Goal: Task Accomplishment & Management: Use online tool/utility

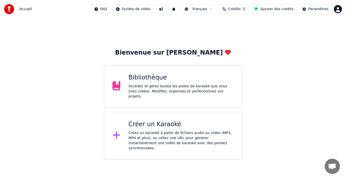
click at [162, 92] on div "Accédez et gérez toutes les pistes de karaoké que vous avez créées. Modifiez, o…" at bounding box center [181, 91] width 105 height 15
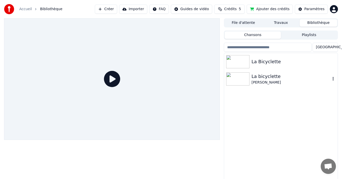
click at [239, 75] on img at bounding box center [237, 78] width 23 height 13
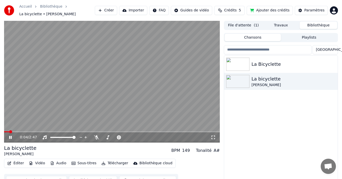
click at [9, 130] on span at bounding box center [10, 131] width 3 height 3
click at [4, 131] on span at bounding box center [5, 131] width 3 height 3
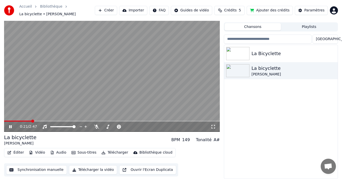
click at [30, 171] on button "Synchronisation manuelle" at bounding box center [36, 169] width 61 height 9
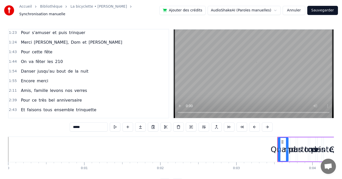
scroll to position [451, 0]
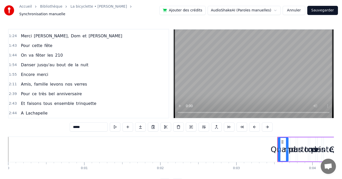
click at [84, 92] on div "2:39 Pour ce très bel anniversaire" at bounding box center [89, 94] width 160 height 10
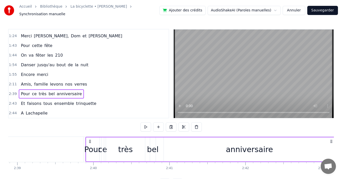
scroll to position [0, 12134]
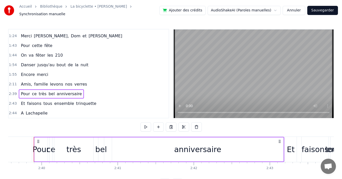
click at [50, 151] on div "ce" at bounding box center [50, 148] width 9 height 11
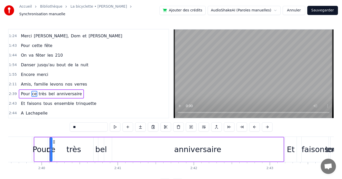
scroll to position [2, 0]
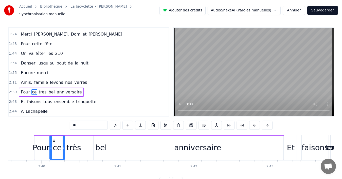
drag, startPoint x: 51, startPoint y: 148, endPoint x: 64, endPoint y: 147, distance: 12.8
click at [64, 147] on div at bounding box center [64, 147] width 2 height 23
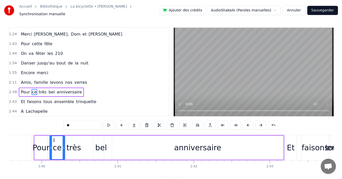
click at [194, 143] on div "anniversaire" at bounding box center [197, 147] width 47 height 11
type input "**********"
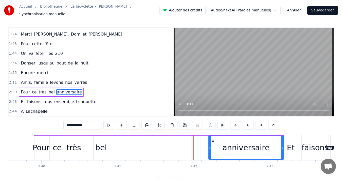
drag, startPoint x: 114, startPoint y: 145, endPoint x: 210, endPoint y: 145, distance: 96.6
click at [210, 146] on icon at bounding box center [210, 148] width 2 height 4
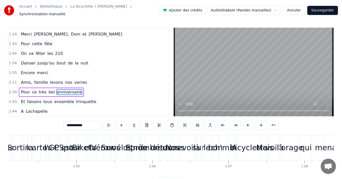
scroll to position [0, 5058]
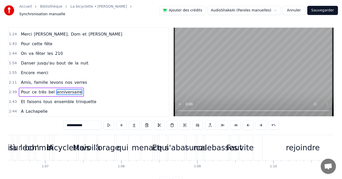
click at [98, 88] on div "2:39 Pour ce très bel anniversaire" at bounding box center [89, 92] width 160 height 10
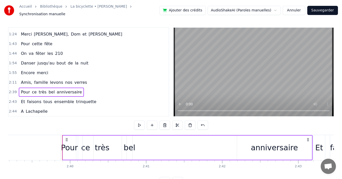
scroll to position [0, 12134]
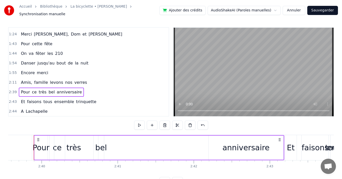
click at [103, 146] on div "bel" at bounding box center [101, 147] width 12 height 11
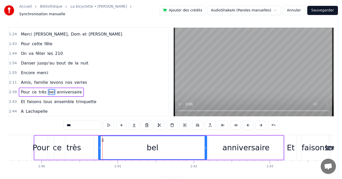
drag, startPoint x: 103, startPoint y: 143, endPoint x: 206, endPoint y: 140, distance: 103.2
click at [206, 140] on div at bounding box center [206, 147] width 2 height 23
click at [222, 140] on div "anniversaire" at bounding box center [246, 147] width 75 height 24
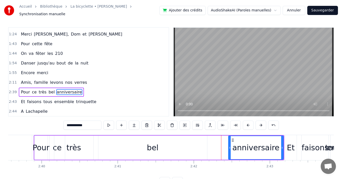
drag, startPoint x: 209, startPoint y: 144, endPoint x: 229, endPoint y: 143, distance: 19.8
click at [229, 146] on icon at bounding box center [230, 148] width 2 height 4
click at [106, 142] on div "bel" at bounding box center [152, 147] width 109 height 24
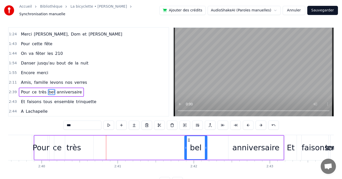
drag, startPoint x: 99, startPoint y: 143, endPoint x: 186, endPoint y: 142, distance: 86.2
click at [186, 142] on div at bounding box center [186, 147] width 2 height 23
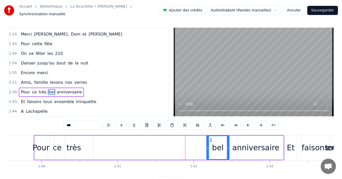
drag, startPoint x: 189, startPoint y: 137, endPoint x: 211, endPoint y: 137, distance: 22.1
click at [210, 140] on circle at bounding box center [210, 140] width 0 height 0
click at [75, 147] on div "très" at bounding box center [73, 147] width 15 height 11
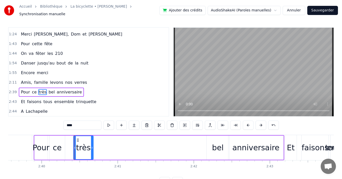
drag, startPoint x: 55, startPoint y: 138, endPoint x: 74, endPoint y: 138, distance: 19.3
click at [74, 138] on div at bounding box center [75, 147] width 2 height 23
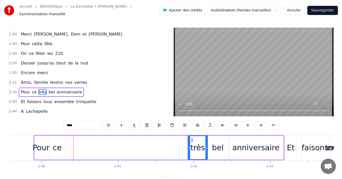
drag, startPoint x: 78, startPoint y: 138, endPoint x: 192, endPoint y: 138, distance: 114.3
click at [192, 138] on icon at bounding box center [192, 140] width 4 height 4
click at [58, 146] on div "ce" at bounding box center [57, 147] width 9 height 11
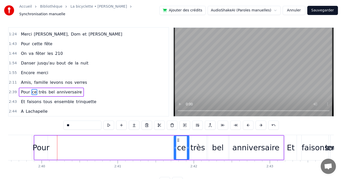
drag, startPoint x: 54, startPoint y: 138, endPoint x: 178, endPoint y: 138, distance: 124.2
click at [178, 138] on icon at bounding box center [178, 140] width 4 height 4
click at [40, 143] on div "Pour" at bounding box center [40, 147] width 17 height 11
type input "****"
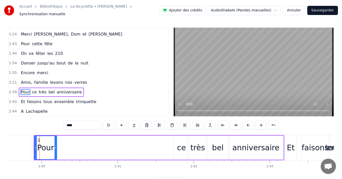
drag, startPoint x: 46, startPoint y: 138, endPoint x: 55, endPoint y: 138, distance: 9.1
click at [55, 138] on div at bounding box center [56, 147] width 2 height 23
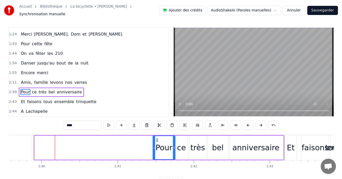
drag, startPoint x: 38, startPoint y: 137, endPoint x: 157, endPoint y: 141, distance: 118.4
click at [157, 141] on div "Pour" at bounding box center [164, 147] width 22 height 23
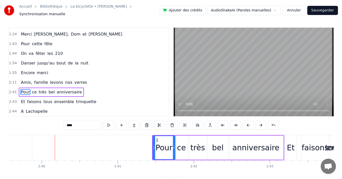
click at [86, 80] on div "2:11 Amis, famille levons nos verres" at bounding box center [89, 83] width 160 height 10
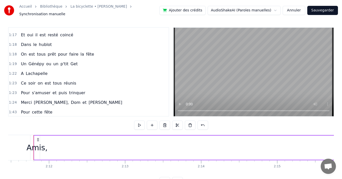
scroll to position [375, 0]
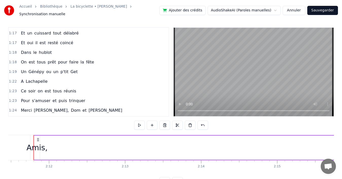
click at [90, 61] on div "1:18 On est tous prêt pour faire la fête" at bounding box center [89, 62] width 160 height 10
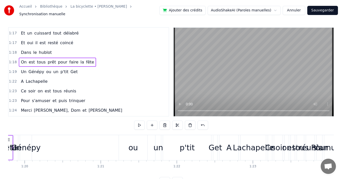
scroll to position [0, 5959]
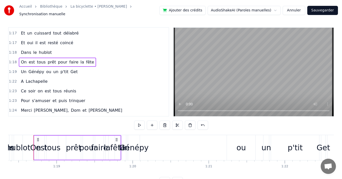
click at [88, 48] on div "1:18 Dans le hublot" at bounding box center [89, 53] width 160 height 10
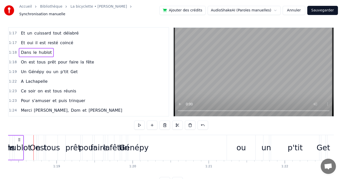
scroll to position [0, 5927]
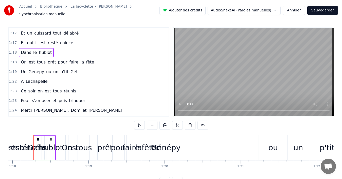
click at [86, 41] on div "1:17 Et oui il est resté coincé" at bounding box center [89, 43] width 160 height 10
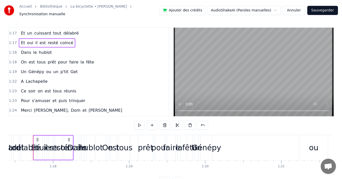
scroll to position [0, 5886]
click at [94, 30] on div "1:17 Et un cuissard tout délabré" at bounding box center [89, 33] width 160 height 10
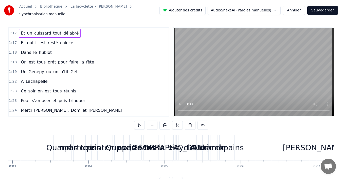
scroll to position [0, 183]
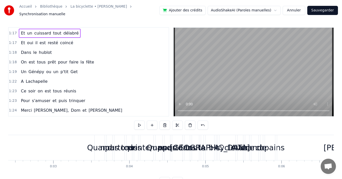
click at [97, 142] on div "Quand" at bounding box center [99, 147] width 25 height 11
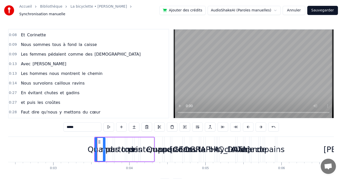
scroll to position [0, 0]
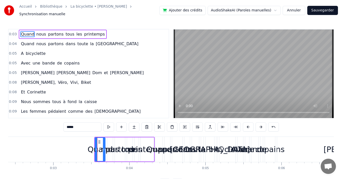
click at [104, 32] on div "0:03 Quand nous partons tous les printemps" at bounding box center [89, 34] width 160 height 10
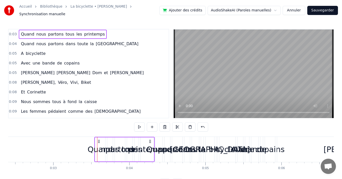
click at [293, 8] on button "Annuler" at bounding box center [294, 10] width 22 height 9
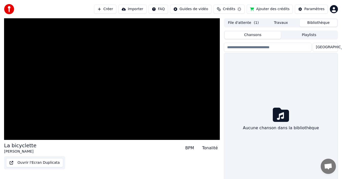
scroll to position [11, 0]
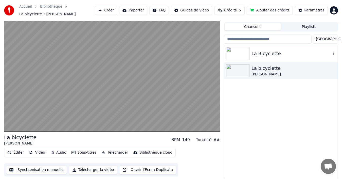
click at [234, 50] on img at bounding box center [237, 53] width 23 height 13
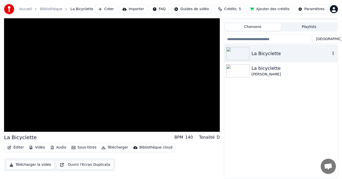
scroll to position [8, 0]
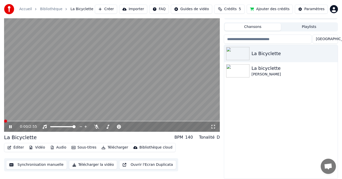
click at [63, 110] on video at bounding box center [112, 70] width 216 height 121
click at [52, 108] on video at bounding box center [112, 70] width 216 height 121
click at [51, 108] on video at bounding box center [112, 70] width 216 height 121
click at [43, 165] on button "Synchronisation manuelle" at bounding box center [36, 164] width 61 height 9
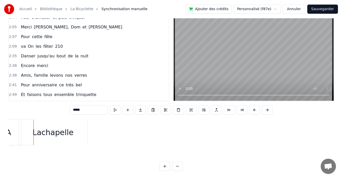
scroll to position [435, 0]
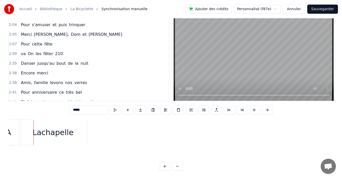
click at [72, 49] on div "2:09 va On les fêter 210" at bounding box center [89, 54] width 160 height 10
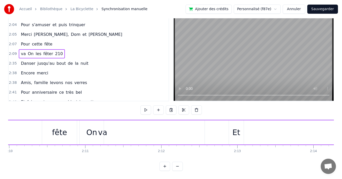
scroll to position [0, 9852]
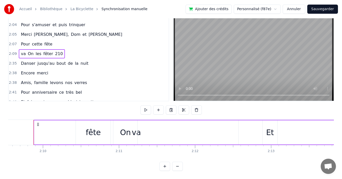
click at [137, 131] on div "On" at bounding box center [125, 132] width 25 height 24
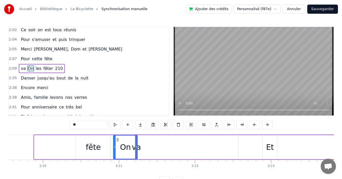
scroll to position [432, 0]
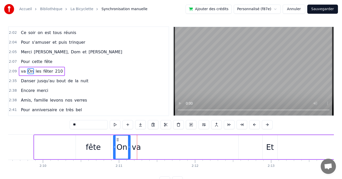
drag, startPoint x: 136, startPoint y: 139, endPoint x: 129, endPoint y: 139, distance: 7.1
click at [129, 139] on div at bounding box center [129, 146] width 2 height 23
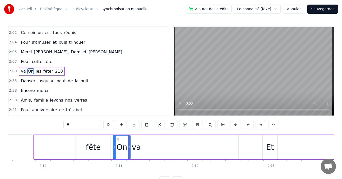
click at [138, 147] on div "va" at bounding box center [136, 146] width 9 height 11
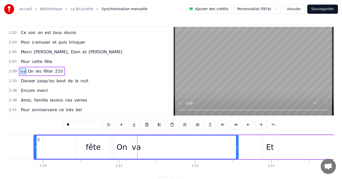
click at [151, 147] on div "va" at bounding box center [136, 146] width 204 height 23
click at [133, 148] on div "va" at bounding box center [136, 146] width 9 height 11
click at [121, 148] on div "va" at bounding box center [136, 146] width 204 height 23
click at [137, 147] on div "va" at bounding box center [136, 146] width 9 height 11
click at [28, 72] on span "On" at bounding box center [30, 71] width 7 height 6
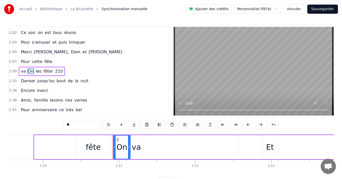
click at [22, 71] on span "va" at bounding box center [23, 71] width 6 height 6
type input "**"
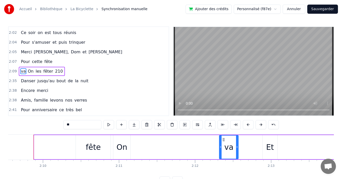
drag, startPoint x: 35, startPoint y: 143, endPoint x: 220, endPoint y: 143, distance: 185.1
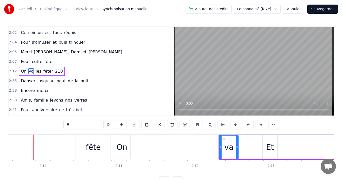
click at [85, 70] on div "2:12 On va les fêter 210" at bounding box center [89, 71] width 160 height 10
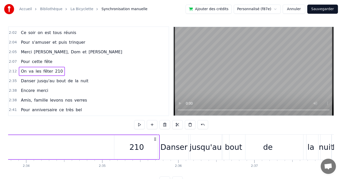
scroll to position [0, 11671]
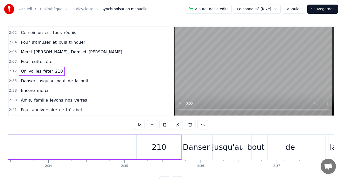
click at [151, 148] on div "210" at bounding box center [159, 147] width 45 height 24
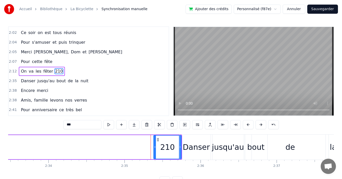
drag, startPoint x: 138, startPoint y: 148, endPoint x: 155, endPoint y: 147, distance: 17.0
click at [155, 147] on icon at bounding box center [155, 147] width 2 height 4
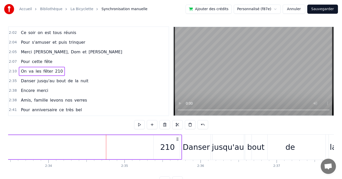
click at [45, 72] on span "fêter" at bounding box center [48, 71] width 11 height 6
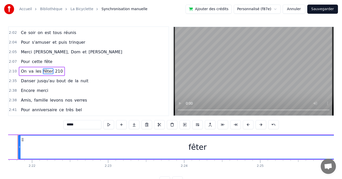
scroll to position [0, 10759]
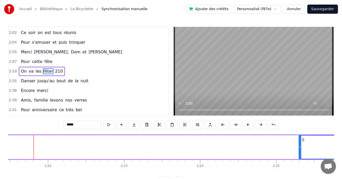
drag, startPoint x: 35, startPoint y: 147, endPoint x: 300, endPoint y: 145, distance: 264.9
click at [300, 145] on icon at bounding box center [300, 147] width 2 height 4
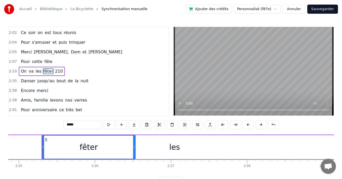
scroll to position [0, 10971]
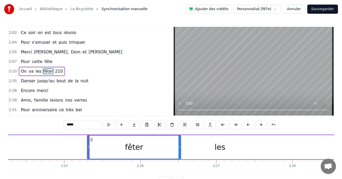
click at [220, 145] on div "les" at bounding box center [219, 146] width 11 height 11
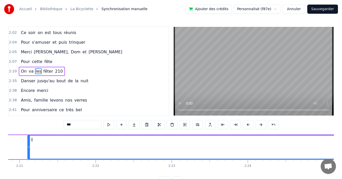
scroll to position [0, 10621]
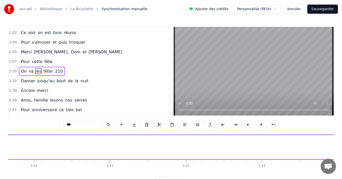
drag, startPoint x: 118, startPoint y: 146, endPoint x: 344, endPoint y: 137, distance: 225.8
click at [342, 137] on html "Accueil Bibliothèque La Bicyclette Synchronisation manuelle Ajouter des crédits…" at bounding box center [171, 96] width 342 height 193
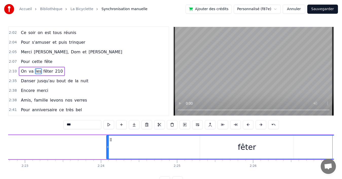
scroll to position [0, 10836]
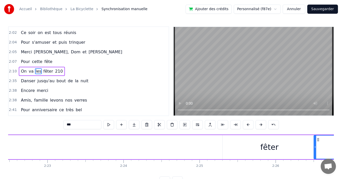
drag, startPoint x: 130, startPoint y: 143, endPoint x: 315, endPoint y: 142, distance: 184.8
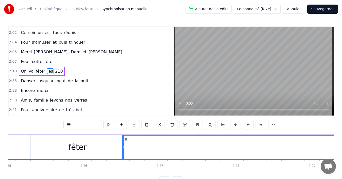
scroll to position [0, 11061]
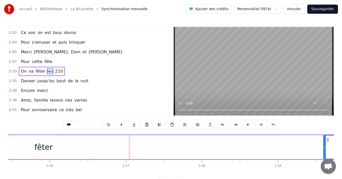
drag, startPoint x: 90, startPoint y: 147, endPoint x: 323, endPoint y: 156, distance: 233.6
click at [326, 155] on div at bounding box center [325, 146] width 2 height 23
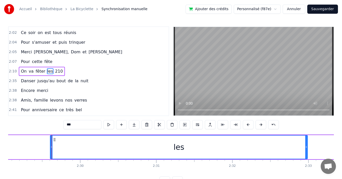
scroll to position [0, 11353]
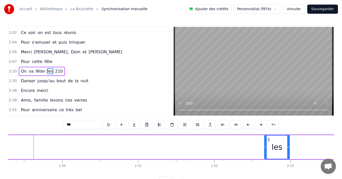
drag, startPoint x: 33, startPoint y: 147, endPoint x: 266, endPoint y: 152, distance: 233.0
click at [266, 152] on div at bounding box center [266, 146] width 2 height 23
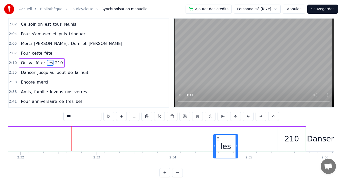
scroll to position [9, 0]
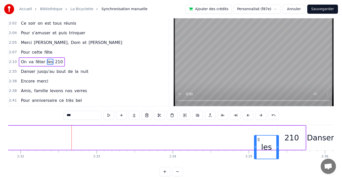
drag, startPoint x: 75, startPoint y: 139, endPoint x: 258, endPoint y: 126, distance: 183.2
click at [38, 63] on span "fêter" at bounding box center [40, 62] width 11 height 6
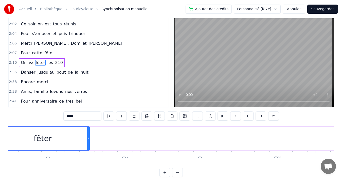
scroll to position [0, 11024]
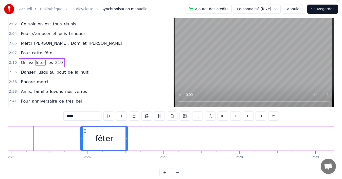
drag, startPoint x: 36, startPoint y: 135, endPoint x: 82, endPoint y: 135, distance: 46.6
click at [82, 135] on div at bounding box center [82, 138] width 2 height 23
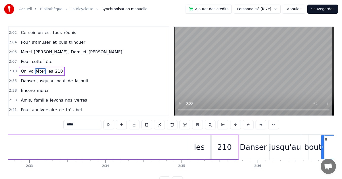
scroll to position [0, 11618]
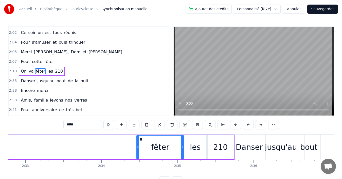
drag, startPoint x: 85, startPoint y: 138, endPoint x: 140, endPoint y: 138, distance: 55.8
click at [140, 138] on circle at bounding box center [140, 138] width 0 height 0
drag, startPoint x: 137, startPoint y: 149, endPoint x: 146, endPoint y: 148, distance: 8.9
click at [146, 148] on div at bounding box center [147, 146] width 2 height 23
click at [28, 72] on span "va" at bounding box center [31, 71] width 6 height 6
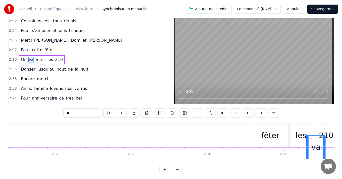
scroll to position [0, 11517]
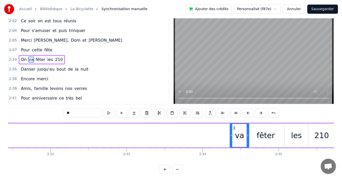
drag, startPoint x: 38, startPoint y: 139, endPoint x: 245, endPoint y: 132, distance: 207.0
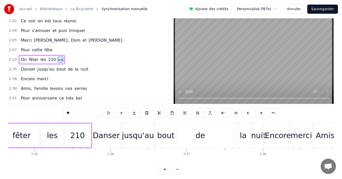
scroll to position [0, 11739]
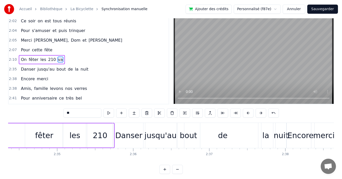
click at [48, 59] on span "210" at bounding box center [52, 60] width 9 height 6
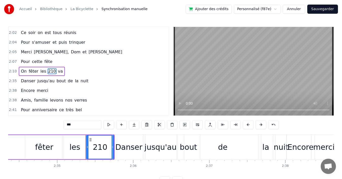
click at [58, 70] on span "va" at bounding box center [61, 71] width 6 height 6
type input "**"
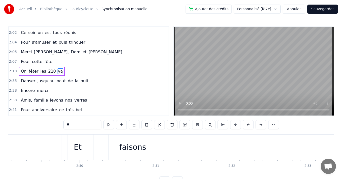
scroll to position [0, 13193]
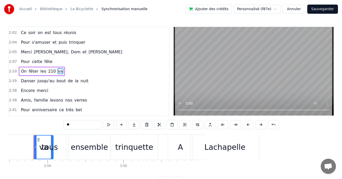
drag, startPoint x: 38, startPoint y: 139, endPoint x: 30, endPoint y: 139, distance: 8.4
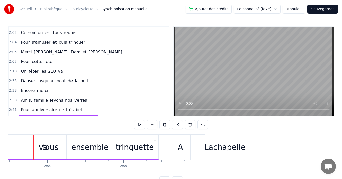
scroll to position [0, 13190]
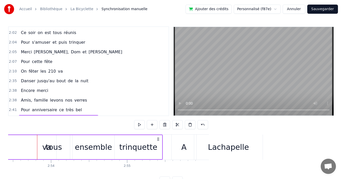
click at [58, 73] on span "va" at bounding box center [61, 71] width 6 height 6
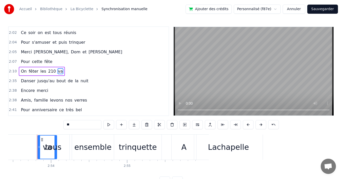
drag, startPoint x: 42, startPoint y: 139, endPoint x: 33, endPoint y: 139, distance: 8.9
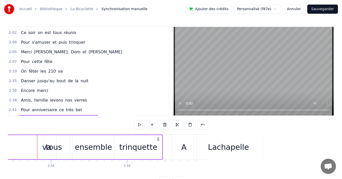
scroll to position [0, 13189]
click at [46, 144] on div "tous" at bounding box center [54, 147] width 32 height 24
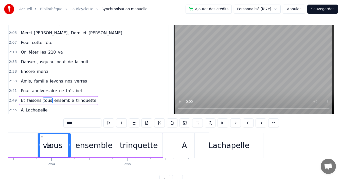
scroll to position [461, 0]
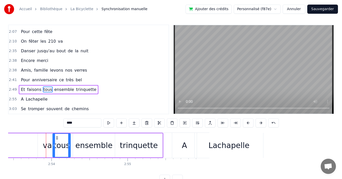
drag, startPoint x: 39, startPoint y: 137, endPoint x: 54, endPoint y: 136, distance: 14.7
click at [54, 136] on div at bounding box center [54, 145] width 2 height 23
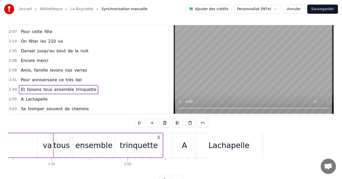
click at [58, 42] on span "va" at bounding box center [61, 41] width 6 height 6
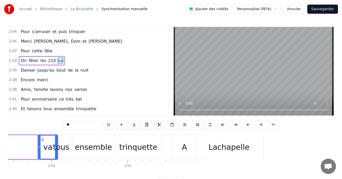
scroll to position [432, 0]
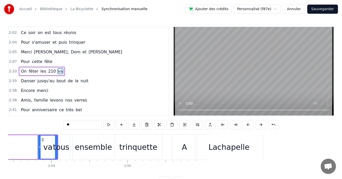
drag, startPoint x: 42, startPoint y: 139, endPoint x: 21, endPoint y: 139, distance: 21.5
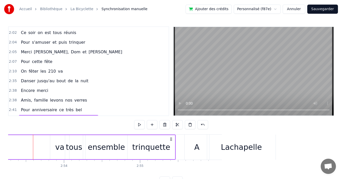
scroll to position [0, 13176]
click at [58, 72] on span "va" at bounding box center [61, 71] width 6 height 6
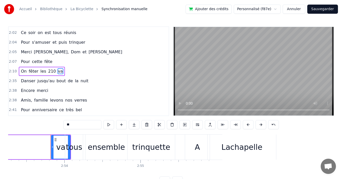
drag, startPoint x: 52, startPoint y: 146, endPoint x: 46, endPoint y: 147, distance: 5.8
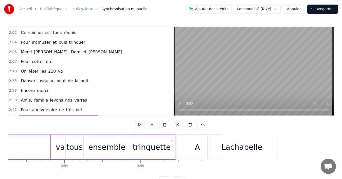
click at [72, 143] on div "tous" at bounding box center [74, 146] width 16 height 11
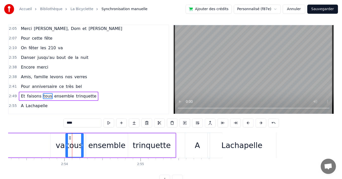
scroll to position [461, 0]
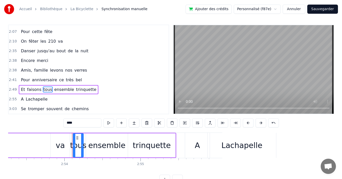
drag, startPoint x: 66, startPoint y: 141, endPoint x: 74, endPoint y: 141, distance: 7.4
click at [74, 141] on div at bounding box center [74, 145] width 2 height 23
drag, startPoint x: 83, startPoint y: 141, endPoint x: 90, endPoint y: 141, distance: 7.1
click at [90, 141] on div at bounding box center [89, 145] width 2 height 23
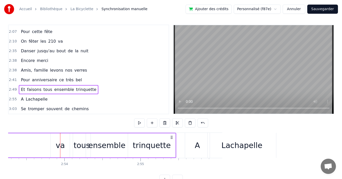
click at [59, 41] on div "On fêter les 210 va" at bounding box center [42, 41] width 46 height 9
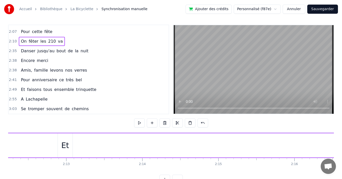
scroll to position [0, 9931]
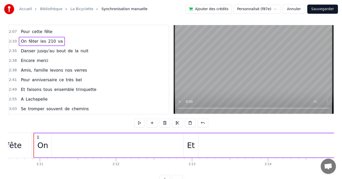
click at [43, 146] on div "On" at bounding box center [42, 144] width 11 height 11
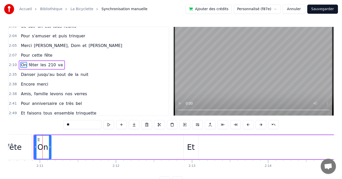
scroll to position [432, 0]
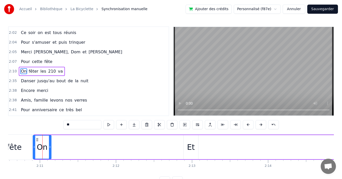
drag, startPoint x: 35, startPoint y: 140, endPoint x: 34, endPoint y: 144, distance: 3.8
click at [34, 144] on div at bounding box center [34, 146] width 2 height 23
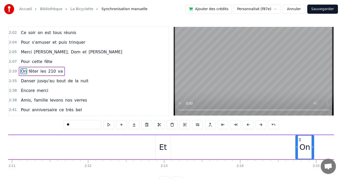
drag, startPoint x: 37, startPoint y: 140, endPoint x: 303, endPoint y: 141, distance: 266.4
click at [302, 141] on icon at bounding box center [300, 139] width 4 height 4
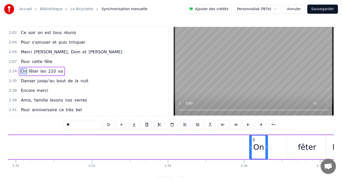
scroll to position [0, 11476]
drag, startPoint x: 55, startPoint y: 138, endPoint x: 252, endPoint y: 135, distance: 198.0
click at [252, 135] on div "On" at bounding box center [258, 146] width 18 height 23
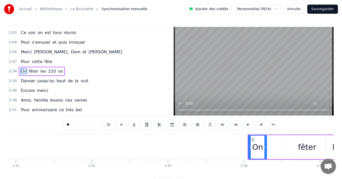
click at [82, 70] on div "2:34 On fêter les 210 va" at bounding box center [89, 71] width 160 height 10
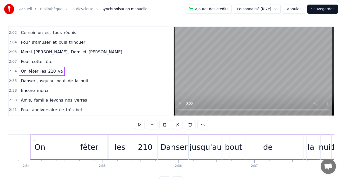
scroll to position [0, 11648]
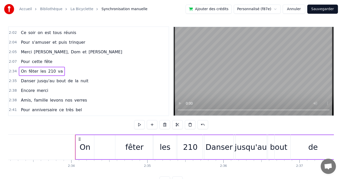
click at [58, 70] on span "va" at bounding box center [61, 71] width 6 height 6
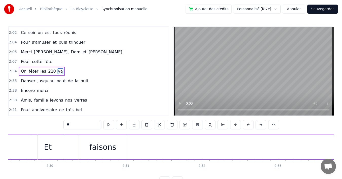
scroll to position [0, 13193]
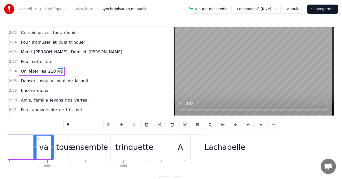
drag, startPoint x: 38, startPoint y: 138, endPoint x: 11, endPoint y: 138, distance: 27.6
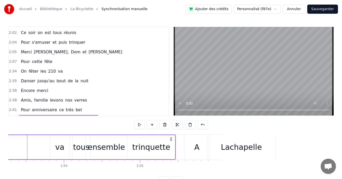
scroll to position [0, 13170]
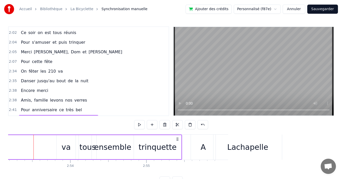
click at [58, 71] on span "va" at bounding box center [61, 71] width 6 height 6
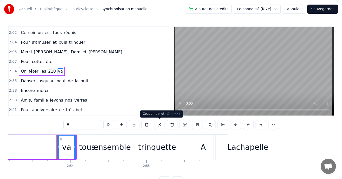
click at [158, 123] on button at bounding box center [159, 124] width 11 height 9
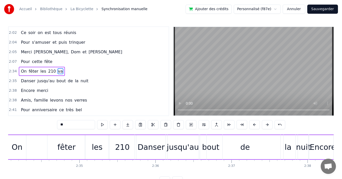
scroll to position [0, 11705]
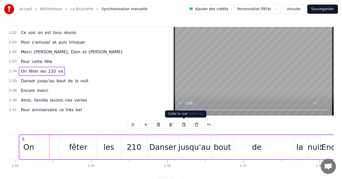
click at [182, 123] on button at bounding box center [183, 124] width 11 height 9
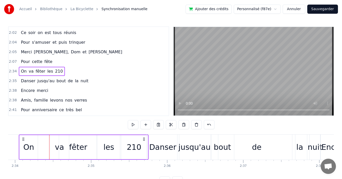
click at [53, 144] on div "va" at bounding box center [59, 147] width 19 height 24
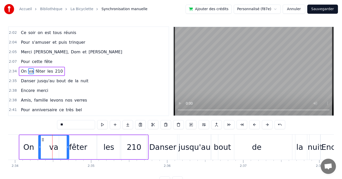
drag, startPoint x: 51, startPoint y: 140, endPoint x: 40, endPoint y: 141, distance: 11.4
click at [40, 141] on div at bounding box center [40, 146] width 2 height 23
drag, startPoint x: 68, startPoint y: 145, endPoint x: 60, endPoint y: 145, distance: 8.4
click at [60, 145] on icon at bounding box center [59, 147] width 2 height 4
click at [67, 146] on div "fêter" at bounding box center [78, 147] width 38 height 24
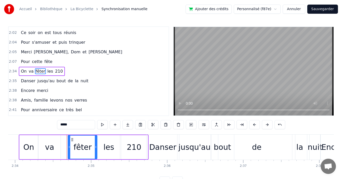
drag, startPoint x: 61, startPoint y: 146, endPoint x: 70, endPoint y: 145, distance: 8.9
click at [70, 145] on icon at bounding box center [69, 147] width 2 height 4
click at [101, 144] on div "les" at bounding box center [109, 147] width 24 height 24
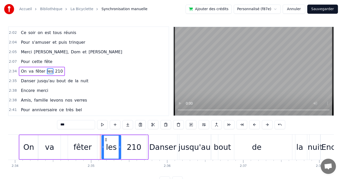
drag, startPoint x: 98, startPoint y: 144, endPoint x: 103, endPoint y: 144, distance: 5.3
click at [103, 144] on div at bounding box center [103, 146] width 2 height 23
click at [47, 140] on div "va" at bounding box center [50, 147] width 22 height 24
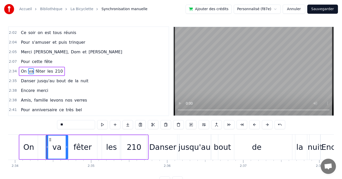
drag, startPoint x: 45, startPoint y: 138, endPoint x: 50, endPoint y: 137, distance: 5.3
click at [50, 137] on icon at bounding box center [50, 139] width 4 height 4
click at [35, 140] on div "On" at bounding box center [29, 147] width 18 height 24
type input "**"
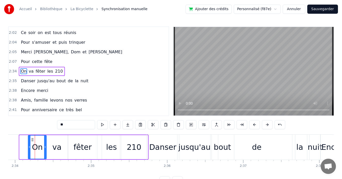
drag, startPoint x: 24, startPoint y: 138, endPoint x: 32, endPoint y: 138, distance: 8.1
click at [32, 138] on icon at bounding box center [32, 139] width 4 height 4
click at [327, 8] on button "Sauvegarder" at bounding box center [322, 9] width 31 height 9
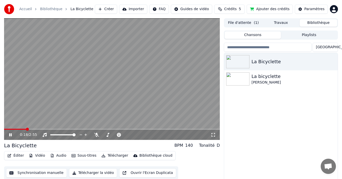
click at [38, 172] on button "Synchronisation manuelle" at bounding box center [36, 172] width 61 height 9
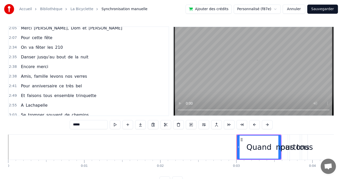
scroll to position [461, 0]
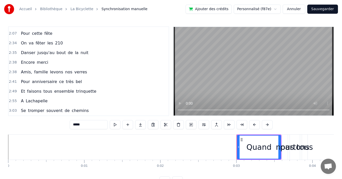
click at [93, 91] on div "2:49 Et faisons tous ensemble trinquette" at bounding box center [89, 91] width 160 height 10
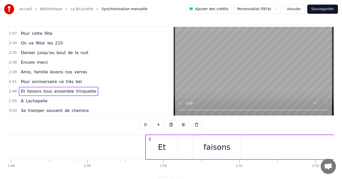
scroll to position [0, 12885]
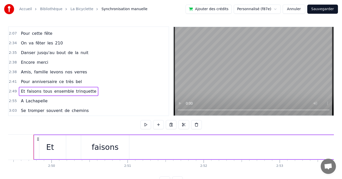
click at [92, 98] on div "2:55 A Lachapelle" at bounding box center [89, 101] width 160 height 10
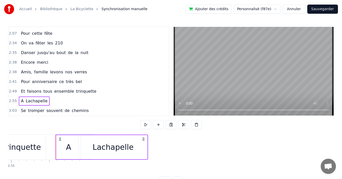
scroll to position [0, 13327]
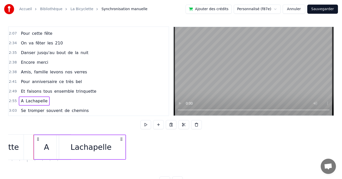
click at [74, 143] on div "Lachapelle" at bounding box center [90, 146] width 41 height 11
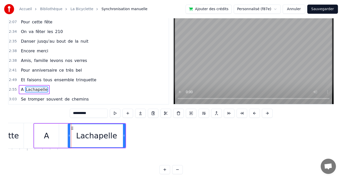
drag, startPoint x: 58, startPoint y: 137, endPoint x: 69, endPoint y: 136, distance: 11.2
click at [69, 136] on div at bounding box center [69, 135] width 2 height 23
click at [49, 138] on div "A" at bounding box center [46, 135] width 5 height 11
type input "*"
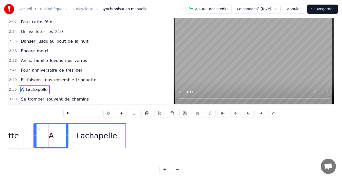
drag, startPoint x: 58, startPoint y: 135, endPoint x: 67, endPoint y: 135, distance: 9.4
click at [67, 135] on icon at bounding box center [67, 135] width 2 height 4
drag, startPoint x: 35, startPoint y: 136, endPoint x: 50, endPoint y: 136, distance: 14.7
click at [50, 136] on icon at bounding box center [50, 135] width 2 height 4
click at [94, 79] on div "2:49 Et faisons tous ensemble trinquette" at bounding box center [89, 80] width 160 height 10
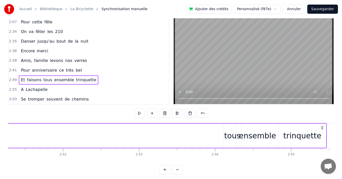
scroll to position [0, 13048]
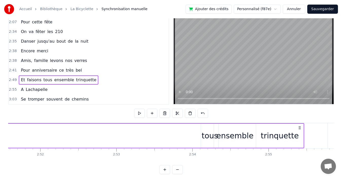
click at [209, 136] on div "tous" at bounding box center [210, 135] width 16 height 11
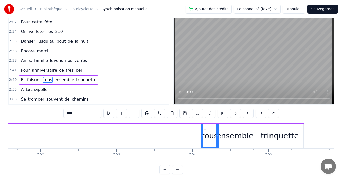
scroll to position [2, 0]
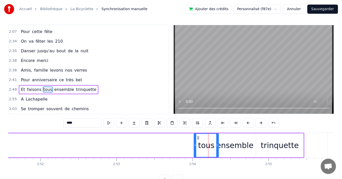
drag, startPoint x: 203, startPoint y: 138, endPoint x: 195, endPoint y: 139, distance: 7.2
click at [195, 139] on div at bounding box center [195, 145] width 2 height 23
drag, startPoint x: 217, startPoint y: 139, endPoint x: 214, endPoint y: 139, distance: 3.0
click at [214, 139] on div at bounding box center [214, 145] width 2 height 23
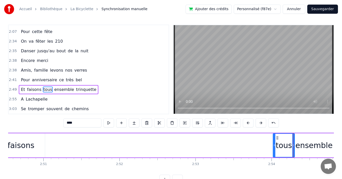
scroll to position [0, 12958]
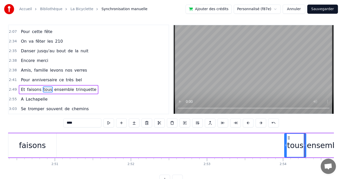
click at [43, 150] on div "faisons" at bounding box center [32, 144] width 27 height 11
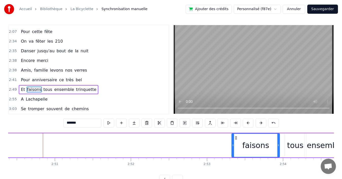
drag, startPoint x: 12, startPoint y: 137, endPoint x: 236, endPoint y: 138, distance: 223.3
click at [235, 138] on circle at bounding box center [235, 137] width 0 height 0
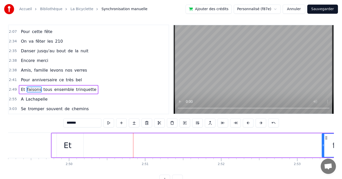
scroll to position [0, 12788]
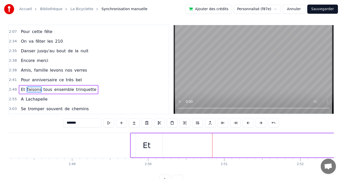
click at [150, 147] on div "Et" at bounding box center [147, 145] width 32 height 24
type input "**"
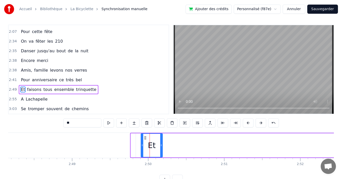
drag, startPoint x: 132, startPoint y: 142, endPoint x: 142, endPoint y: 141, distance: 10.3
click at [142, 141] on div at bounding box center [142, 145] width 2 height 23
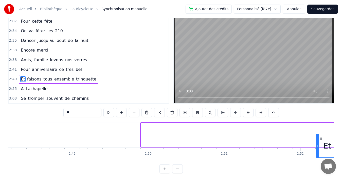
scroll to position [13, 0]
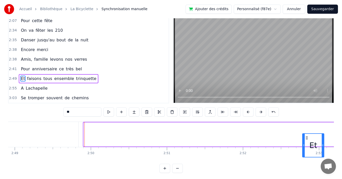
drag, startPoint x: 145, startPoint y: 137, endPoint x: 316, endPoint y: 130, distance: 170.5
click at [316, 130] on div "Et faisons tous ensemble trinquette" at bounding box center [295, 134] width 424 height 25
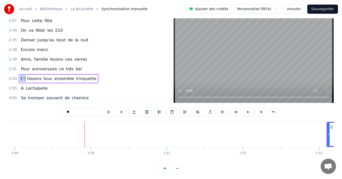
scroll to position [0, 12862]
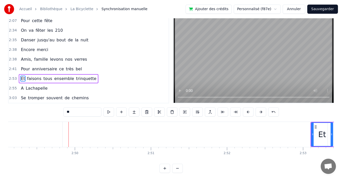
click at [104, 81] on div "2:53 Et faisons tous ensemble trinquette" at bounding box center [89, 79] width 160 height 10
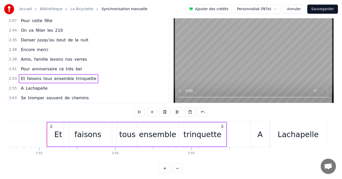
scroll to position [0, 13139]
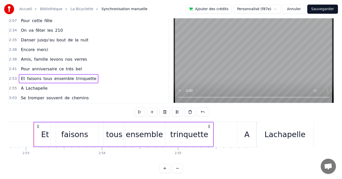
click at [61, 131] on div "faisons" at bounding box center [75, 134] width 48 height 24
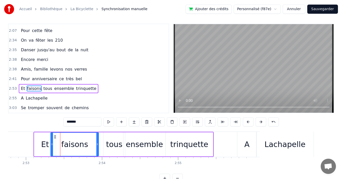
scroll to position [2, 0]
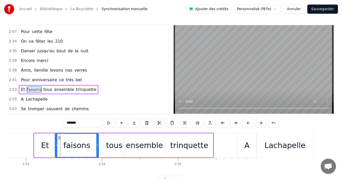
drag, startPoint x: 52, startPoint y: 136, endPoint x: 57, endPoint y: 135, distance: 4.5
click at [57, 135] on div at bounding box center [56, 145] width 2 height 23
click at [82, 80] on div "2:41 Pour anniversaire ce très bel" at bounding box center [89, 80] width 160 height 10
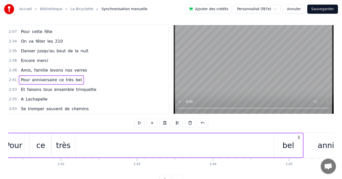
scroll to position [0, 12232]
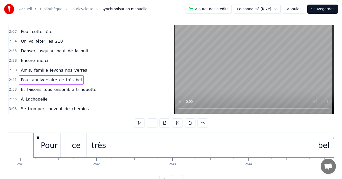
click at [82, 71] on div "2:38 Amis, famille levons nos verres" at bounding box center [89, 70] width 160 height 10
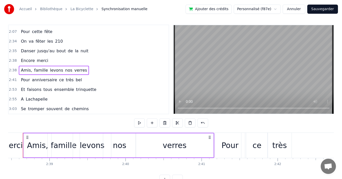
scroll to position [0, 12040]
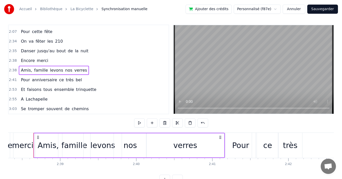
click at [76, 61] on div "2:38 Encore merci" at bounding box center [89, 61] width 160 height 10
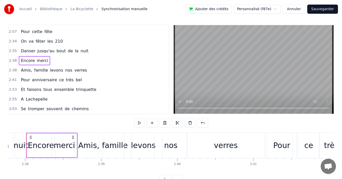
scroll to position [0, 11991]
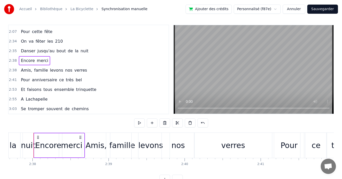
click at [88, 50] on div "2:35 Danser jusqu'au bout de la nuit" at bounding box center [89, 51] width 160 height 10
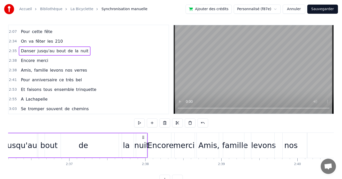
scroll to position [0, 11817]
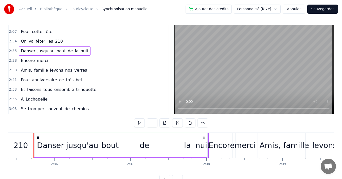
click at [155, 147] on div "de" at bounding box center [144, 145] width 77 height 24
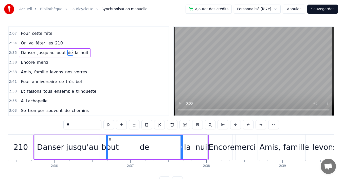
scroll to position [442, 0]
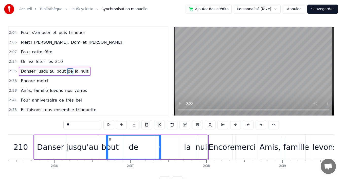
drag, startPoint x: 182, startPoint y: 146, endPoint x: 160, endPoint y: 147, distance: 21.8
click at [160, 147] on icon at bounding box center [160, 147] width 2 height 4
drag, startPoint x: 106, startPoint y: 144, endPoint x: 130, endPoint y: 144, distance: 23.8
click at [130, 144] on div at bounding box center [131, 146] width 2 height 23
click at [184, 144] on div "la" at bounding box center [187, 146] width 7 height 11
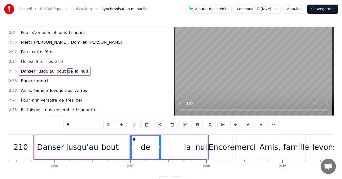
type input "**"
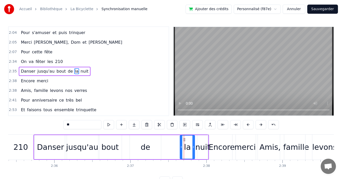
drag, startPoint x: 184, startPoint y: 140, endPoint x: 173, endPoint y: 140, distance: 10.7
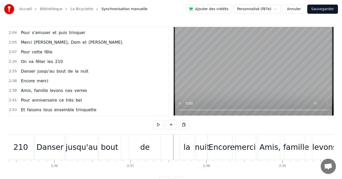
click at [186, 139] on div "la" at bounding box center [186, 146] width 15 height 25
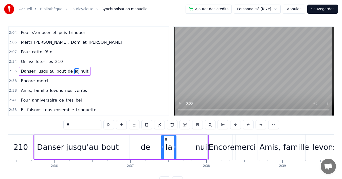
drag, startPoint x: 184, startPoint y: 139, endPoint x: 166, endPoint y: 141, distance: 18.6
click at [166, 141] on icon at bounding box center [166, 139] width 4 height 4
click at [205, 149] on div "nuit" at bounding box center [202, 146] width 15 height 11
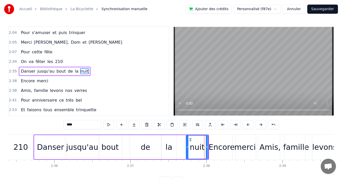
drag, startPoint x: 198, startPoint y: 147, endPoint x: 187, endPoint y: 149, distance: 11.3
click at [187, 149] on div at bounding box center [187, 146] width 2 height 23
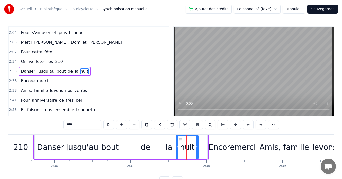
drag, startPoint x: 190, startPoint y: 140, endPoint x: 180, endPoint y: 141, distance: 9.9
click at [180, 141] on icon at bounding box center [180, 139] width 4 height 4
click at [149, 148] on div "de" at bounding box center [146, 146] width 10 height 11
type input "**"
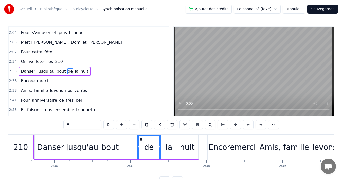
drag, startPoint x: 132, startPoint y: 147, endPoint x: 139, endPoint y: 147, distance: 7.6
click at [139, 147] on icon at bounding box center [138, 147] width 2 height 4
click at [66, 62] on div "2:34 On va fêter les 210" at bounding box center [89, 62] width 160 height 10
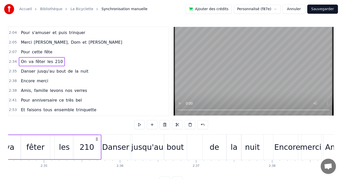
scroll to position [0, 11699]
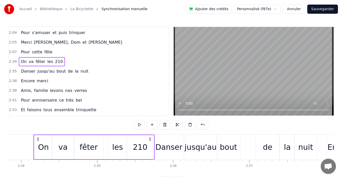
click at [65, 55] on div "2:07 Pour cette fête" at bounding box center [89, 52] width 160 height 10
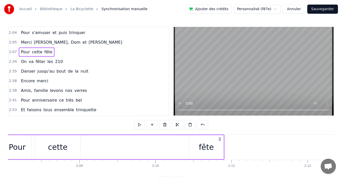
scroll to position [0, 9708]
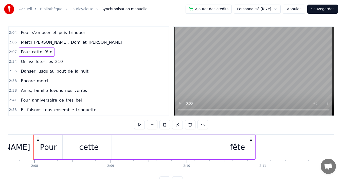
click at [72, 140] on div "cette" at bounding box center [88, 147] width 45 height 24
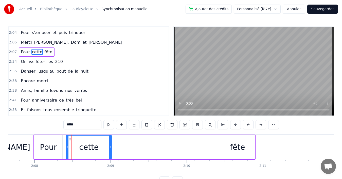
scroll to position [423, 0]
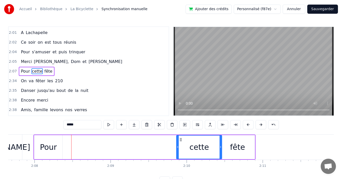
drag, startPoint x: 71, startPoint y: 139, endPoint x: 181, endPoint y: 139, distance: 110.3
click at [181, 139] on icon at bounding box center [181, 139] width 4 height 4
click at [51, 140] on div "Pour" at bounding box center [48, 147] width 28 height 24
type input "****"
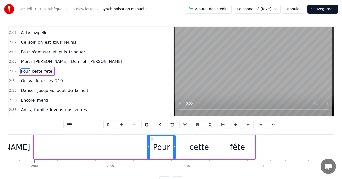
drag, startPoint x: 38, startPoint y: 139, endPoint x: 151, endPoint y: 138, distance: 112.8
click at [151, 138] on icon at bounding box center [152, 139] width 4 height 4
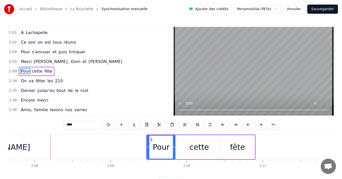
click at [74, 71] on div "2:09 Pour cette fête" at bounding box center [89, 71] width 160 height 10
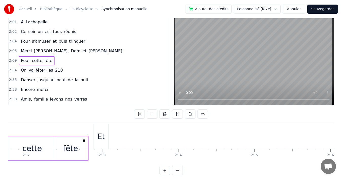
scroll to position [12, 0]
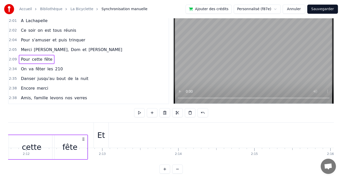
drag, startPoint x: 251, startPoint y: 138, endPoint x: 83, endPoint y: 129, distance: 168.6
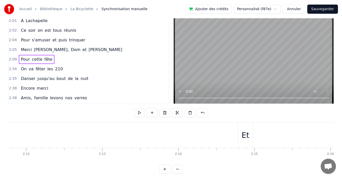
click at [247, 135] on div "Et" at bounding box center [246, 134] width 8 height 11
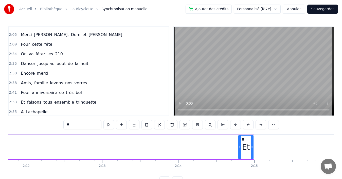
scroll to position [461, 0]
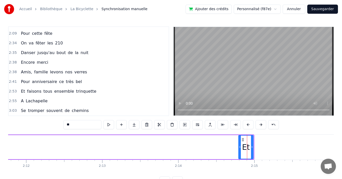
click at [98, 83] on div "2:41 Pour anniversaire ce très bel" at bounding box center [89, 82] width 160 height 10
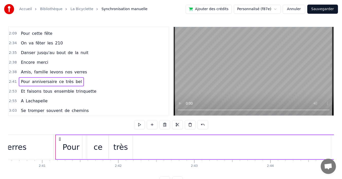
scroll to position [0, 12232]
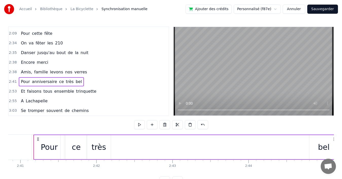
click at [96, 74] on div "2:38 Amis, famille levons nos verres" at bounding box center [89, 72] width 160 height 10
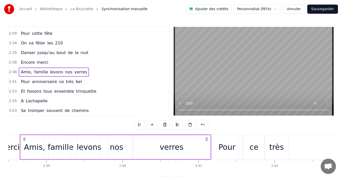
scroll to position [0, 12040]
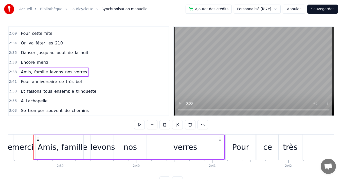
click at [97, 63] on div "2:38 Encore merci" at bounding box center [89, 63] width 160 height 10
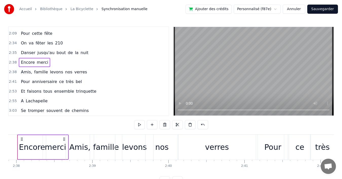
scroll to position [0, 11991]
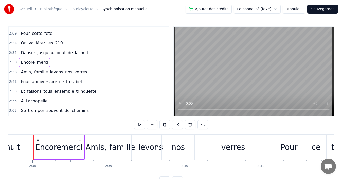
click at [100, 54] on div "2:35 Danser jusqu'au bout de la nuit" at bounding box center [89, 53] width 160 height 10
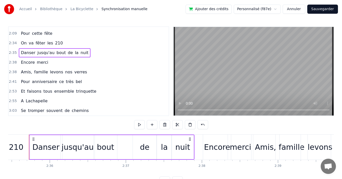
scroll to position [0, 11817]
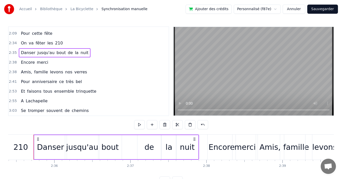
click at [101, 44] on div "2:34 On va fêter les 210" at bounding box center [89, 43] width 160 height 10
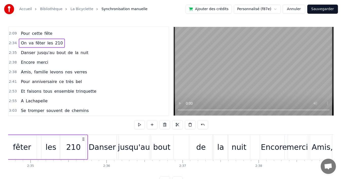
scroll to position [0, 11699]
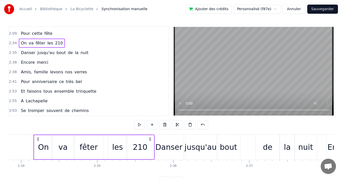
click at [101, 33] on div "2:09 Pour cette fête" at bounding box center [89, 34] width 160 height 10
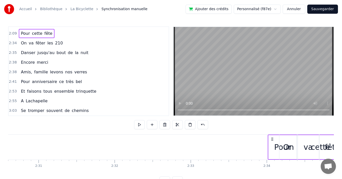
scroll to position [0, 11458]
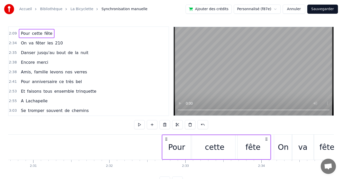
drag, startPoint x: 38, startPoint y: 139, endPoint x: 166, endPoint y: 134, distance: 128.4
click at [166, 134] on div "Pour cette fête" at bounding box center [216, 146] width 109 height 25
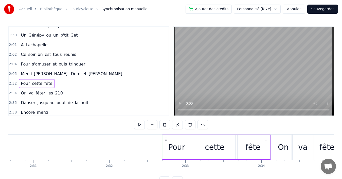
scroll to position [410, 0]
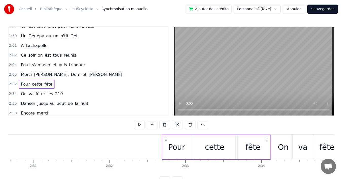
click at [100, 74] on div "2:05 [PERSON_NAME] et [PERSON_NAME]" at bounding box center [89, 75] width 160 height 10
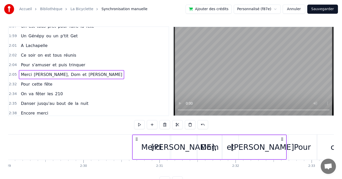
scroll to position [0, 11337]
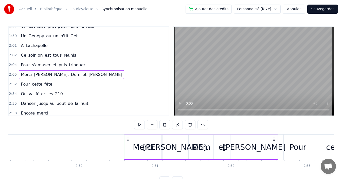
drag, startPoint x: 183, startPoint y: 138, endPoint x: 273, endPoint y: 136, distance: 90.3
click at [273, 136] on div "[PERSON_NAME] et [PERSON_NAME]" at bounding box center [201, 146] width 155 height 25
click at [93, 64] on div "2:04 Pour s'amuser et puis trinquer" at bounding box center [89, 65] width 160 height 10
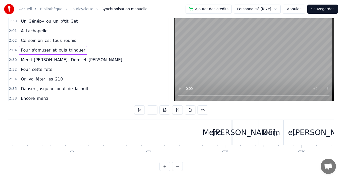
scroll to position [19, 0]
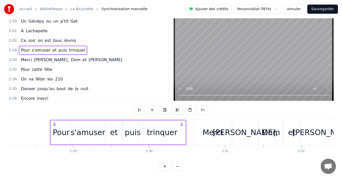
drag, startPoint x: 168, startPoint y: 119, endPoint x: 181, endPoint y: 118, distance: 12.7
click at [181, 122] on icon at bounding box center [182, 124] width 4 height 4
click at [74, 36] on div "2:02 Ce soir on est tous réunis" at bounding box center [89, 41] width 160 height 10
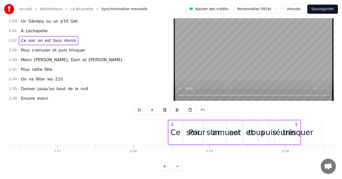
scroll to position [0, 11132]
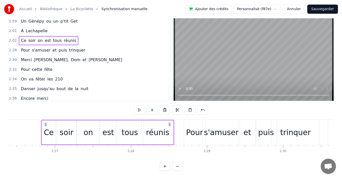
drag, startPoint x: 161, startPoint y: 120, endPoint x: 166, endPoint y: 122, distance: 4.8
click at [166, 122] on div "Ce soir on est tous réunis" at bounding box center [107, 132] width 133 height 25
click at [75, 26] on div "2:01 A Lachapelle" at bounding box center [89, 31] width 160 height 10
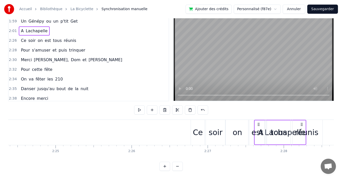
scroll to position [0, 10991]
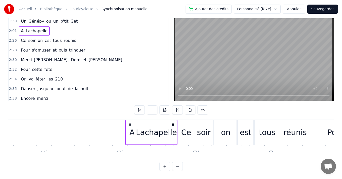
drag, startPoint x: 81, startPoint y: 120, endPoint x: 172, endPoint y: 120, distance: 91.8
click at [172, 122] on icon at bounding box center [173, 124] width 4 height 4
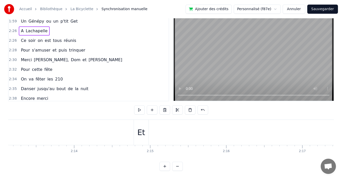
scroll to position [0, 10045]
click at [222, 129] on div "Et" at bounding box center [220, 131] width 8 height 11
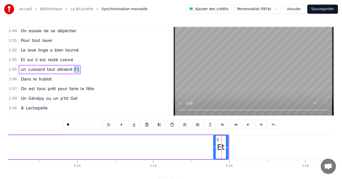
scroll to position [346, 0]
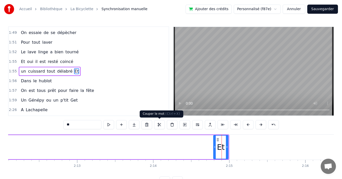
click at [159, 126] on button at bounding box center [159, 124] width 11 height 9
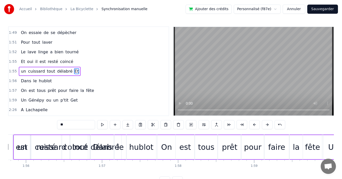
scroll to position [0, 8714]
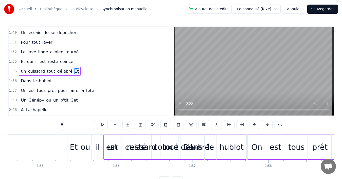
click at [137, 147] on div "cuissard" at bounding box center [140, 146] width 31 height 11
type input "********"
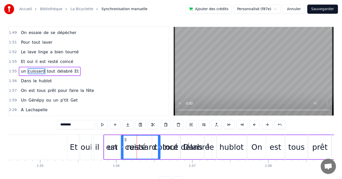
click at [76, 62] on div "1:55 Et oui il est resté coincé" at bounding box center [89, 62] width 160 height 10
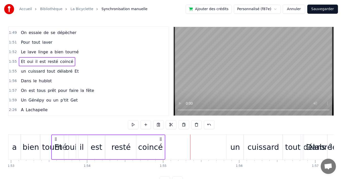
scroll to position [0, 8590]
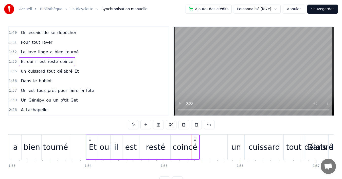
drag, startPoint x: 72, startPoint y: 139, endPoint x: 90, endPoint y: 139, distance: 18.5
click at [90, 139] on icon at bounding box center [90, 139] width 4 height 4
click at [81, 70] on div "1:55 un cuissard tout délabré Et" at bounding box center [89, 71] width 160 height 10
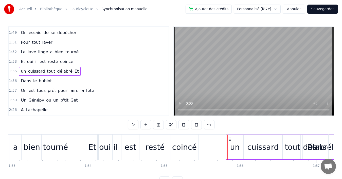
drag, startPoint x: 232, startPoint y: 139, endPoint x: 230, endPoint y: 141, distance: 2.7
click at [232, 141] on icon at bounding box center [230, 139] width 4 height 4
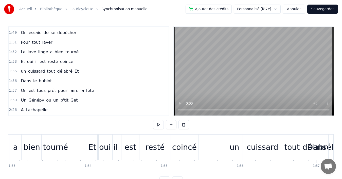
click at [237, 145] on div "un" at bounding box center [234, 146] width 10 height 11
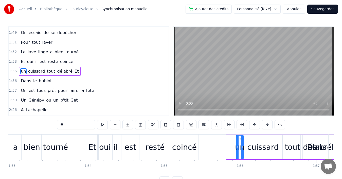
drag, startPoint x: 227, startPoint y: 145, endPoint x: 237, endPoint y: 144, distance: 9.9
click at [237, 144] on div at bounding box center [238, 146] width 2 height 23
drag, startPoint x: 242, startPoint y: 144, endPoint x: 254, endPoint y: 144, distance: 11.9
click at [254, 144] on div at bounding box center [254, 146] width 2 height 23
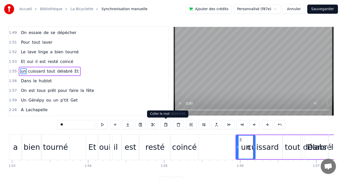
click at [164, 123] on button at bounding box center [165, 124] width 11 height 9
click at [264, 146] on div "Et" at bounding box center [264, 146] width 8 height 11
type input "**"
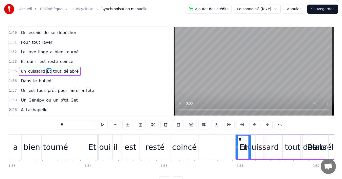
drag, startPoint x: 261, startPoint y: 139, endPoint x: 240, endPoint y: 140, distance: 20.8
click at [240, 140] on icon at bounding box center [240, 139] width 4 height 4
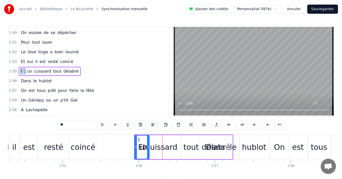
click at [93, 71] on div "1:55 Et un cuissard tout délabré" at bounding box center [89, 71] width 160 height 10
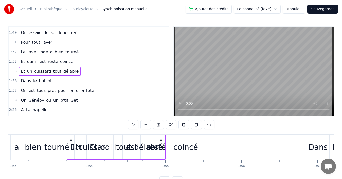
scroll to position [0, 8588]
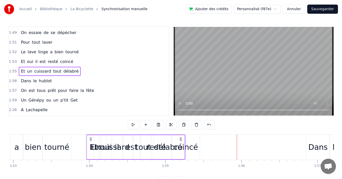
drag, startPoint x: 138, startPoint y: 138, endPoint x: 90, endPoint y: 142, distance: 48.0
click at [90, 142] on div "Et un cuissard tout délabré" at bounding box center [135, 146] width 99 height 25
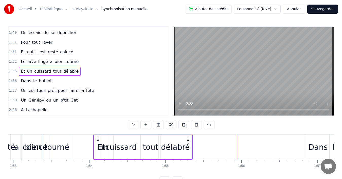
drag, startPoint x: 242, startPoint y: 139, endPoint x: 98, endPoint y: 139, distance: 143.2
click at [98, 139] on circle at bounding box center [98, 139] width 0 height 0
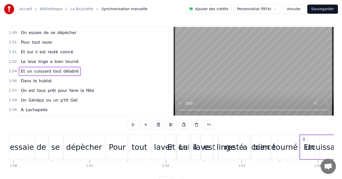
scroll to position [0, 8360]
drag, startPoint x: 98, startPoint y: 139, endPoint x: 304, endPoint y: 146, distance: 206.2
click at [72, 45] on div "1:51 Pour tout laver" at bounding box center [89, 43] width 160 height 10
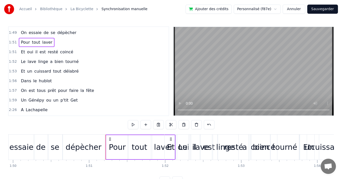
click at [78, 62] on div "1:52 Le lave linge a bien tourné" at bounding box center [89, 62] width 160 height 10
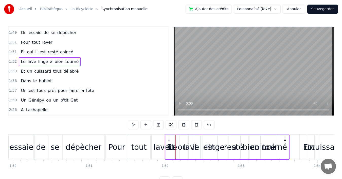
drag, startPoint x: 180, startPoint y: 139, endPoint x: 170, endPoint y: 139, distance: 10.7
click at [170, 139] on icon at bounding box center [169, 139] width 4 height 4
click at [81, 72] on div "1:53 Et un cuissard tout délabré" at bounding box center [89, 71] width 160 height 10
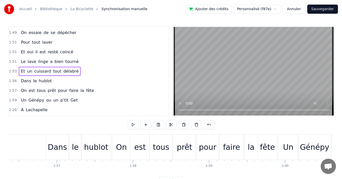
scroll to position [0, 8849]
click at [73, 51] on div "1:51 Et oui il est resté coincé" at bounding box center [89, 52] width 160 height 10
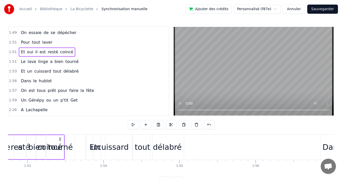
scroll to position [0, 8491]
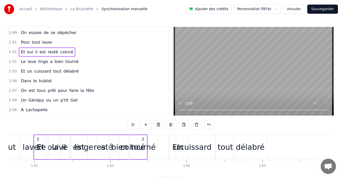
drag, startPoint x: 37, startPoint y: 138, endPoint x: 58, endPoint y: 137, distance: 20.3
click at [58, 137] on div "Le lave linge a bien tourné" at bounding box center [96, 146] width 125 height 25
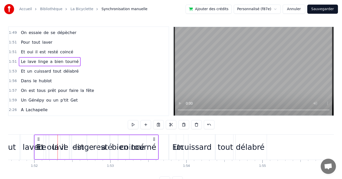
click at [76, 51] on div "1:51 Et oui il est resté coincé" at bounding box center [89, 52] width 160 height 10
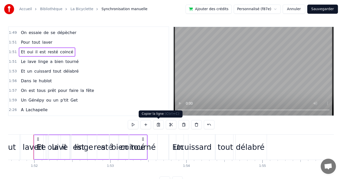
click at [158, 124] on button at bounding box center [158, 124] width 11 height 9
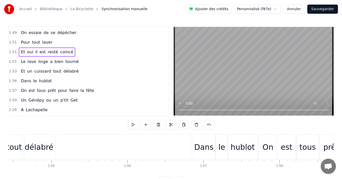
scroll to position [0, 8646]
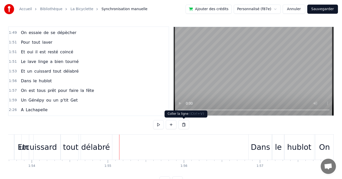
click at [182, 124] on button at bounding box center [183, 124] width 11 height 9
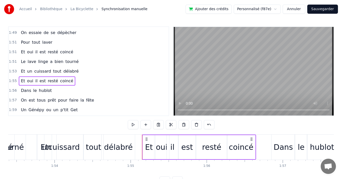
scroll to position [0, 8545]
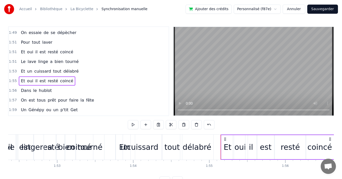
click at [77, 72] on div "1:53 Et un cuissard tout délabré" at bounding box center [89, 71] width 160 height 10
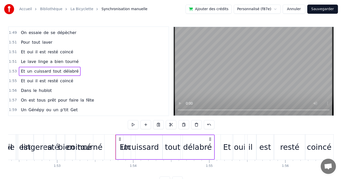
click at [74, 80] on div "1:55 Et oui il est resté coincé" at bounding box center [89, 81] width 160 height 10
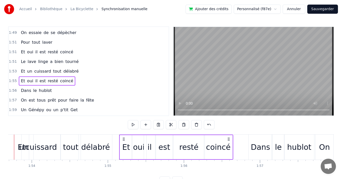
scroll to position [0, 8668]
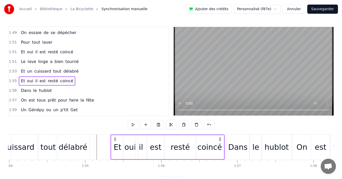
drag, startPoint x: 206, startPoint y: 139, endPoint x: 220, endPoint y: 137, distance: 14.0
click at [220, 137] on icon at bounding box center [220, 139] width 4 height 4
click at [75, 70] on div "1:53 Et un cuissard tout délabré" at bounding box center [89, 71] width 160 height 10
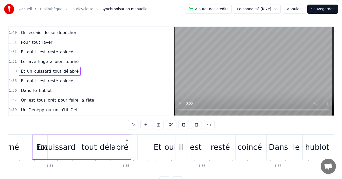
scroll to position [0, 8626]
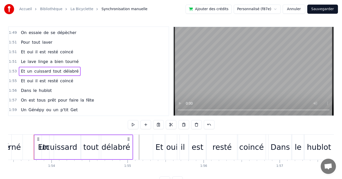
click at [108, 147] on div "délabré" at bounding box center [115, 146] width 29 height 11
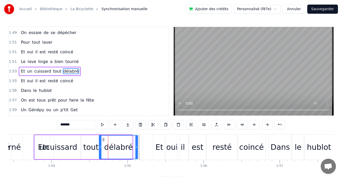
drag, startPoint x: 131, startPoint y: 147, endPoint x: 136, endPoint y: 147, distance: 5.3
click at [136, 147] on icon at bounding box center [136, 147] width 2 height 4
drag, startPoint x: 101, startPoint y: 148, endPoint x: 104, endPoint y: 147, distance: 3.3
click at [104, 147] on icon at bounding box center [104, 147] width 2 height 4
click at [92, 148] on div "tout" at bounding box center [90, 146] width 15 height 11
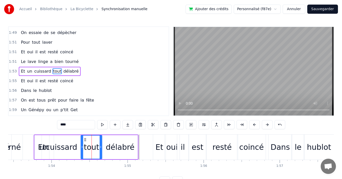
click at [100, 146] on circle at bounding box center [100, 146] width 0 height 0
click at [83, 146] on icon at bounding box center [84, 147] width 2 height 4
click at [64, 148] on div "cuissard" at bounding box center [61, 146] width 31 height 11
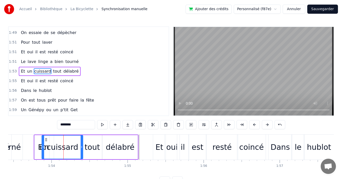
click at [82, 146] on circle at bounding box center [82, 146] width 0 height 0
drag, startPoint x: 44, startPoint y: 149, endPoint x: 52, endPoint y: 148, distance: 8.7
click at [52, 148] on div at bounding box center [52, 146] width 2 height 23
click at [21, 70] on span "Et" at bounding box center [22, 71] width 5 height 6
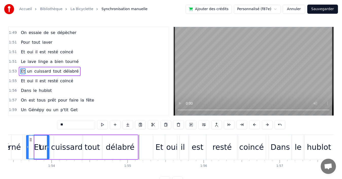
drag, startPoint x: 35, startPoint y: 145, endPoint x: 27, endPoint y: 146, distance: 8.1
click at [27, 146] on icon at bounding box center [28, 147] width 2 height 4
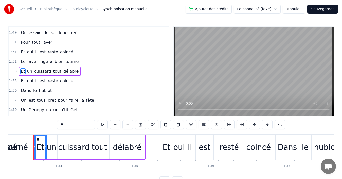
drag, startPoint x: 56, startPoint y: 146, endPoint x: 47, endPoint y: 146, distance: 9.2
click at [47, 146] on icon at bounding box center [46, 147] width 2 height 4
click at [28, 72] on span "un" at bounding box center [30, 71] width 6 height 6
type input "**"
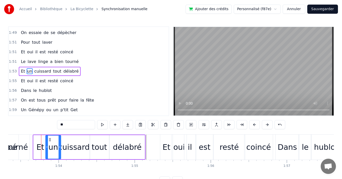
drag, startPoint x: 43, startPoint y: 144, endPoint x: 47, endPoint y: 143, distance: 3.8
click at [47, 143] on div at bounding box center [47, 146] width 2 height 23
click at [109, 92] on div "1:56 Dans le hublot" at bounding box center [89, 91] width 160 height 10
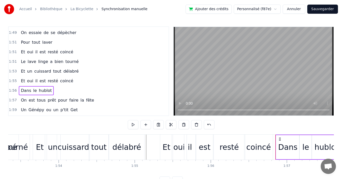
click at [71, 82] on div "1:55 Et oui il est resté coincé" at bounding box center [89, 81] width 160 height 10
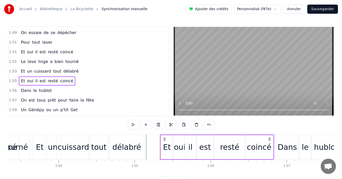
click at [74, 71] on div "1:53 Et un cuissard tout délabré" at bounding box center [89, 71] width 160 height 10
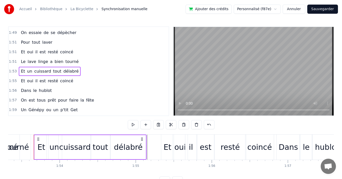
click at [77, 61] on div "1:51 Le lave linge a bien tourné" at bounding box center [89, 62] width 160 height 10
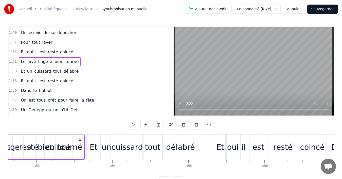
scroll to position [0, 8492]
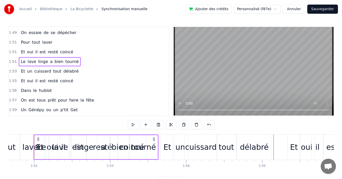
click at [77, 52] on div "1:51 Et oui il est resté coincé" at bounding box center [89, 52] width 160 height 10
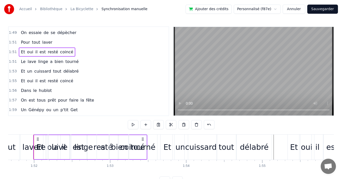
scroll to position [0, 8491]
click at [196, 124] on button at bounding box center [196, 124] width 11 height 9
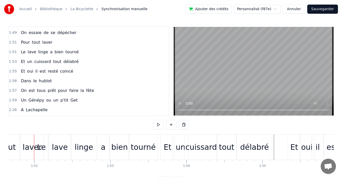
click at [80, 52] on div "1:51 Le lave linge a bien tourné" at bounding box center [89, 52] width 160 height 10
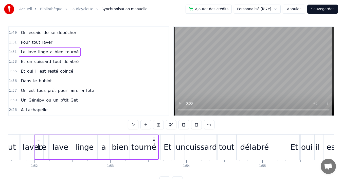
click at [78, 62] on div "1:53 Et un cuissard tout délabré" at bounding box center [89, 62] width 160 height 10
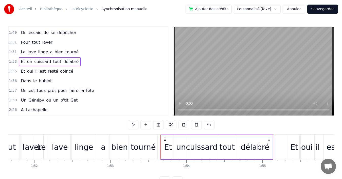
click at [75, 71] on div "1:55 Et oui il est resté coincé" at bounding box center [89, 71] width 160 height 10
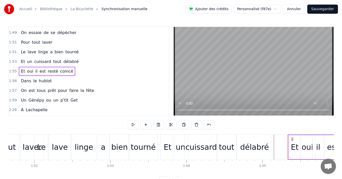
click at [74, 81] on div "1:56 Dans le hublot" at bounding box center [89, 81] width 160 height 10
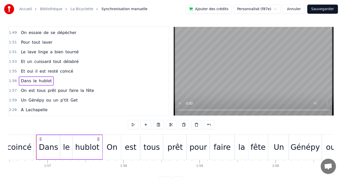
scroll to position [0, 8861]
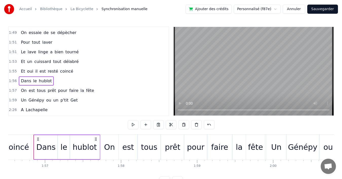
click at [83, 43] on div "1:51 Pour tout laver" at bounding box center [89, 43] width 160 height 10
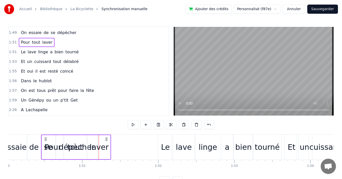
scroll to position [0, 8356]
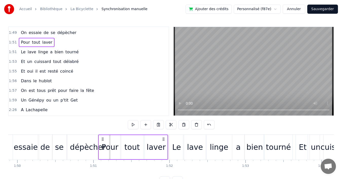
drag, startPoint x: 38, startPoint y: 139, endPoint x: 102, endPoint y: 145, distance: 64.7
click at [102, 145] on div "Pour tout laver" at bounding box center [133, 146] width 70 height 25
click at [77, 32] on div "1:49 On essaie de se dépècher" at bounding box center [89, 33] width 160 height 10
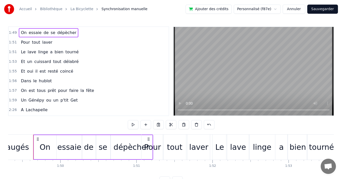
scroll to position [0, 8313]
click at [122, 145] on div "dépècher" at bounding box center [132, 146] width 36 height 11
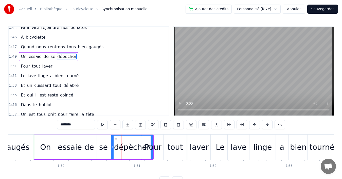
scroll to position [307, 0]
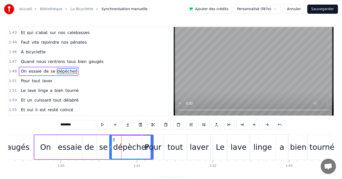
click at [111, 146] on icon at bounding box center [111, 147] width 2 height 4
click at [133, 143] on div "dépècher" at bounding box center [131, 146] width 36 height 11
click at [102, 63] on div "1:47 Quand nous rentrons tous bien gaugés" at bounding box center [89, 62] width 160 height 10
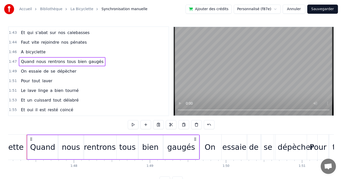
scroll to position [0, 8140]
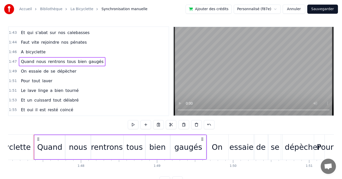
click at [95, 51] on div "1:46 A bicyclette" at bounding box center [89, 52] width 160 height 10
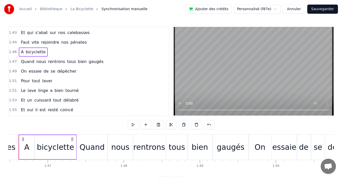
scroll to position [0, 8082]
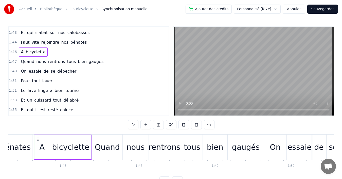
click at [97, 44] on div "1:44 Faut vite rejoindre nos pénates" at bounding box center [89, 43] width 160 height 10
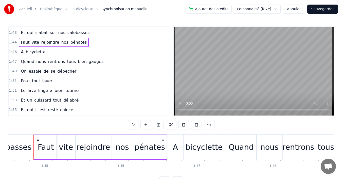
scroll to position [0, 7948]
click at [99, 34] on div "1:43 Et qui s'abat sur nos calebasses" at bounding box center [89, 33] width 160 height 10
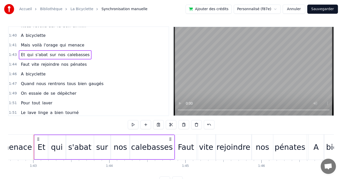
scroll to position [257, 0]
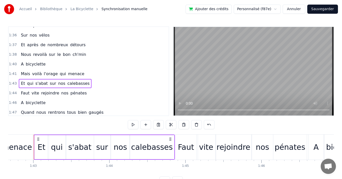
click at [98, 74] on div "1:41 Mais voilà l'orage qui menace" at bounding box center [89, 74] width 160 height 10
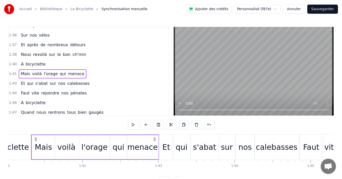
scroll to position [0, 7680]
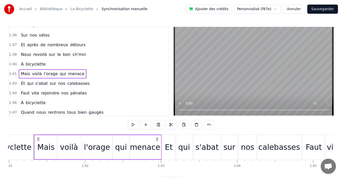
click at [86, 63] on div "1:40 A bicyclette" at bounding box center [89, 64] width 160 height 10
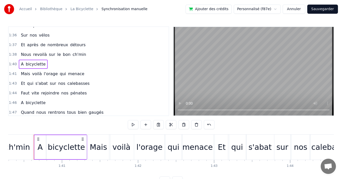
click at [98, 55] on div "1:38 Nous revoilà sur le bon ch'min" at bounding box center [89, 55] width 160 height 10
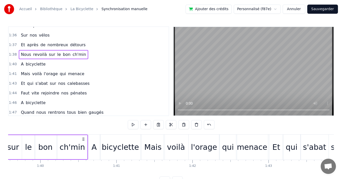
scroll to position [0, 7490]
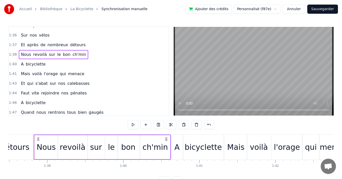
click at [90, 46] on div "1:37 Et après de nombreux détours" at bounding box center [89, 45] width 160 height 10
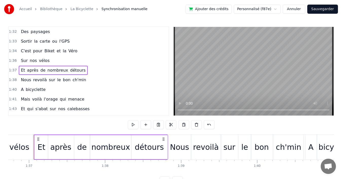
scroll to position [206, 0]
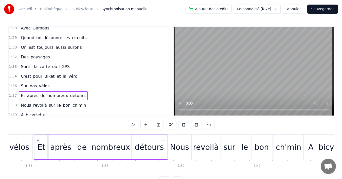
click at [103, 85] on div "1:36 Sur nos vélos" at bounding box center [89, 86] width 160 height 10
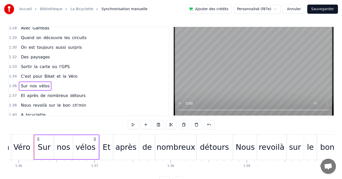
click at [100, 77] on div "1:34 C'est pour Biket et la Véro" at bounding box center [89, 76] width 160 height 10
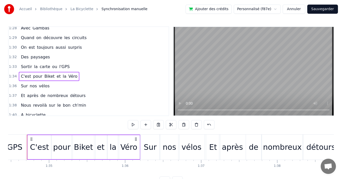
scroll to position [0, 7177]
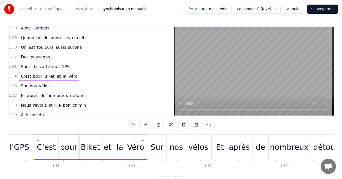
click at [98, 67] on div "1:33 Sortir la carte ou l'GPS" at bounding box center [89, 67] width 160 height 10
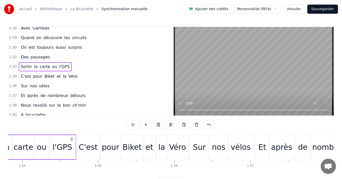
scroll to position [0, 7074]
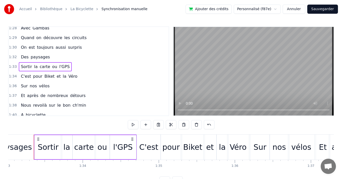
click at [96, 60] on div "1:32 Des paysages" at bounding box center [89, 57] width 160 height 10
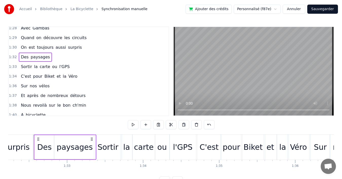
click at [102, 49] on div "1:30 On est toujours aussi surpris" at bounding box center [89, 48] width 160 height 10
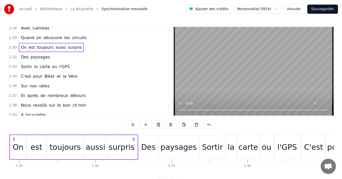
scroll to position [0, 6885]
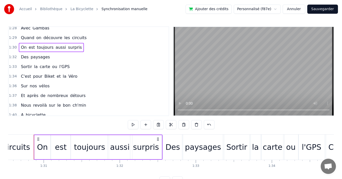
click at [99, 39] on div "1:29 Quand on découvre les circuits" at bounding box center [89, 38] width 160 height 10
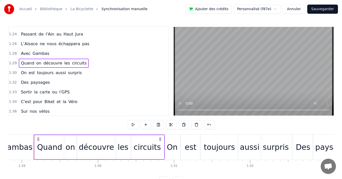
scroll to position [155, 0]
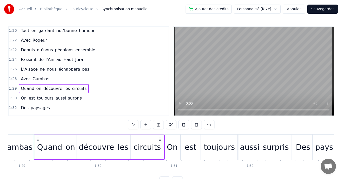
click at [98, 79] on div "1:28 Avec Gambas" at bounding box center [89, 79] width 160 height 10
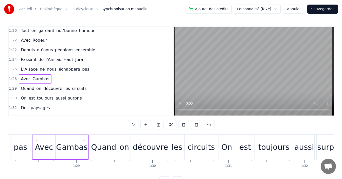
scroll to position [0, 6698]
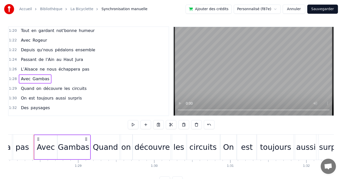
click at [100, 69] on div "1:26 L’Alsace ne nous échappera pas" at bounding box center [89, 69] width 160 height 10
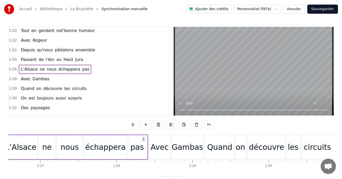
scroll to position [0, 6553]
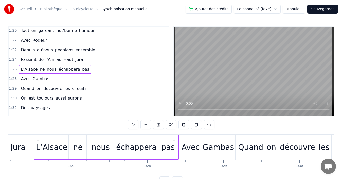
click at [102, 63] on div "1:24 Passant de l'Ain au [GEOGRAPHIC_DATA]" at bounding box center [89, 60] width 160 height 10
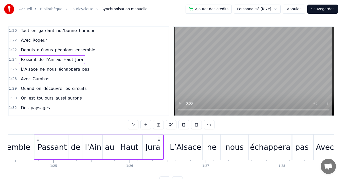
click at [105, 50] on div "1:22 Depuis qu'nous pédalons ensemble" at bounding box center [89, 50] width 160 height 10
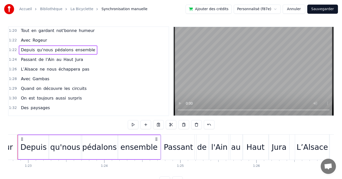
scroll to position [0, 6276]
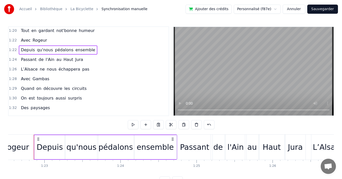
click at [102, 38] on div "1:22 Avec [PERSON_NAME]" at bounding box center [89, 40] width 160 height 10
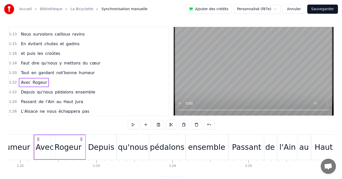
scroll to position [104, 0]
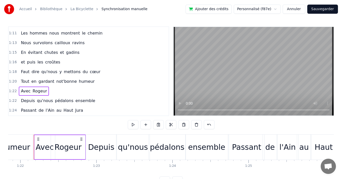
click at [98, 81] on div "1:20 Tout en gardant not'bonne humeur" at bounding box center [89, 82] width 160 height 10
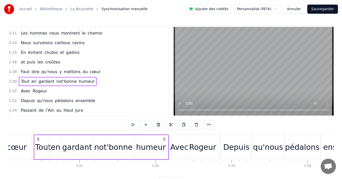
click at [104, 72] on div "1:18 Faut dire qu'nous y mettons du cœur" at bounding box center [89, 72] width 160 height 10
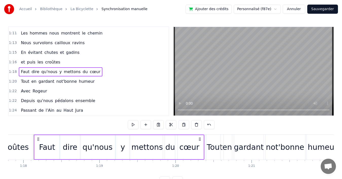
click at [108, 66] on div "1:16 et puis les croûtes" at bounding box center [89, 62] width 160 height 10
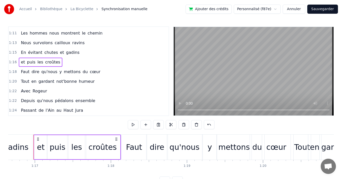
scroll to position [0, 5829]
click at [106, 55] on div "1:15 En évitant chutes et gadins" at bounding box center [89, 53] width 160 height 10
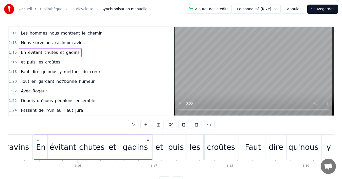
click at [106, 45] on div "1:13 Nous survolons cailloux ravins" at bounding box center [89, 43] width 160 height 10
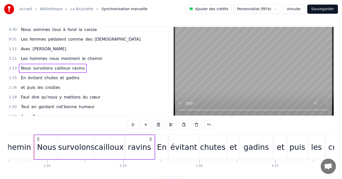
scroll to position [54, 0]
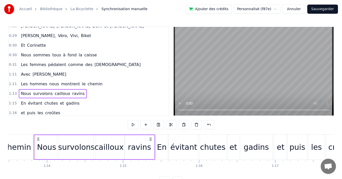
click at [106, 84] on div "1:11 Les hommes nous montrent le chemin" at bounding box center [89, 84] width 160 height 10
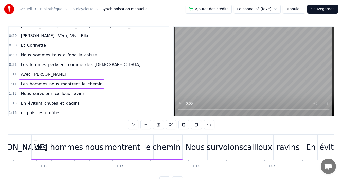
scroll to position [0, 5437]
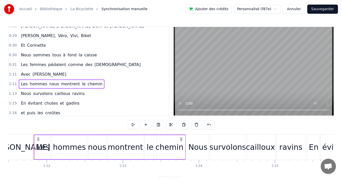
click at [105, 78] on div "1:11 Avec [PERSON_NAME]" at bounding box center [89, 74] width 160 height 10
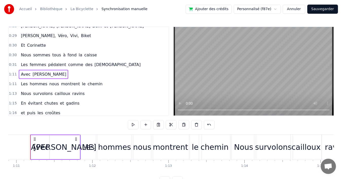
scroll to position [0, 5388]
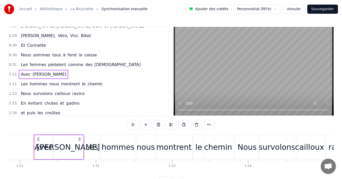
click at [117, 66] on div "0:31 Les femmes pédalent comme des [DEMOGRAPHIC_DATA]" at bounding box center [89, 65] width 160 height 10
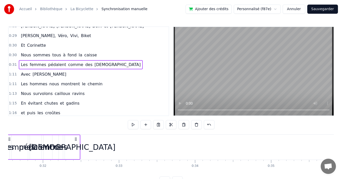
scroll to position [0, 2370]
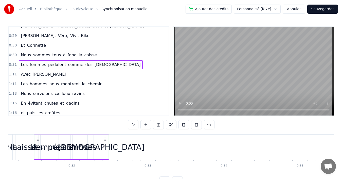
click at [94, 65] on span "[DEMOGRAPHIC_DATA]" at bounding box center [117, 65] width 47 height 6
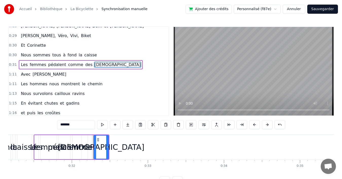
scroll to position [47, 0]
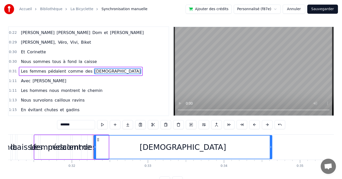
drag, startPoint x: 108, startPoint y: 142, endPoint x: 271, endPoint y: 141, distance: 163.5
click at [271, 141] on div at bounding box center [271, 146] width 2 height 23
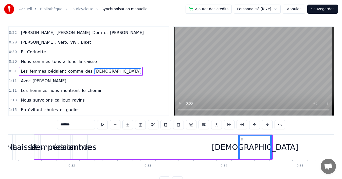
drag, startPoint x: 95, startPoint y: 143, endPoint x: 240, endPoint y: 147, distance: 144.3
click at [240, 147] on div at bounding box center [239, 146] width 2 height 23
click at [85, 73] on span "des" at bounding box center [89, 71] width 8 height 6
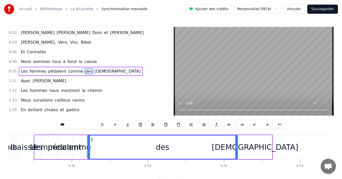
drag, startPoint x: 90, startPoint y: 145, endPoint x: 236, endPoint y: 144, distance: 145.8
click at [236, 144] on div at bounding box center [236, 146] width 2 height 23
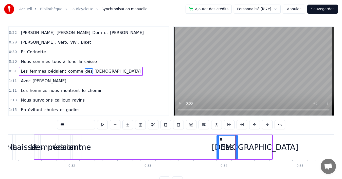
drag, startPoint x: 89, startPoint y: 146, endPoint x: 218, endPoint y: 147, distance: 129.0
click at [218, 147] on icon at bounding box center [218, 147] width 2 height 4
click at [68, 69] on span "comme" at bounding box center [76, 71] width 16 height 6
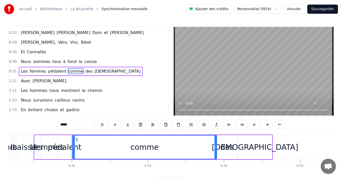
drag, startPoint x: 79, startPoint y: 147, endPoint x: 215, endPoint y: 148, distance: 135.6
click at [215, 148] on icon at bounding box center [215, 147] width 2 height 4
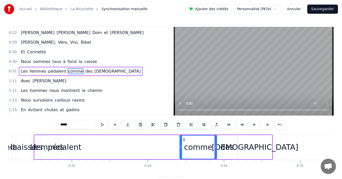
drag, startPoint x: 74, startPoint y: 145, endPoint x: 181, endPoint y: 146, distance: 107.2
click at [181, 146] on icon at bounding box center [181, 147] width 2 height 4
click at [51, 72] on span "pédalent" at bounding box center [57, 71] width 19 height 6
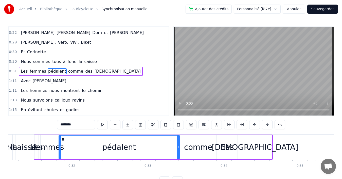
drag, startPoint x: 88, startPoint y: 148, endPoint x: 179, endPoint y: 149, distance: 90.5
click at [179, 149] on div at bounding box center [178, 146] width 2 height 23
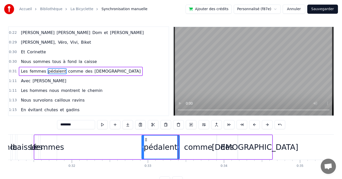
drag, startPoint x: 59, startPoint y: 146, endPoint x: 142, endPoint y: 149, distance: 82.9
click at [142, 149] on div at bounding box center [143, 146] width 2 height 23
click at [34, 72] on span "femmes" at bounding box center [37, 71] width 17 height 6
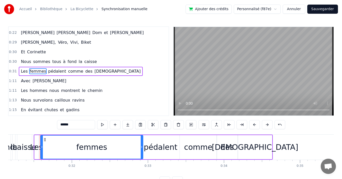
drag, startPoint x: 56, startPoint y: 141, endPoint x: 142, endPoint y: 141, distance: 86.2
click at [142, 141] on div at bounding box center [142, 146] width 2 height 23
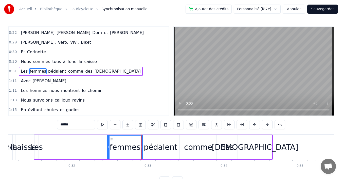
drag, startPoint x: 42, startPoint y: 144, endPoint x: 109, endPoint y: 144, distance: 66.7
click at [109, 144] on div at bounding box center [108, 146] width 2 height 23
click at [37, 148] on div "Les" at bounding box center [36, 146] width 13 height 11
type input "***"
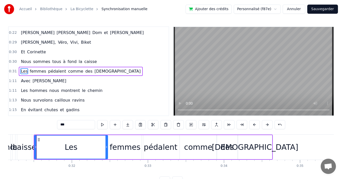
drag, startPoint x: 38, startPoint y: 147, endPoint x: 107, endPoint y: 147, distance: 69.2
click at [107, 147] on icon at bounding box center [106, 147] width 2 height 4
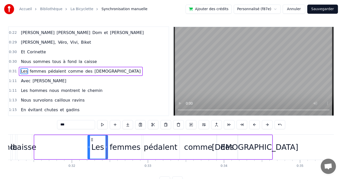
drag, startPoint x: 36, startPoint y: 144, endPoint x: 89, endPoint y: 142, distance: 53.3
click at [89, 142] on div at bounding box center [89, 146] width 2 height 23
click at [98, 80] on div "1:11 Avec [PERSON_NAME]" at bounding box center [89, 81] width 160 height 10
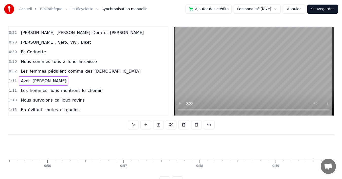
click at [105, 70] on div "0:32 Les femmes pédalent comme des [DEMOGRAPHIC_DATA]" at bounding box center [89, 71] width 160 height 10
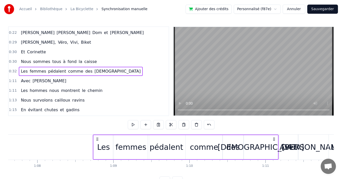
scroll to position [0, 5143]
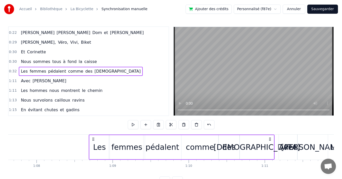
drag, startPoint x: 218, startPoint y: 138, endPoint x: 270, endPoint y: 142, distance: 52.6
click at [270, 142] on div "Les femmes pédalent comme des déesses" at bounding box center [182, 146] width 186 height 25
click at [101, 61] on div "0:30 Nous sommes tous à fond la caisse" at bounding box center [89, 62] width 160 height 10
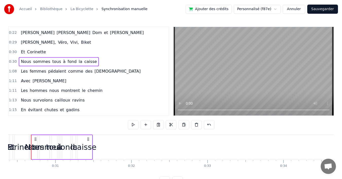
scroll to position [0, 2308]
click at [84, 59] on span "caisse" at bounding box center [91, 62] width 14 height 6
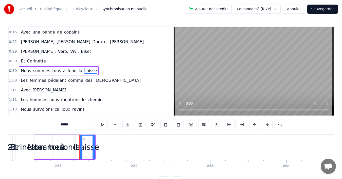
scroll to position [38, 0]
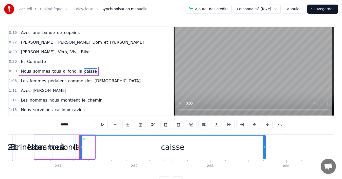
drag, startPoint x: 94, startPoint y: 147, endPoint x: 255, endPoint y: 144, distance: 161.2
click at [264, 145] on icon at bounding box center [264, 147] width 2 height 4
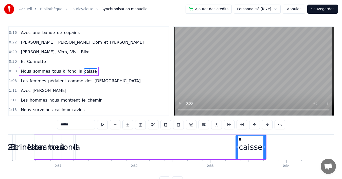
drag, startPoint x: 81, startPoint y: 143, endPoint x: 237, endPoint y: 147, distance: 155.7
click at [237, 147] on div at bounding box center [237, 146] width 2 height 23
click at [78, 72] on span "la" at bounding box center [80, 71] width 5 height 6
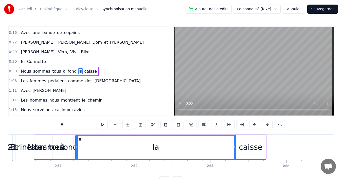
drag, startPoint x: 77, startPoint y: 147, endPoint x: 235, endPoint y: 145, distance: 157.9
click at [235, 145] on icon at bounding box center [235, 147] width 2 height 4
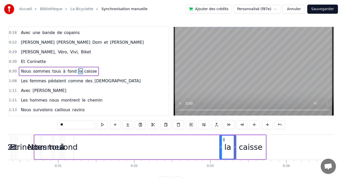
drag, startPoint x: 77, startPoint y: 147, endPoint x: 221, endPoint y: 146, distance: 144.2
click at [221, 146] on icon at bounding box center [221, 147] width 2 height 4
click at [72, 146] on div "fond" at bounding box center [69, 146] width 17 height 11
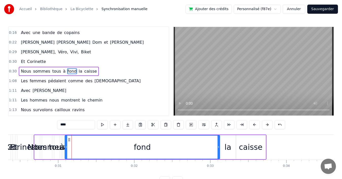
drag, startPoint x: 73, startPoint y: 147, endPoint x: 219, endPoint y: 146, distance: 146.3
click at [219, 146] on icon at bounding box center [218, 147] width 2 height 4
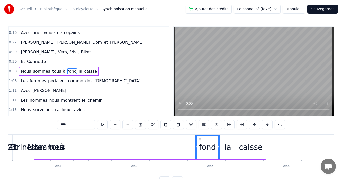
drag, startPoint x: 74, startPoint y: 144, endPoint x: 196, endPoint y: 150, distance: 122.6
click at [196, 150] on div at bounding box center [196, 146] width 2 height 23
click at [63, 70] on span "à" at bounding box center [65, 71] width 4 height 6
type input "*"
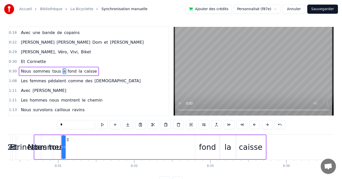
drag, startPoint x: 63, startPoint y: 146, endPoint x: 182, endPoint y: 142, distance: 119.4
click at [182, 142] on div "Nous sommes tous à fond la caisse" at bounding box center [150, 146] width 233 height 25
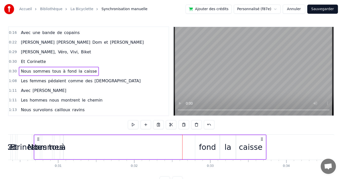
click at [63, 147] on div "à" at bounding box center [63, 146] width 5 height 11
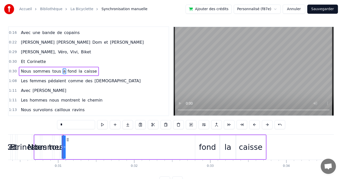
drag, startPoint x: 64, startPoint y: 147, endPoint x: 73, endPoint y: 146, distance: 8.7
click at [73, 146] on div "Nous sommes tous à fond la caisse" at bounding box center [150, 146] width 233 height 25
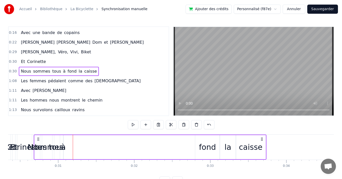
click at [63, 72] on span "à" at bounding box center [65, 71] width 4 height 6
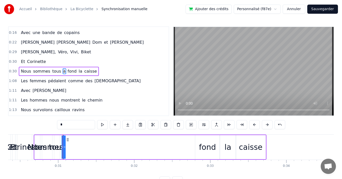
drag, startPoint x: 65, startPoint y: 142, endPoint x: 74, endPoint y: 142, distance: 8.9
click at [74, 142] on div "Nous sommes tous à fond la caisse" at bounding box center [150, 146] width 233 height 25
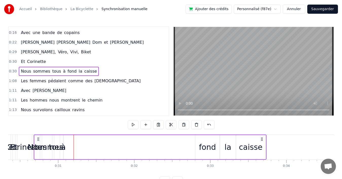
click at [63, 70] on span "à" at bounding box center [65, 71] width 4 height 6
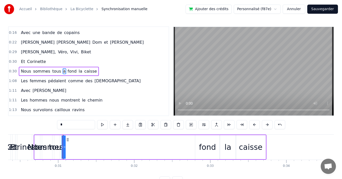
drag, startPoint x: 62, startPoint y: 146, endPoint x: 59, endPoint y: 146, distance: 2.8
click at [59, 146] on div "Nous sommes tous à fond la caisse" at bounding box center [150, 146] width 233 height 25
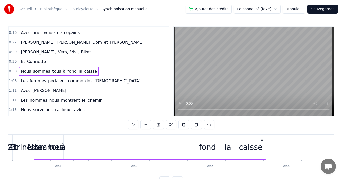
click at [63, 71] on span "à" at bounding box center [65, 71] width 4 height 6
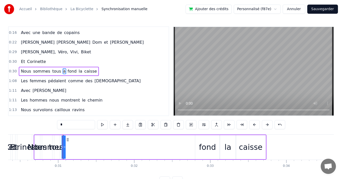
click at [68, 146] on div "Nous sommes tous à fond la caisse" at bounding box center [150, 146] width 233 height 25
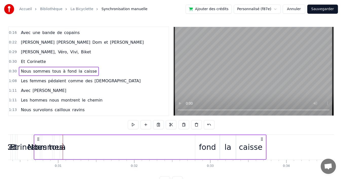
click at [64, 147] on div "à" at bounding box center [63, 146] width 5 height 11
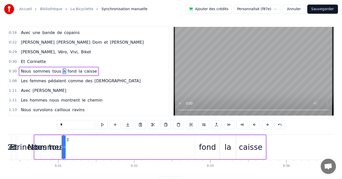
drag, startPoint x: 64, startPoint y: 147, endPoint x: 69, endPoint y: 147, distance: 4.8
click at [69, 147] on div "Nous sommes tous à fond la caisse" at bounding box center [150, 146] width 233 height 25
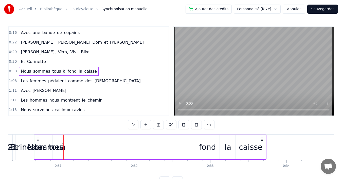
click at [63, 147] on div at bounding box center [63, 146] width 0 height 25
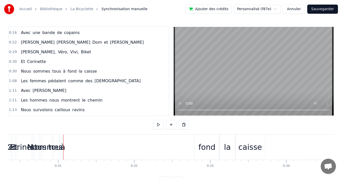
click at [62, 147] on div "à" at bounding box center [63, 146] width 5 height 11
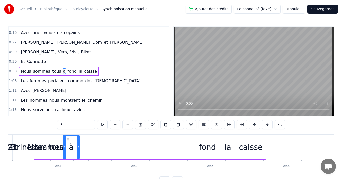
drag, startPoint x: 63, startPoint y: 147, endPoint x: 79, endPoint y: 148, distance: 16.5
click at [79, 148] on div "à" at bounding box center [71, 147] width 16 height 24
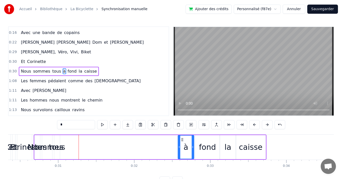
drag, startPoint x: 68, startPoint y: 140, endPoint x: 182, endPoint y: 141, distance: 114.6
click at [182, 141] on icon at bounding box center [182, 139] width 4 height 4
click at [52, 70] on span "tous" at bounding box center [57, 71] width 10 height 6
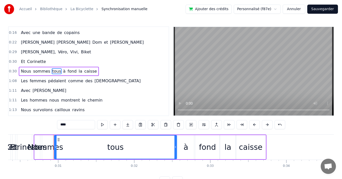
drag, startPoint x: 59, startPoint y: 143, endPoint x: 176, endPoint y: 142, distance: 116.9
click at [176, 142] on div at bounding box center [175, 146] width 2 height 23
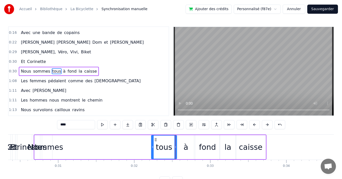
drag, startPoint x: 56, startPoint y: 142, endPoint x: 153, endPoint y: 142, distance: 97.1
click at [153, 142] on div at bounding box center [153, 146] width 2 height 23
click at [41, 71] on span "sommes" at bounding box center [42, 71] width 18 height 6
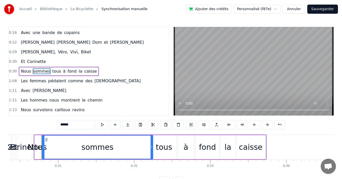
drag, startPoint x: 51, startPoint y: 138, endPoint x: 151, endPoint y: 142, distance: 100.7
click at [151, 142] on div at bounding box center [152, 146] width 2 height 23
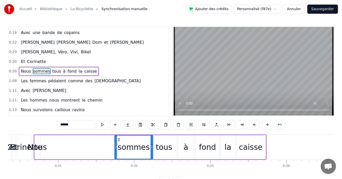
drag, startPoint x: 57, startPoint y: 143, endPoint x: 116, endPoint y: 146, distance: 58.9
click at [116, 146] on div at bounding box center [116, 146] width 2 height 23
click at [22, 71] on span "Nous" at bounding box center [25, 71] width 11 height 6
type input "****"
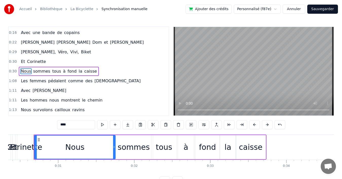
drag, startPoint x: 39, startPoint y: 141, endPoint x: 114, endPoint y: 144, distance: 75.3
click at [114, 144] on div at bounding box center [114, 146] width 2 height 23
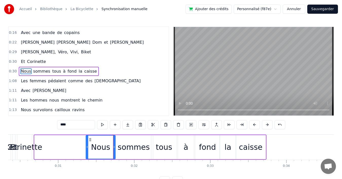
drag, startPoint x: 35, startPoint y: 141, endPoint x: 87, endPoint y: 141, distance: 51.5
click at [87, 141] on div at bounding box center [87, 146] width 2 height 23
click at [118, 72] on div "0:31 Nous sommes tous à fond la caisse" at bounding box center [89, 71] width 160 height 10
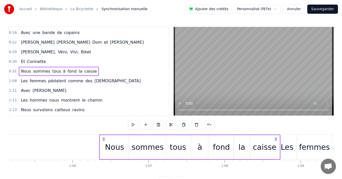
scroll to position [0, 4956]
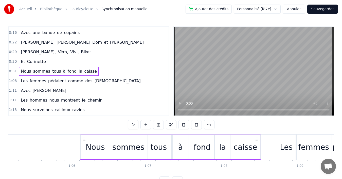
drag, startPoint x: 262, startPoint y: 139, endPoint x: 257, endPoint y: 136, distance: 6.0
click at [257, 136] on div "Nous sommes tous à fond la caisse" at bounding box center [170, 146] width 181 height 25
click at [52, 60] on div "0:30 Et Corinette" at bounding box center [89, 62] width 160 height 10
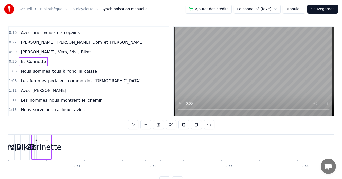
scroll to position [0, 2286]
click at [48, 147] on div "Corinette" at bounding box center [46, 146] width 35 height 11
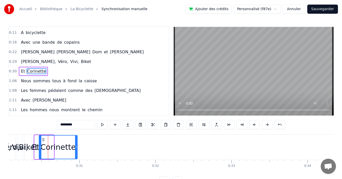
drag, startPoint x: 52, startPoint y: 147, endPoint x: 76, endPoint y: 146, distance: 23.6
click at [76, 146] on icon at bounding box center [76, 147] width 2 height 4
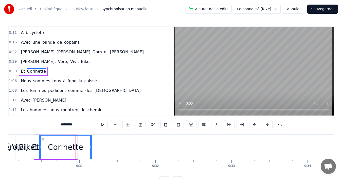
drag, startPoint x: 76, startPoint y: 146, endPoint x: 91, endPoint y: 146, distance: 14.7
click at [91, 146] on icon at bounding box center [91, 147] width 2 height 4
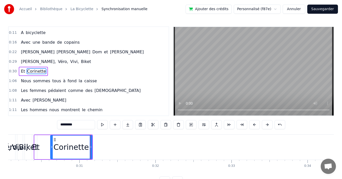
drag, startPoint x: 47, startPoint y: 146, endPoint x: 52, endPoint y: 145, distance: 4.9
click at [52, 145] on icon at bounding box center [52, 147] width 2 height 4
click at [20, 72] on span "Et" at bounding box center [22, 71] width 5 height 6
type input "**"
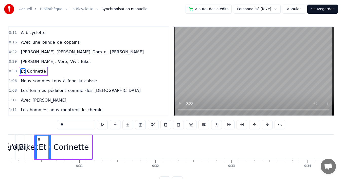
drag, startPoint x: 36, startPoint y: 147, endPoint x: 50, endPoint y: 146, distance: 13.7
click at [50, 146] on icon at bounding box center [49, 147] width 2 height 4
click at [136, 91] on div "1:08 Les femmes pédalent comme des [DEMOGRAPHIC_DATA]" at bounding box center [89, 91] width 160 height 10
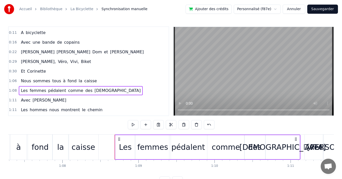
scroll to position [0, 5198]
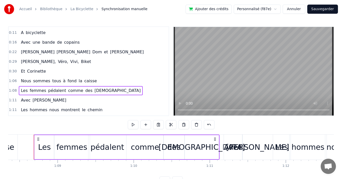
click at [42, 71] on div "Et Corinette" at bounding box center [33, 71] width 29 height 9
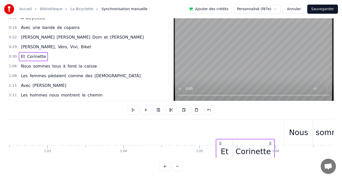
scroll to position [0, 4752]
drag, startPoint x: 88, startPoint y: 139, endPoint x: 269, endPoint y: 129, distance: 181.8
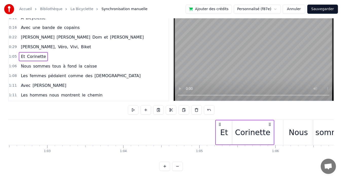
click at [77, 44] on div "0:29 [PERSON_NAME], Véro, Vivi, Biket" at bounding box center [89, 47] width 160 height 10
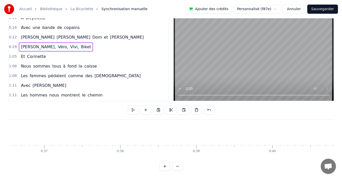
scroll to position [0, 2215]
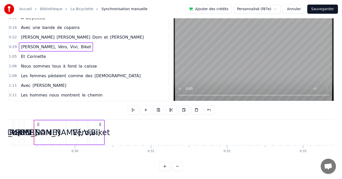
click at [100, 127] on div "Biket" at bounding box center [100, 131] width 19 height 11
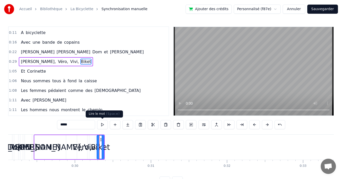
scroll to position [18, 0]
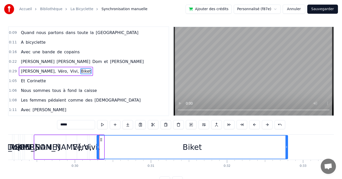
drag, startPoint x: 103, startPoint y: 146, endPoint x: 292, endPoint y: 149, distance: 188.4
click at [287, 149] on icon at bounding box center [286, 147] width 2 height 4
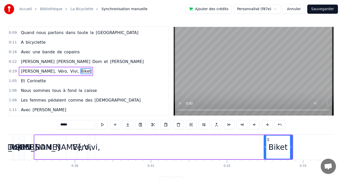
drag, startPoint x: 97, startPoint y: 146, endPoint x: 264, endPoint y: 146, distance: 167.1
click at [264, 146] on icon at bounding box center [265, 147] width 2 height 4
click at [70, 70] on span "Vivi," at bounding box center [75, 71] width 10 height 6
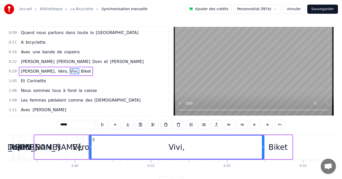
drag, startPoint x: 94, startPoint y: 142, endPoint x: 263, endPoint y: 144, distance: 169.3
click at [263, 144] on div at bounding box center [263, 146] width 2 height 23
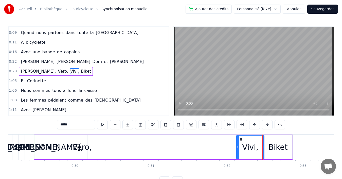
drag, startPoint x: 90, startPoint y: 144, endPoint x: 212, endPoint y: 147, distance: 122.0
click at [237, 148] on div at bounding box center [238, 146] width 2 height 23
click at [82, 145] on div "Véro," at bounding box center [81, 146] width 19 height 11
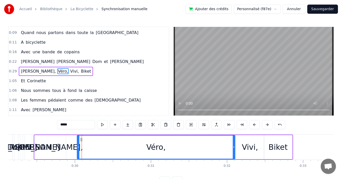
drag, startPoint x: 87, startPoint y: 143, endPoint x: 234, endPoint y: 145, distance: 147.8
click at [234, 145] on div at bounding box center [234, 146] width 2 height 23
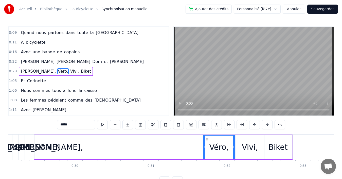
drag, startPoint x: 78, startPoint y: 145, endPoint x: 204, endPoint y: 145, distance: 126.0
click at [204, 145] on icon at bounding box center [204, 147] width 2 height 4
click at [24, 70] on span "[PERSON_NAME]," at bounding box center [38, 71] width 36 height 6
type input "*******"
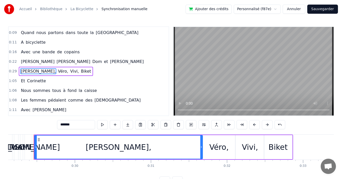
drag, startPoint x: 65, startPoint y: 143, endPoint x: 201, endPoint y: 144, distance: 136.6
click at [201, 144] on div at bounding box center [201, 146] width 2 height 23
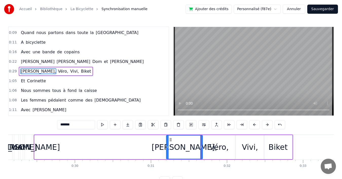
drag, startPoint x: 35, startPoint y: 144, endPoint x: 167, endPoint y: 151, distance: 132.0
click at [167, 151] on div at bounding box center [168, 146] width 2 height 23
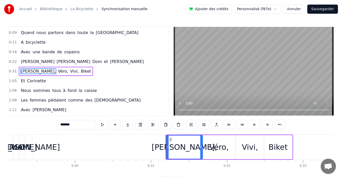
click at [95, 62] on div "0:22 [PERSON_NAME] et [PERSON_NAME]" at bounding box center [89, 62] width 160 height 10
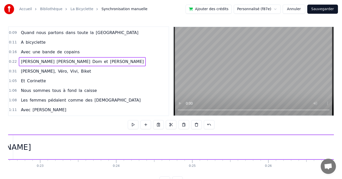
click at [89, 69] on div "0:31 [PERSON_NAME], Véro, Vivi, Biket" at bounding box center [89, 71] width 160 height 10
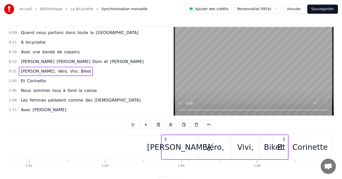
scroll to position [0, 4697]
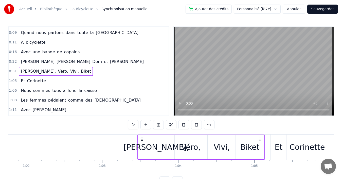
drag, startPoint x: 156, startPoint y: 138, endPoint x: 259, endPoint y: 142, distance: 103.8
click at [259, 142] on div "[PERSON_NAME], Véro, Vivi, Biket" at bounding box center [201, 146] width 128 height 25
click at [89, 61] on div "0:22 [PERSON_NAME] et [PERSON_NAME]" at bounding box center [89, 62] width 160 height 10
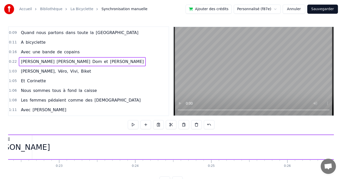
scroll to position [0, 1669]
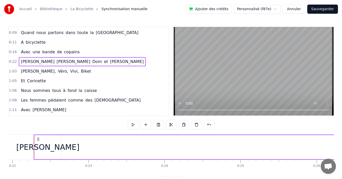
click at [110, 62] on span "[PERSON_NAME]" at bounding box center [127, 62] width 35 height 6
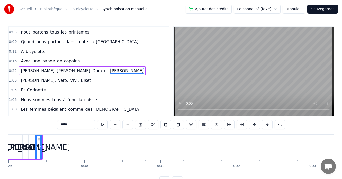
scroll to position [0, 2206]
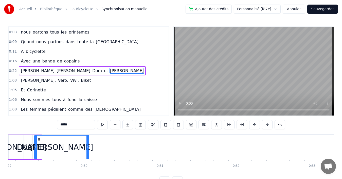
drag, startPoint x: 41, startPoint y: 143, endPoint x: 88, endPoint y: 144, distance: 47.2
click at [88, 144] on div at bounding box center [87, 146] width 2 height 23
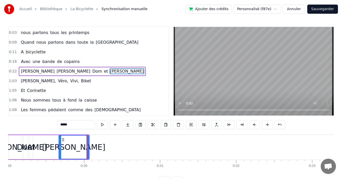
drag, startPoint x: 35, startPoint y: 141, endPoint x: 60, endPoint y: 142, distance: 24.4
click at [60, 142] on div at bounding box center [60, 146] width 2 height 23
click at [103, 72] on span "et" at bounding box center [105, 71] width 5 height 6
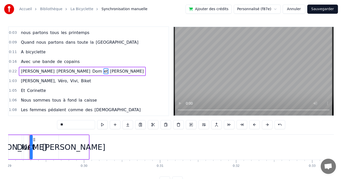
scroll to position [0, 2201]
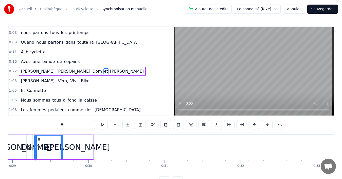
drag, startPoint x: 36, startPoint y: 143, endPoint x: 62, endPoint y: 145, distance: 25.9
click at [62, 145] on div at bounding box center [62, 146] width 2 height 23
drag, startPoint x: 35, startPoint y: 145, endPoint x: 48, endPoint y: 145, distance: 12.2
click at [48, 145] on icon at bounding box center [48, 147] width 2 height 4
click at [92, 72] on span "Dom" at bounding box center [97, 71] width 11 height 6
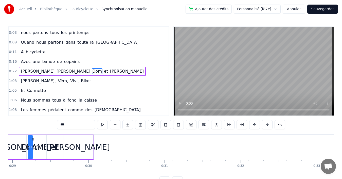
scroll to position [0, 2195]
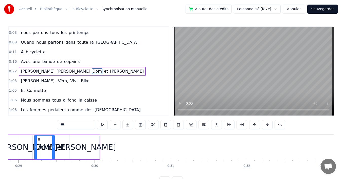
drag, startPoint x: 38, startPoint y: 145, endPoint x: 53, endPoint y: 145, distance: 16.0
click at [53, 145] on icon at bounding box center [53, 147] width 2 height 4
click at [77, 144] on div "[PERSON_NAME]" at bounding box center [84, 146] width 63 height 11
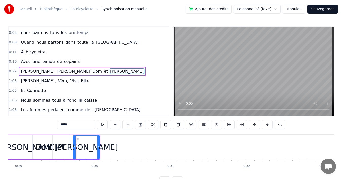
drag, startPoint x: 70, startPoint y: 145, endPoint x: 74, endPoint y: 145, distance: 3.8
click at [74, 145] on icon at bounding box center [75, 147] width 2 height 4
click at [63, 146] on div "et" at bounding box center [61, 146] width 8 height 11
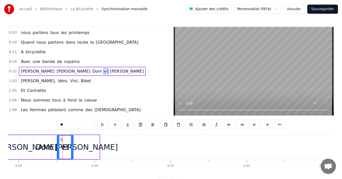
drag, startPoint x: 57, startPoint y: 139, endPoint x: 61, endPoint y: 140, distance: 4.3
click at [61, 140] on icon at bounding box center [61, 139] width 4 height 4
click at [48, 141] on div "Dom" at bounding box center [44, 146] width 18 height 11
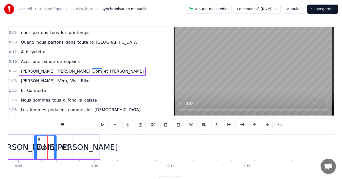
click at [55, 142] on div at bounding box center [55, 146] width 2 height 23
click at [56, 72] on span "[PERSON_NAME]" at bounding box center [73, 71] width 35 height 6
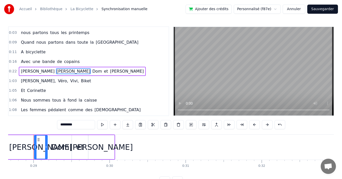
scroll to position [0, 2180]
drag, startPoint x: 35, startPoint y: 145, endPoint x: 16, endPoint y: 146, distance: 19.3
click at [16, 146] on icon at bounding box center [16, 147] width 2 height 4
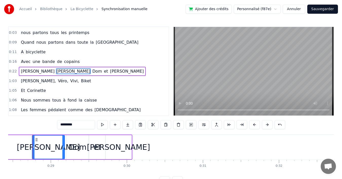
scroll to position [0, 2162]
drag, startPoint x: 65, startPoint y: 145, endPoint x: 68, endPoint y: 145, distance: 3.1
click at [68, 145] on icon at bounding box center [67, 147] width 2 height 4
drag, startPoint x: 34, startPoint y: 145, endPoint x: 31, endPoint y: 145, distance: 3.0
click at [31, 145] on icon at bounding box center [31, 147] width 2 height 4
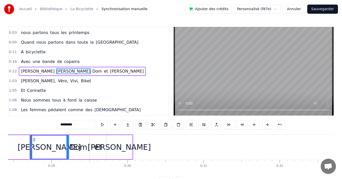
scroll to position [0, 2159]
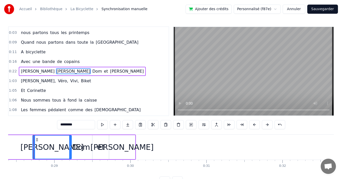
click at [25, 72] on span "[PERSON_NAME]" at bounding box center [37, 71] width 35 height 6
type input "*******"
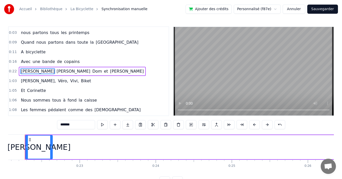
scroll to position [0, 1669]
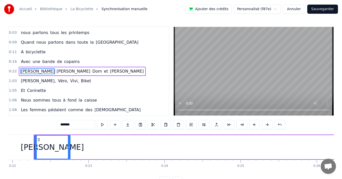
drag, startPoint x: 61, startPoint y: 144, endPoint x: 69, endPoint y: 144, distance: 8.9
click at [69, 144] on div at bounding box center [69, 146] width 2 height 23
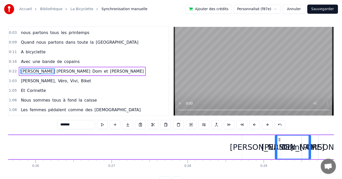
scroll to position [0, 1950]
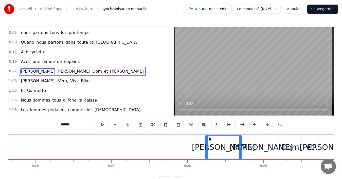
drag, startPoint x: 38, startPoint y: 139, endPoint x: 209, endPoint y: 136, distance: 171.1
click at [209, 136] on div "[PERSON_NAME]" at bounding box center [223, 146] width 35 height 23
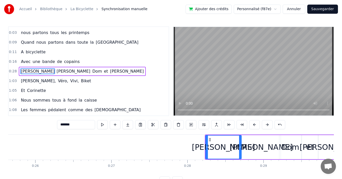
click at [93, 61] on div "0:16 Avec une bande de copains" at bounding box center [89, 62] width 160 height 10
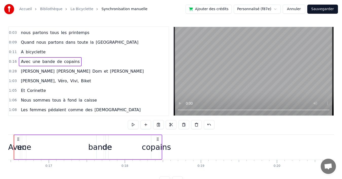
click at [95, 71] on div "0:28 [PERSON_NAME] et [PERSON_NAME]" at bounding box center [89, 71] width 160 height 10
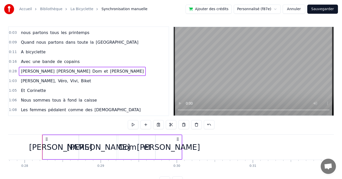
scroll to position [0, 2121]
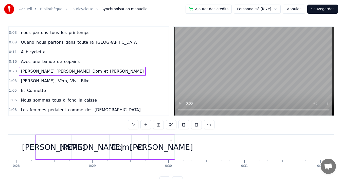
click at [169, 137] on icon at bounding box center [171, 139] width 4 height 4
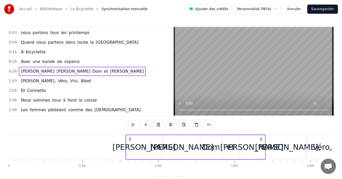
scroll to position [0, 4566]
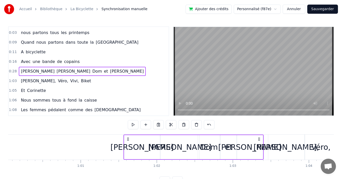
drag, startPoint x: 171, startPoint y: 138, endPoint x: 259, endPoint y: 143, distance: 88.6
click at [259, 143] on div "[PERSON_NAME] et [PERSON_NAME]" at bounding box center [193, 146] width 140 height 25
click at [85, 61] on div "0:16 Avec une bande de copains" at bounding box center [89, 62] width 160 height 10
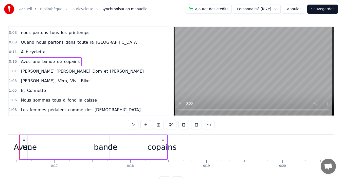
scroll to position [0, 1232]
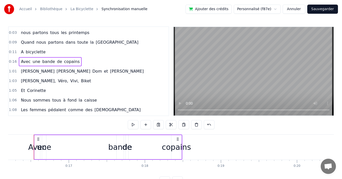
click at [176, 147] on div "copains" at bounding box center [176, 146] width 29 height 11
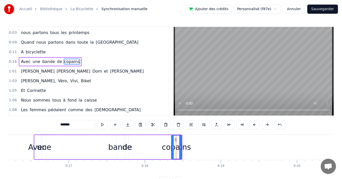
scroll to position [0, 0]
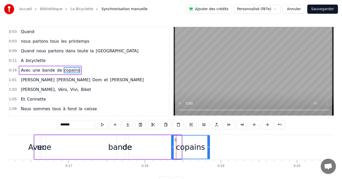
drag, startPoint x: 181, startPoint y: 148, endPoint x: 209, endPoint y: 148, distance: 28.1
click at [209, 148] on icon at bounding box center [208, 147] width 2 height 4
click at [57, 69] on span "de" at bounding box center [60, 70] width 6 height 6
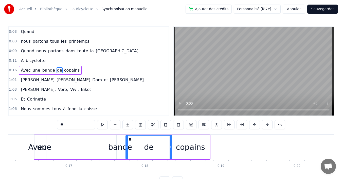
drag, startPoint x: 128, startPoint y: 142, endPoint x: 171, endPoint y: 143, distance: 43.6
click at [171, 143] on div at bounding box center [171, 146] width 2 height 23
drag, startPoint x: 127, startPoint y: 143, endPoint x: 156, endPoint y: 142, distance: 29.2
click at [156, 142] on div at bounding box center [156, 146] width 2 height 23
click at [119, 146] on div "bande" at bounding box center [120, 146] width 24 height 11
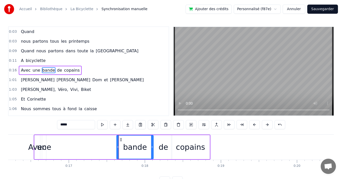
drag, startPoint x: 123, startPoint y: 144, endPoint x: 153, endPoint y: 143, distance: 29.7
click at [153, 143] on div at bounding box center [152, 146] width 2 height 23
click at [120, 141] on div at bounding box center [120, 146] width 2 height 23
click at [33, 73] on span "une" at bounding box center [36, 70] width 9 height 6
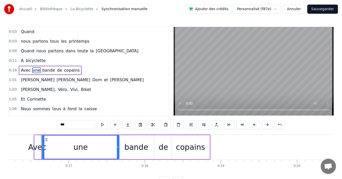
drag, startPoint x: 46, startPoint y: 142, endPoint x: 119, endPoint y: 143, distance: 73.0
click at [119, 143] on div at bounding box center [118, 146] width 2 height 23
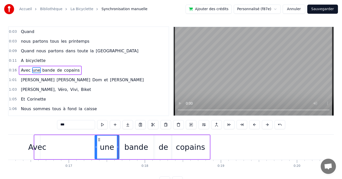
drag, startPoint x: 44, startPoint y: 144, endPoint x: 70, endPoint y: 146, distance: 26.2
click at [96, 144] on div at bounding box center [96, 146] width 2 height 23
click at [36, 147] on div "Avec" at bounding box center [37, 146] width 18 height 11
type input "****"
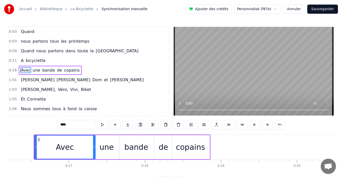
drag, startPoint x: 39, startPoint y: 147, endPoint x: 95, endPoint y: 149, distance: 55.3
click at [95, 149] on div at bounding box center [94, 146] width 2 height 23
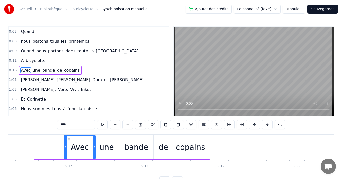
drag, startPoint x: 52, startPoint y: 146, endPoint x: 65, endPoint y: 146, distance: 13.7
click at [65, 146] on icon at bounding box center [66, 147] width 2 height 4
click at [78, 61] on div "0:11 A bicyclette" at bounding box center [89, 61] width 160 height 10
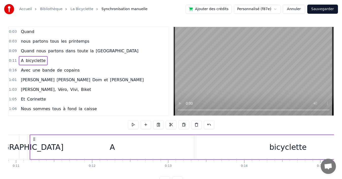
scroll to position [0, 825]
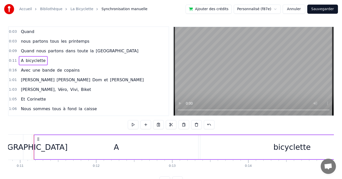
click at [262, 148] on div "bicyclette" at bounding box center [292, 147] width 184 height 24
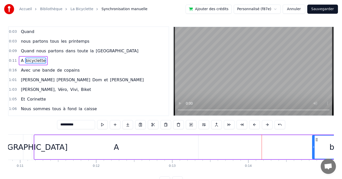
drag, startPoint x: 202, startPoint y: 146, endPoint x: 319, endPoint y: 147, distance: 117.1
click at [315, 147] on icon at bounding box center [314, 147] width 2 height 4
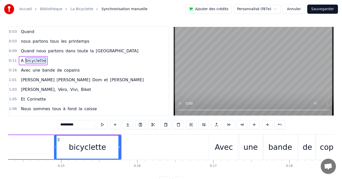
scroll to position [0, 1110]
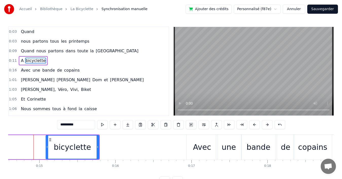
drag, startPoint x: 33, startPoint y: 145, endPoint x: 47, endPoint y: 144, distance: 14.2
click at [47, 144] on div at bounding box center [47, 146] width 2 height 23
click at [20, 61] on span "A" at bounding box center [22, 61] width 4 height 6
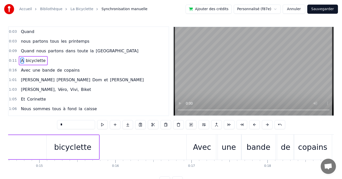
type input "*"
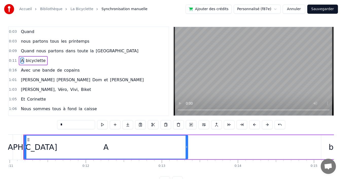
scroll to position [0, 825]
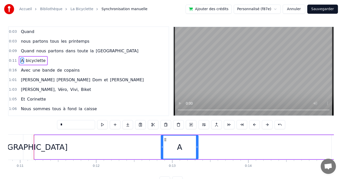
drag, startPoint x: 35, startPoint y: 142, endPoint x: 161, endPoint y: 142, distance: 126.5
click at [161, 142] on div at bounding box center [162, 146] width 2 height 23
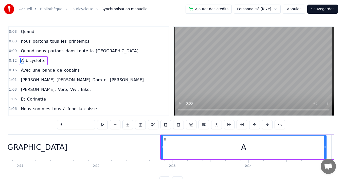
drag, startPoint x: 197, startPoint y: 146, endPoint x: 325, endPoint y: 142, distance: 128.3
click at [325, 142] on div at bounding box center [325, 146] width 2 height 23
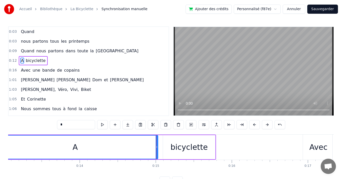
scroll to position [0, 926]
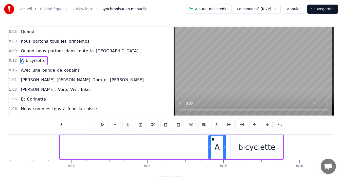
drag, startPoint x: 62, startPoint y: 144, endPoint x: 210, endPoint y: 142, distance: 148.6
click at [210, 142] on div at bounding box center [210, 146] width 2 height 23
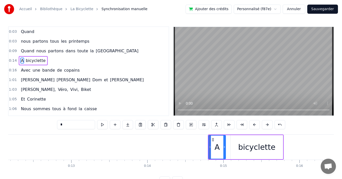
click at [84, 70] on div "0:16 Avec une bande de copains" at bounding box center [89, 70] width 160 height 10
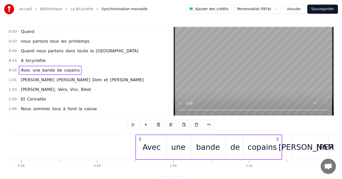
scroll to position [0, 4401]
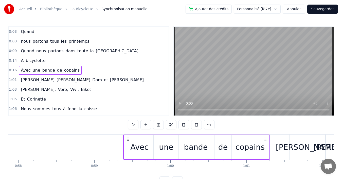
drag, startPoint x: 175, startPoint y: 138, endPoint x: 266, endPoint y: 140, distance: 90.5
click at [266, 140] on icon at bounding box center [265, 139] width 4 height 4
click at [67, 59] on div "0:14 A bicyclette" at bounding box center [89, 61] width 160 height 10
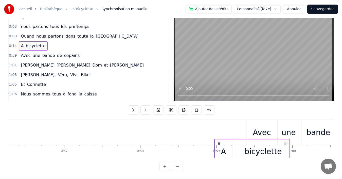
scroll to position [0, 4281]
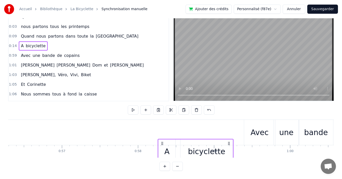
drag, startPoint x: 104, startPoint y: 137, endPoint x: 228, endPoint y: 112, distance: 126.5
click at [228, 112] on div "0:03 Quand 0:03 nous partons tous les printemps 0:09 Quand nous partons dans to…" at bounding box center [171, 91] width 326 height 159
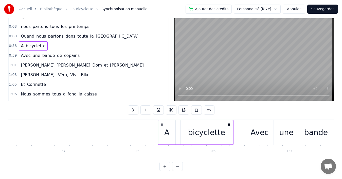
click at [114, 31] on div "0:09 Quand nous partons dans toute la [GEOGRAPHIC_DATA]" at bounding box center [89, 36] width 160 height 10
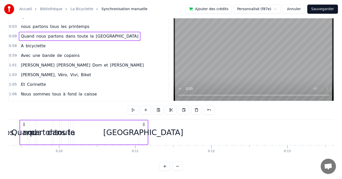
scroll to position [0, 695]
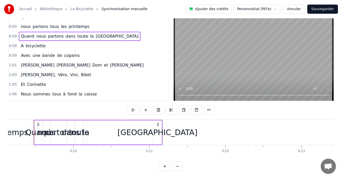
click at [156, 128] on div "[GEOGRAPHIC_DATA]" at bounding box center [157, 131] width 80 height 11
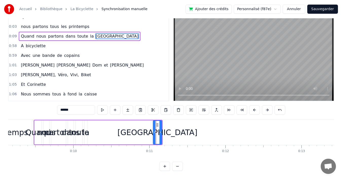
scroll to position [0, 0]
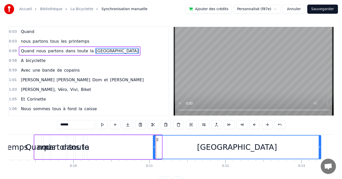
drag, startPoint x: 161, startPoint y: 148, endPoint x: 320, endPoint y: 142, distance: 159.3
click at [320, 142] on div at bounding box center [320, 146] width 2 height 23
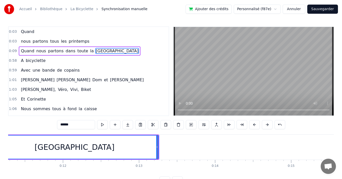
scroll to position [0, 711]
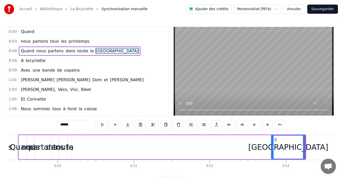
drag, startPoint x: 138, startPoint y: 141, endPoint x: 272, endPoint y: 140, distance: 133.9
click at [272, 140] on div at bounding box center [272, 146] width 2 height 23
click at [90, 50] on span "la" at bounding box center [92, 51] width 5 height 6
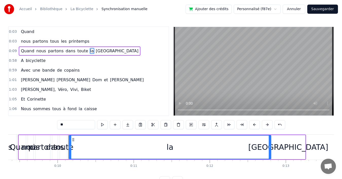
drag, startPoint x: 70, startPoint y: 147, endPoint x: 270, endPoint y: 151, distance: 199.5
click at [270, 151] on div at bounding box center [270, 146] width 2 height 23
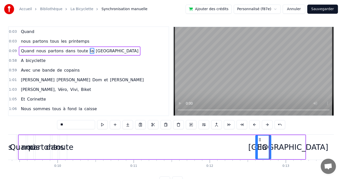
drag, startPoint x: 83, startPoint y: 144, endPoint x: 256, endPoint y: 144, distance: 173.4
click at [256, 144] on div at bounding box center [257, 146] width 2 height 23
click at [77, 52] on span "toute" at bounding box center [83, 51] width 12 height 6
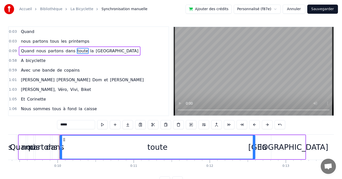
drag, startPoint x: 66, startPoint y: 146, endPoint x: 254, endPoint y: 148, distance: 188.1
click at [254, 148] on icon at bounding box center [254, 147] width 2 height 4
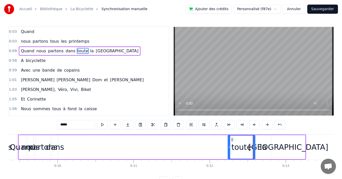
drag, startPoint x: 61, startPoint y: 144, endPoint x: 229, endPoint y: 148, distance: 168.1
click at [229, 148] on div at bounding box center [229, 146] width 2 height 23
click at [58, 148] on div "dans" at bounding box center [55, 146] width 18 height 11
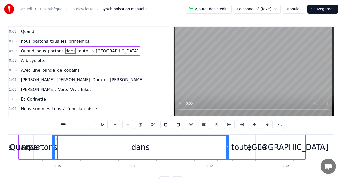
drag, startPoint x: 57, startPoint y: 148, endPoint x: 195, endPoint y: 149, distance: 137.6
click at [227, 149] on icon at bounding box center [227, 147] width 2 height 4
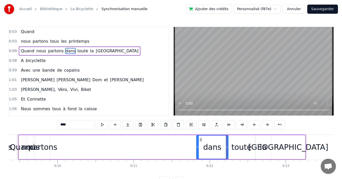
drag, startPoint x: 54, startPoint y: 145, endPoint x: 171, endPoint y: 146, distance: 117.6
click at [198, 146] on icon at bounding box center [198, 147] width 2 height 4
click at [47, 148] on div "partons" at bounding box center [42, 146] width 29 height 11
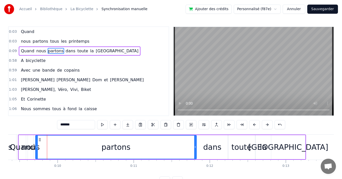
drag, startPoint x: 49, startPoint y: 147, endPoint x: 195, endPoint y: 150, distance: 146.3
click at [195, 150] on div at bounding box center [195, 146] width 2 height 23
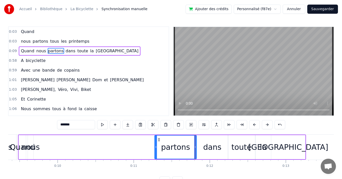
drag, startPoint x: 36, startPoint y: 142, endPoint x: 155, endPoint y: 147, distance: 119.2
click at [155, 147] on div at bounding box center [156, 146] width 2 height 23
click at [37, 51] on span "nous" at bounding box center [41, 51] width 11 height 6
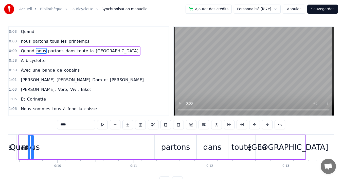
scroll to position [0, 704]
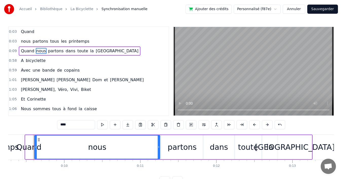
drag, startPoint x: 39, startPoint y: 146, endPoint x: 159, endPoint y: 152, distance: 120.1
click at [159, 152] on div at bounding box center [159, 146] width 2 height 23
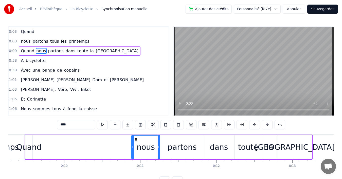
drag, startPoint x: 36, startPoint y: 142, endPoint x: 133, endPoint y: 146, distance: 97.2
click at [133, 146] on div at bounding box center [133, 146] width 2 height 23
click at [34, 147] on div "Quand" at bounding box center [28, 146] width 25 height 11
type input "*****"
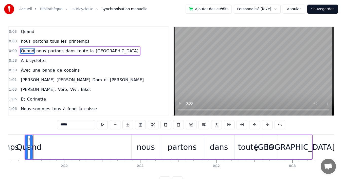
scroll to position [0, 704]
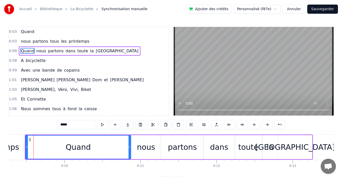
drag, startPoint x: 32, startPoint y: 146, endPoint x: 130, endPoint y: 149, distance: 98.2
click at [130, 149] on div at bounding box center [130, 146] width 2 height 23
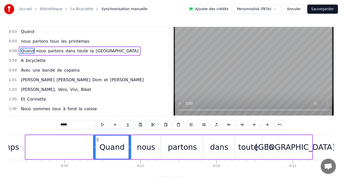
drag, startPoint x: 40, startPoint y: 142, endPoint x: 95, endPoint y: 143, distance: 55.0
click at [95, 143] on div at bounding box center [95, 146] width 2 height 23
click at [114, 65] on div "0:58 A bicyclette" at bounding box center [89, 61] width 160 height 10
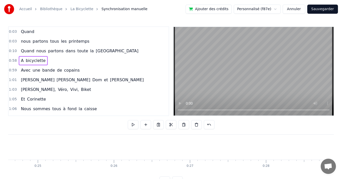
click at [121, 55] on div "0:10 Quand nous partons dans toute la [GEOGRAPHIC_DATA]" at bounding box center [89, 51] width 160 height 10
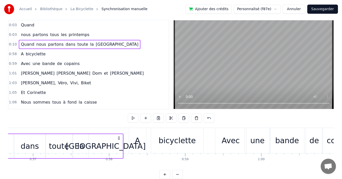
scroll to position [9, 0]
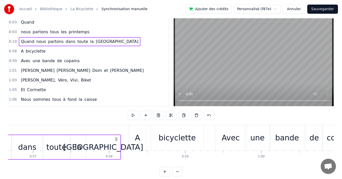
drag, startPoint x: 248, startPoint y: 138, endPoint x: 116, endPoint y: 131, distance: 132.5
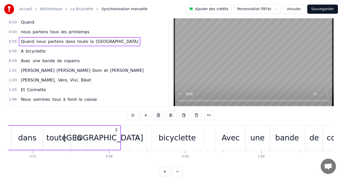
click at [90, 31] on div "0:03 nous partons tous les printemps" at bounding box center [89, 32] width 160 height 10
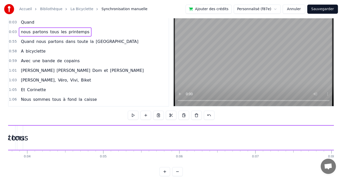
scroll to position [0, 248]
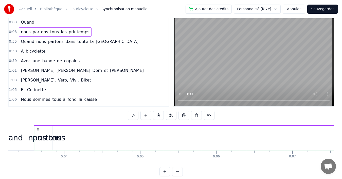
click at [72, 32] on span "printemps" at bounding box center [79, 32] width 22 height 6
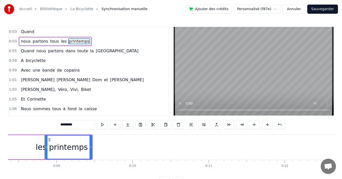
scroll to position [0, 647]
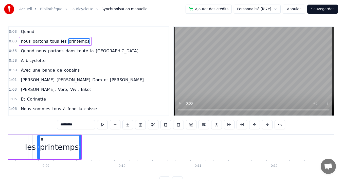
click at [39, 145] on icon at bounding box center [39, 147] width 2 height 4
click at [31, 144] on div "les" at bounding box center [30, 146] width 11 height 11
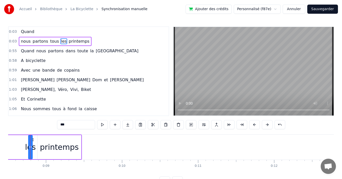
scroll to position [0, 643]
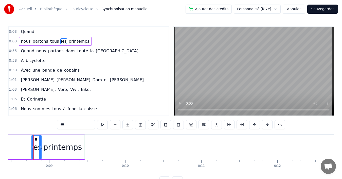
click at [40, 143] on div at bounding box center [40, 146] width 2 height 23
drag, startPoint x: 33, startPoint y: 143, endPoint x: 26, endPoint y: 143, distance: 6.8
click at [26, 143] on div at bounding box center [26, 146] width 2 height 23
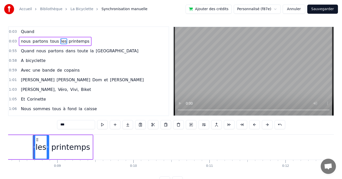
click at [50, 42] on span "tous" at bounding box center [55, 41] width 10 height 6
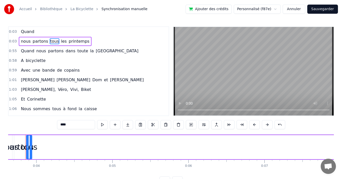
scroll to position [0, 268]
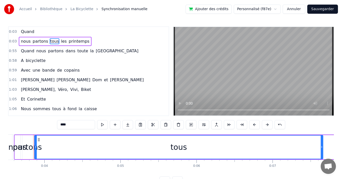
drag, startPoint x: 39, startPoint y: 147, endPoint x: 322, endPoint y: 146, distance: 282.9
click at [322, 146] on icon at bounding box center [322, 147] width 2 height 4
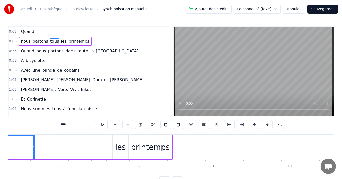
scroll to position [0, 556]
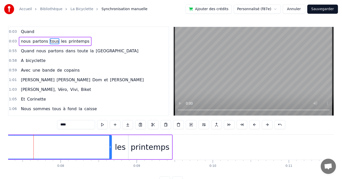
drag, startPoint x: 34, startPoint y: 145, endPoint x: 111, endPoint y: 148, distance: 76.6
click at [111, 148] on icon at bounding box center [110, 147] width 2 height 4
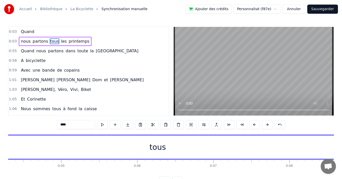
scroll to position [0, 260]
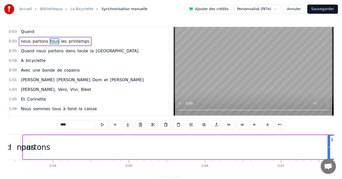
drag, startPoint x: 43, startPoint y: 140, endPoint x: 329, endPoint y: 142, distance: 286.0
click at [329, 142] on div at bounding box center [329, 146] width 2 height 23
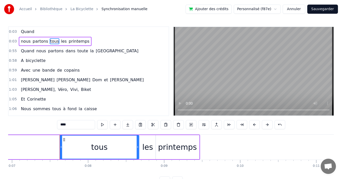
scroll to position [0, 555]
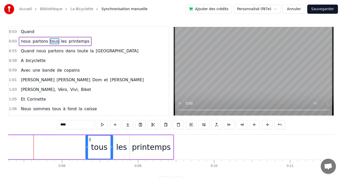
drag, startPoint x: 35, startPoint y: 140, endPoint x: 87, endPoint y: 142, distance: 52.0
click at [87, 142] on div at bounding box center [87, 146] width 2 height 23
click at [33, 40] on span "partons" at bounding box center [40, 41] width 16 height 6
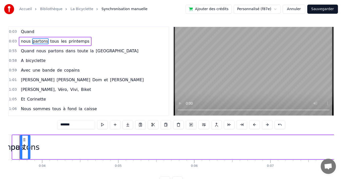
scroll to position [0, 256]
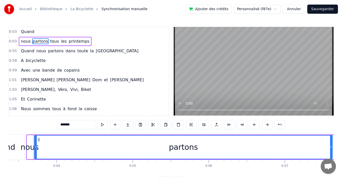
drag, startPoint x: 43, startPoint y: 143, endPoint x: 331, endPoint y: 138, distance: 287.8
click at [331, 138] on div at bounding box center [331, 146] width 2 height 23
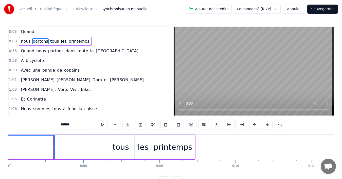
scroll to position [0, 553]
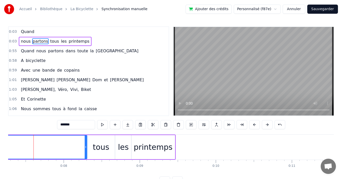
drag, startPoint x: 34, startPoint y: 142, endPoint x: 86, endPoint y: 143, distance: 51.7
click at [86, 143] on div at bounding box center [86, 146] width 2 height 23
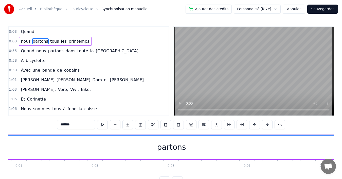
scroll to position [0, 282]
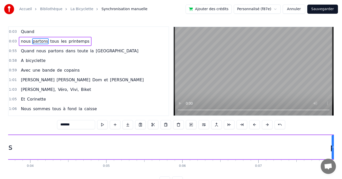
drag, startPoint x: 16, startPoint y: 146, endPoint x: 333, endPoint y: 152, distance: 317.4
click at [333, 152] on div at bounding box center [333, 146] width 2 height 23
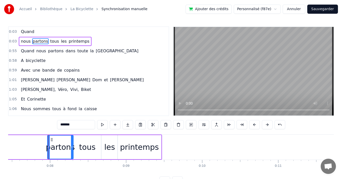
scroll to position [0, 581]
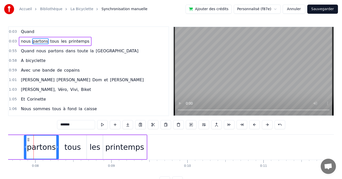
drag, startPoint x: 34, startPoint y: 146, endPoint x: 25, endPoint y: 147, distance: 8.7
click at [25, 147] on icon at bounding box center [25, 147] width 2 height 4
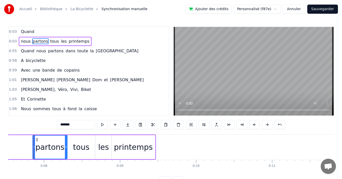
click at [21, 41] on span "nous" at bounding box center [25, 41] width 11 height 6
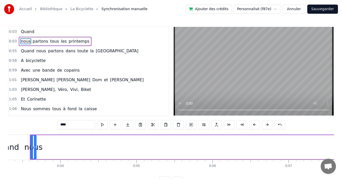
scroll to position [0, 248]
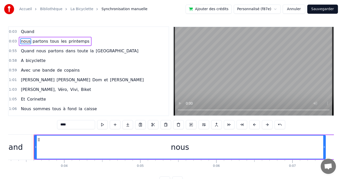
drag, startPoint x: 40, startPoint y: 144, endPoint x: 325, endPoint y: 151, distance: 285.5
click at [325, 151] on div at bounding box center [324, 146] width 2 height 23
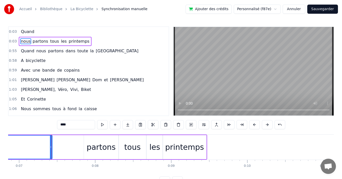
scroll to position [0, 539]
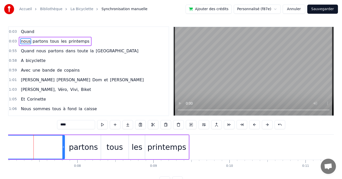
drag, startPoint x: 33, startPoint y: 141, endPoint x: 63, endPoint y: 140, distance: 30.2
click at [63, 140] on div at bounding box center [63, 146] width 2 height 23
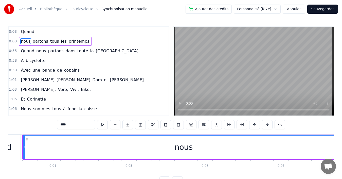
scroll to position [0, 226]
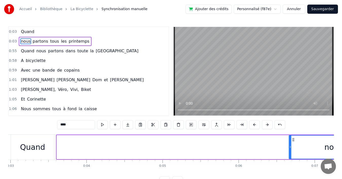
drag, startPoint x: 58, startPoint y: 148, endPoint x: 290, endPoint y: 150, distance: 232.2
click at [290, 150] on div at bounding box center [290, 146] width 2 height 23
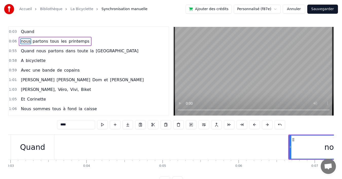
click at [32, 141] on div "Quand" at bounding box center [32, 146] width 43 height 25
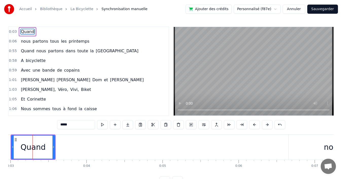
scroll to position [0, 225]
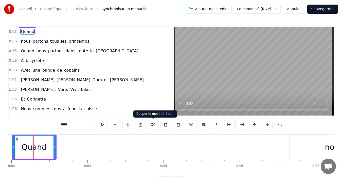
click at [153, 124] on button at bounding box center [153, 124] width 11 height 9
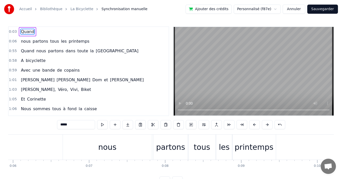
scroll to position [0, 463]
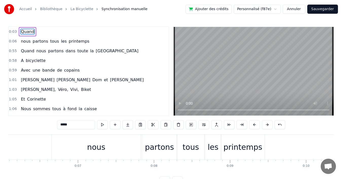
click at [96, 146] on div "nous" at bounding box center [96, 146] width 18 height 11
type input "****"
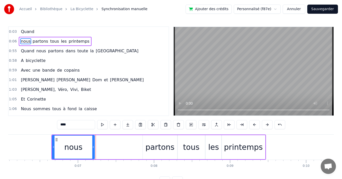
drag, startPoint x: 140, startPoint y: 146, endPoint x: 92, endPoint y: 147, distance: 47.9
click at [92, 147] on icon at bounding box center [93, 147] width 2 height 4
click at [111, 147] on div "nous partons tous les printemps" at bounding box center [158, 146] width 214 height 25
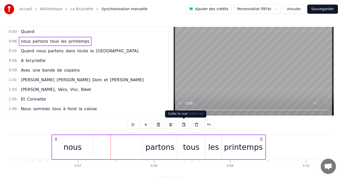
click at [184, 124] on button at bounding box center [183, 124] width 11 height 9
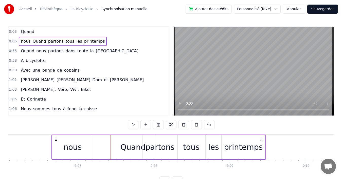
click at [123, 142] on div "Quand" at bounding box center [132, 146] width 25 height 11
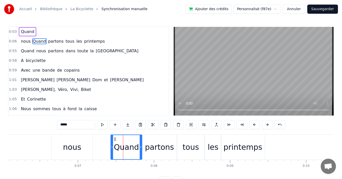
drag, startPoint x: 153, startPoint y: 141, endPoint x: 141, endPoint y: 142, distance: 12.3
click at [141, 142] on div at bounding box center [141, 147] width 2 height 24
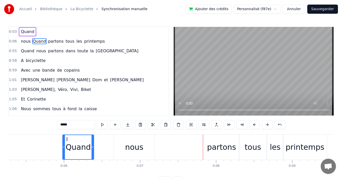
drag, startPoint x: 115, startPoint y: 138, endPoint x: 66, endPoint y: 140, distance: 48.7
click at [66, 140] on icon at bounding box center [67, 139] width 4 height 4
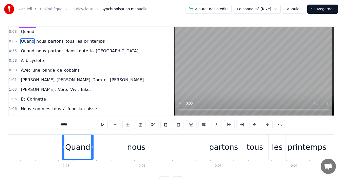
click at [122, 145] on div "nous" at bounding box center [136, 146] width 41 height 25
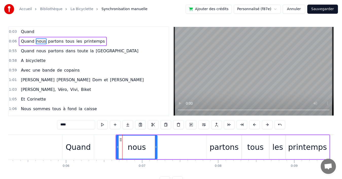
drag, startPoint x: 67, startPoint y: 137, endPoint x: 87, endPoint y: 139, distance: 19.6
click at [87, 139] on div "Quand" at bounding box center [78, 147] width 31 height 24
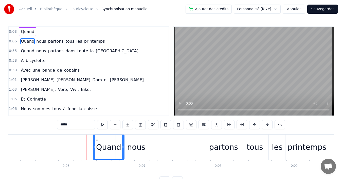
drag, startPoint x: 67, startPoint y: 138, endPoint x: 99, endPoint y: 138, distance: 31.4
click at [99, 138] on icon at bounding box center [97, 139] width 4 height 4
click at [130, 143] on div "nous" at bounding box center [136, 146] width 18 height 11
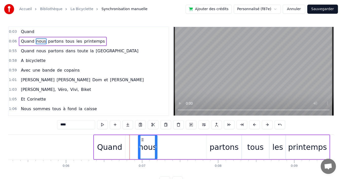
drag, startPoint x: 118, startPoint y: 150, endPoint x: 140, endPoint y: 150, distance: 21.8
click at [140, 150] on div at bounding box center [139, 146] width 2 height 23
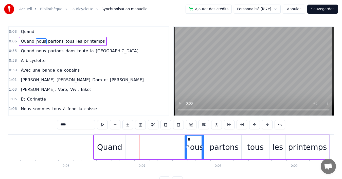
drag, startPoint x: 142, startPoint y: 138, endPoint x: 188, endPoint y: 138, distance: 46.6
click at [188, 138] on icon at bounding box center [189, 139] width 4 height 4
drag, startPoint x: 186, startPoint y: 148, endPoint x: 181, endPoint y: 149, distance: 4.6
click at [181, 149] on div at bounding box center [181, 146] width 2 height 23
click at [106, 149] on div "Quand" at bounding box center [109, 146] width 25 height 11
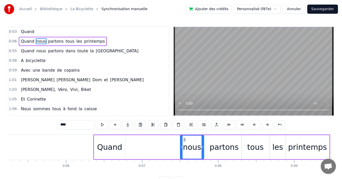
type input "*****"
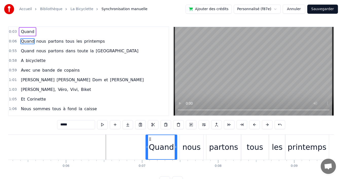
drag, startPoint x: 97, startPoint y: 138, endPoint x: 149, endPoint y: 140, distance: 52.3
click at [149, 140] on icon at bounding box center [150, 139] width 4 height 4
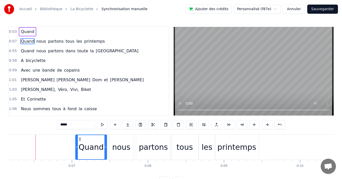
scroll to position [0, 469]
click at [109, 40] on div "0:07 Quand nous partons tous les printemps" at bounding box center [89, 42] width 160 height 10
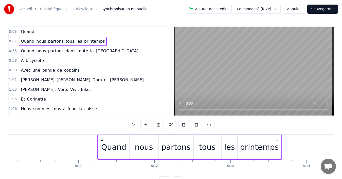
scroll to position [0, 769]
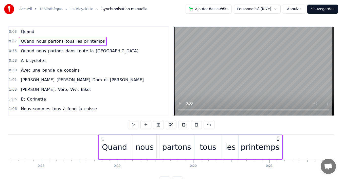
drag, startPoint x: 254, startPoint y: 138, endPoint x: 280, endPoint y: 137, distance: 25.9
click at [280, 137] on icon at bounding box center [278, 139] width 4 height 4
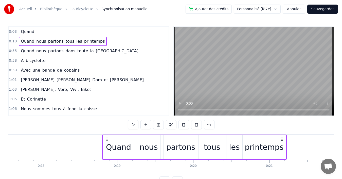
scroll to position [0, 1338]
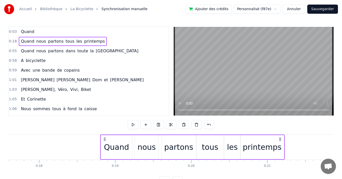
click at [25, 32] on span "Quand" at bounding box center [27, 32] width 14 height 6
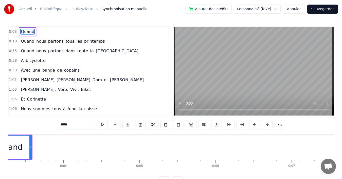
scroll to position [0, 203]
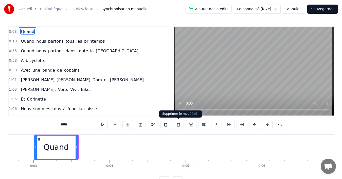
click at [178, 124] on button at bounding box center [178, 124] width 11 height 9
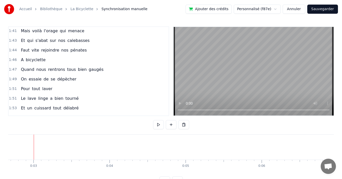
scroll to position [341, 0]
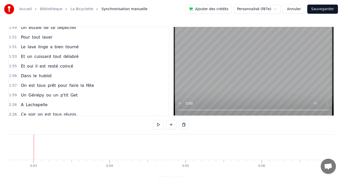
click at [324, 9] on button "Sauvegarder" at bounding box center [322, 9] width 31 height 9
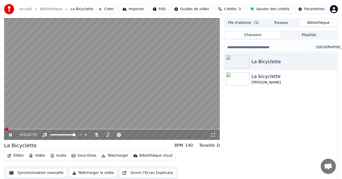
click at [6, 129] on span at bounding box center [6, 129] width 3 height 3
click at [29, 171] on button "Synchronisation manuelle" at bounding box center [36, 172] width 61 height 9
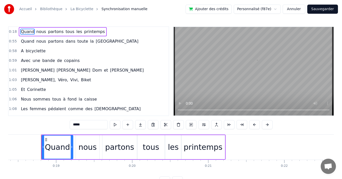
scroll to position [0, 1405]
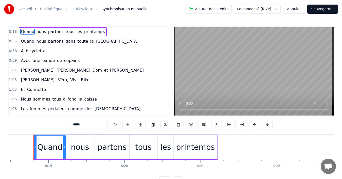
click at [104, 31] on div "0:18 Quand nous partons tous les printemps" at bounding box center [89, 32] width 160 height 10
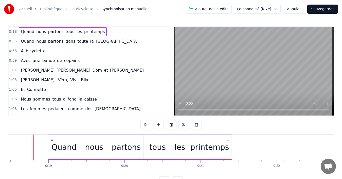
drag, startPoint x: 213, startPoint y: 138, endPoint x: 227, endPoint y: 138, distance: 14.2
click at [227, 138] on circle at bounding box center [227, 137] width 0 height 0
click at [323, 10] on button "Sauvegarder" at bounding box center [322, 9] width 31 height 9
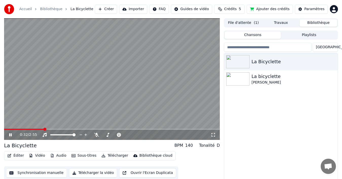
click at [37, 170] on button "Synchronisation manuelle" at bounding box center [36, 172] width 61 height 9
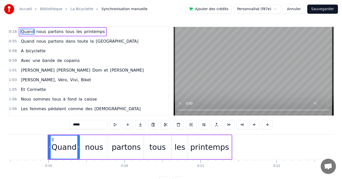
scroll to position [0, 1419]
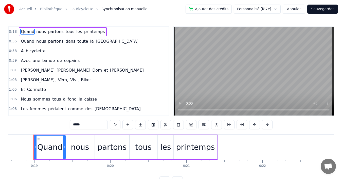
click at [110, 41] on div "0:55 Quand nous partons dans toute la [GEOGRAPHIC_DATA]" at bounding box center [89, 42] width 160 height 10
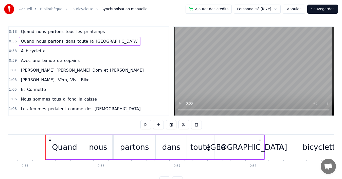
scroll to position [0, 4178]
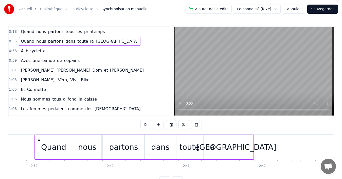
click at [40, 139] on icon at bounding box center [39, 139] width 4 height 4
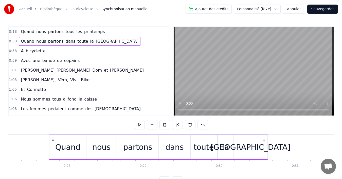
drag, startPoint x: 40, startPoint y: 139, endPoint x: 19, endPoint y: 142, distance: 21.8
click at [49, 142] on div "Quand nous partons dans toute la [GEOGRAPHIC_DATA]" at bounding box center [159, 146] width 220 height 25
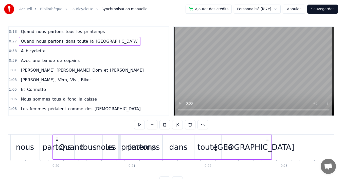
scroll to position [0, 1473]
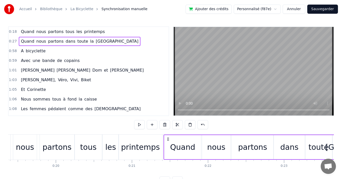
drag, startPoint x: 19, startPoint y: 138, endPoint x: 168, endPoint y: 135, distance: 149.1
click at [168, 135] on div "Quand nous partons dans toute la [GEOGRAPHIC_DATA]" at bounding box center [274, 146] width 220 height 25
click at [66, 50] on div "0:58 A bicyclette" at bounding box center [89, 51] width 160 height 10
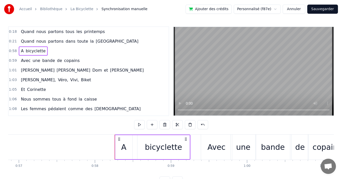
scroll to position [0, 4405]
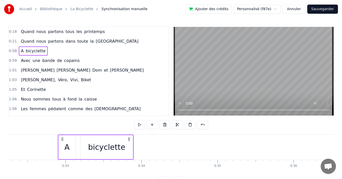
drag, startPoint x: 38, startPoint y: 139, endPoint x: 48, endPoint y: 138, distance: 9.9
click at [60, 138] on icon at bounding box center [62, 139] width 4 height 4
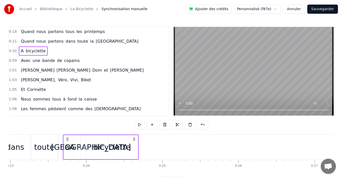
scroll to position [0, 1745]
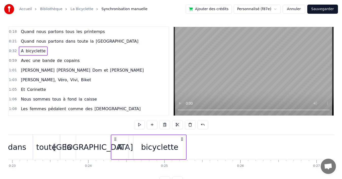
drag, startPoint x: 48, startPoint y: 138, endPoint x: 115, endPoint y: 137, distance: 67.2
click at [115, 137] on icon at bounding box center [115, 139] width 4 height 4
click at [321, 9] on button "Sauvegarder" at bounding box center [322, 9] width 31 height 9
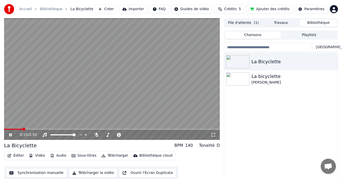
click at [23, 129] on span at bounding box center [13, 129] width 19 height 1
click at [40, 173] on button "Synchronisation manuelle" at bounding box center [36, 172] width 61 height 9
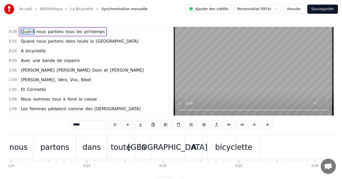
scroll to position [0, 1693]
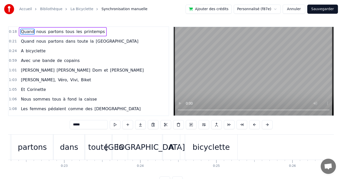
click at [199, 143] on div "bicyclette" at bounding box center [210, 146] width 37 height 11
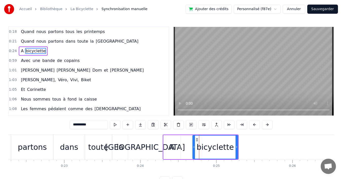
drag, startPoint x: 187, startPoint y: 147, endPoint x: 194, endPoint y: 146, distance: 7.2
click at [194, 146] on icon at bounding box center [194, 147] width 2 height 4
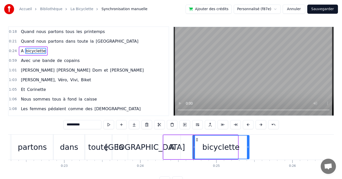
drag, startPoint x: 237, startPoint y: 146, endPoint x: 248, endPoint y: 144, distance: 11.5
click at [248, 144] on div at bounding box center [248, 146] width 2 height 23
click at [178, 150] on div "A" at bounding box center [172, 147] width 17 height 24
type input "*"
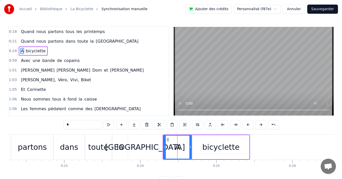
drag, startPoint x: 179, startPoint y: 148, endPoint x: 190, endPoint y: 147, distance: 11.3
click at [190, 147] on icon at bounding box center [190, 147] width 2 height 4
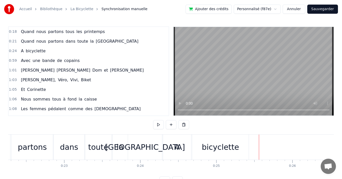
click at [64, 51] on div "0:24 A bicyclette" at bounding box center [89, 51] width 160 height 10
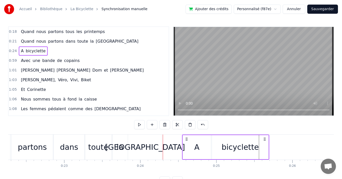
drag, startPoint x: 167, startPoint y: 138, endPoint x: 186, endPoint y: 135, distance: 19.4
click at [186, 135] on div "A bicyclette" at bounding box center [225, 146] width 87 height 25
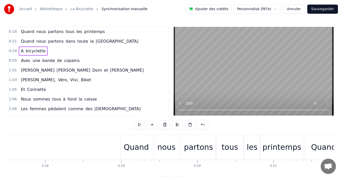
scroll to position [0, 1354]
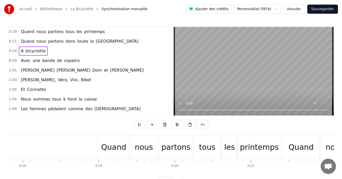
click at [110, 145] on div "Quand" at bounding box center [113, 146] width 25 height 11
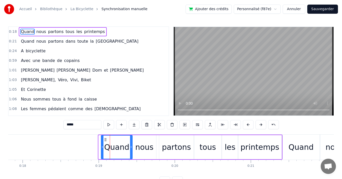
drag, startPoint x: 103, startPoint y: 139, endPoint x: 106, endPoint y: 138, distance: 2.6
click at [106, 138] on icon at bounding box center [105, 139] width 4 height 4
click at [137, 139] on div "nous" at bounding box center [145, 147] width 24 height 24
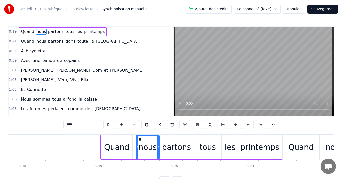
click at [140, 138] on icon at bounding box center [140, 139] width 4 height 4
click at [114, 140] on div "Quand" at bounding box center [116, 147] width 31 height 24
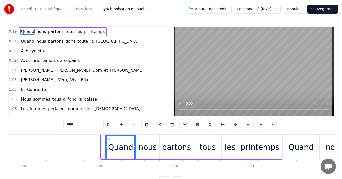
drag, startPoint x: 105, startPoint y: 140, endPoint x: 109, endPoint y: 139, distance: 3.9
click at [109, 139] on icon at bounding box center [109, 139] width 4 height 4
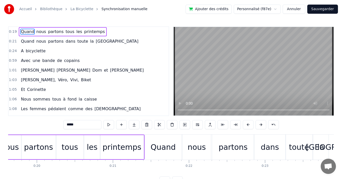
scroll to position [0, 1496]
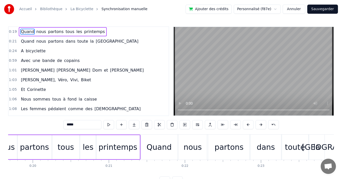
click at [168, 151] on div "Quand" at bounding box center [159, 146] width 25 height 11
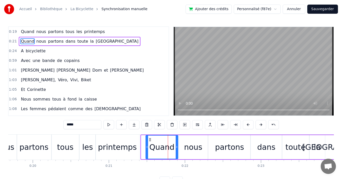
drag, startPoint x: 143, startPoint y: 147, endPoint x: 148, endPoint y: 146, distance: 4.7
click at [148, 146] on icon at bounding box center [147, 147] width 2 height 4
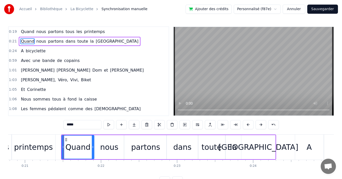
scroll to position [0, 1591]
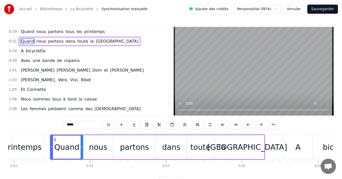
click at [174, 149] on div "dans" at bounding box center [171, 146] width 18 height 11
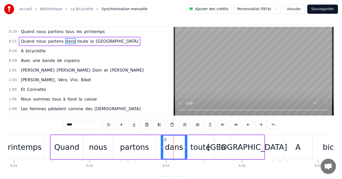
drag, startPoint x: 157, startPoint y: 147, endPoint x: 162, endPoint y: 145, distance: 5.8
click at [162, 145] on icon at bounding box center [162, 147] width 2 height 4
click at [136, 149] on div "partons" at bounding box center [134, 146] width 29 height 11
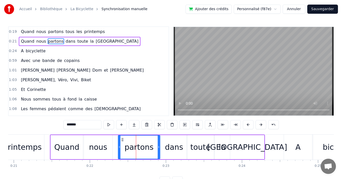
drag, startPoint x: 118, startPoint y: 140, endPoint x: 122, endPoint y: 139, distance: 4.7
click at [122, 139] on icon at bounding box center [122, 139] width 4 height 4
drag, startPoint x: 119, startPoint y: 146, endPoint x: 125, endPoint y: 145, distance: 6.5
click at [125, 145] on icon at bounding box center [126, 147] width 2 height 4
click at [101, 147] on div "nous" at bounding box center [98, 146] width 18 height 11
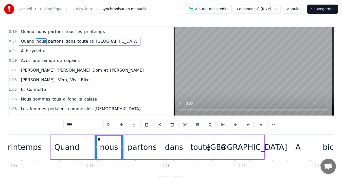
drag, startPoint x: 88, startPoint y: 139, endPoint x: 99, endPoint y: 138, distance: 10.9
click at [99, 138] on icon at bounding box center [99, 139] width 4 height 4
click at [66, 144] on div "Quand" at bounding box center [66, 146] width 25 height 11
type input "*****"
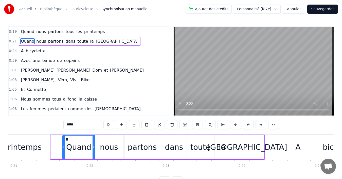
drag, startPoint x: 55, startPoint y: 139, endPoint x: 66, endPoint y: 137, distance: 12.1
click at [66, 137] on icon at bounding box center [67, 139] width 4 height 4
click at [322, 9] on button "Sauvegarder" at bounding box center [322, 9] width 31 height 9
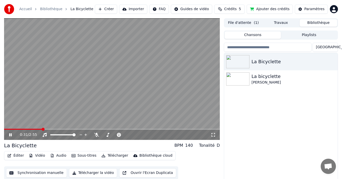
click at [29, 129] on span at bounding box center [23, 129] width 38 height 1
click at [25, 129] on span at bounding box center [14, 129] width 21 height 1
click at [39, 171] on button "Synchronisation manuelle" at bounding box center [36, 172] width 61 height 9
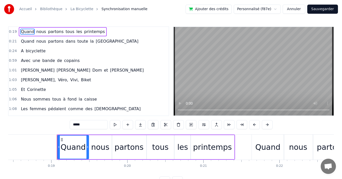
scroll to position [0, 1425]
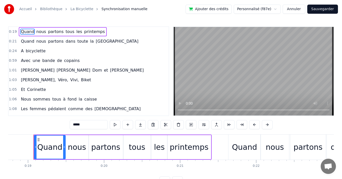
click at [108, 40] on div "0:21 Quand nous partons dans toute la [GEOGRAPHIC_DATA]" at bounding box center [89, 42] width 160 height 10
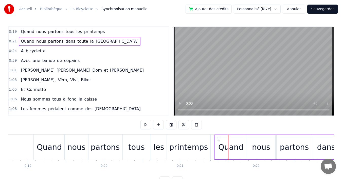
drag, startPoint x: 232, startPoint y: 138, endPoint x: 218, endPoint y: 138, distance: 14.2
click at [218, 138] on icon at bounding box center [218, 139] width 4 height 4
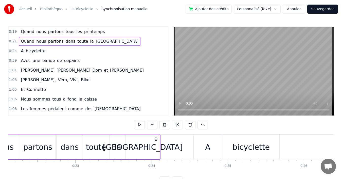
scroll to position [0, 1704]
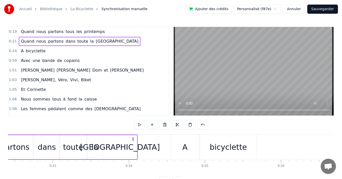
click at [182, 145] on div "A" at bounding box center [185, 146] width 28 height 25
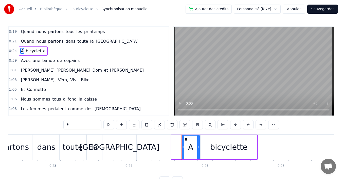
drag, startPoint x: 172, startPoint y: 147, endPoint x: 183, endPoint y: 146, distance: 10.4
click at [183, 146] on icon at bounding box center [183, 147] width 2 height 4
click at [186, 139] on icon at bounding box center [187, 139] width 4 height 4
click at [76, 51] on div "0:24 A bicyclette" at bounding box center [89, 51] width 160 height 10
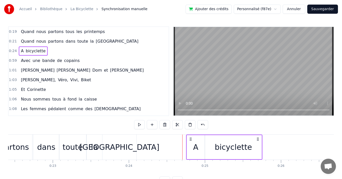
drag, startPoint x: 252, startPoint y: 138, endPoint x: 257, endPoint y: 137, distance: 4.6
click at [257, 137] on icon at bounding box center [258, 139] width 4 height 4
click at [252, 148] on div "bicyclette" at bounding box center [233, 147] width 57 height 24
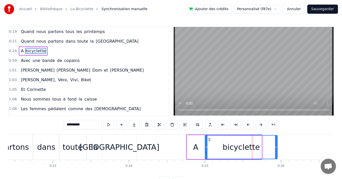
drag, startPoint x: 260, startPoint y: 147, endPoint x: 276, endPoint y: 146, distance: 15.7
click at [276, 146] on icon at bounding box center [276, 147] width 2 height 4
click at [321, 9] on button "Sauvegarder" at bounding box center [322, 9] width 31 height 9
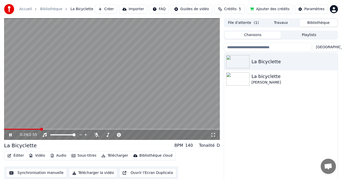
click at [31, 174] on button "Synchronisation manuelle" at bounding box center [36, 172] width 61 height 9
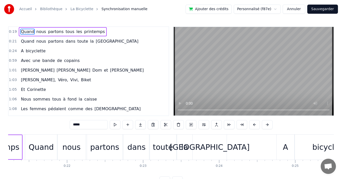
scroll to position [0, 1704]
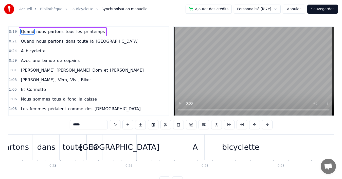
click at [271, 148] on div "bicyclette" at bounding box center [241, 146] width 72 height 25
type input "**********"
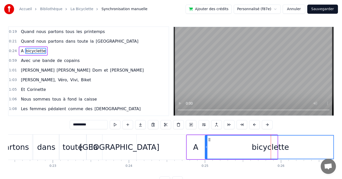
drag, startPoint x: 276, startPoint y: 147, endPoint x: 335, endPoint y: 142, distance: 58.5
click at [335, 142] on div "Accueil Bibliothèque La Bicyclette Synchronisation manuelle Ajouter des crédits…" at bounding box center [171, 92] width 342 height 185
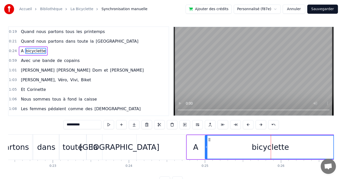
click at [320, 7] on button "Sauvegarder" at bounding box center [322, 9] width 31 height 9
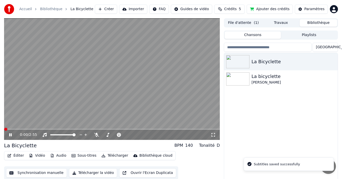
click at [17, 129] on span at bounding box center [112, 129] width 216 height 1
click at [25, 173] on button "Synchronisation manuelle" at bounding box center [36, 172] width 61 height 9
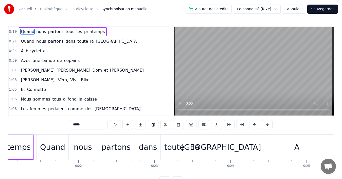
scroll to position [0, 1682]
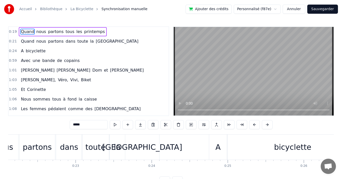
click at [132, 149] on div "[GEOGRAPHIC_DATA]" at bounding box center [142, 146] width 80 height 11
type input "******"
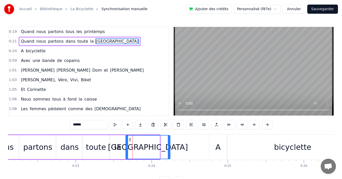
drag, startPoint x: 159, startPoint y: 147, endPoint x: 169, endPoint y: 146, distance: 10.1
click at [169, 146] on icon at bounding box center [169, 147] width 2 height 4
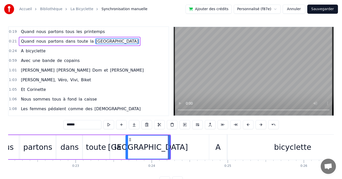
click at [85, 61] on div "0:59 Avec une bande de copains" at bounding box center [89, 61] width 160 height 10
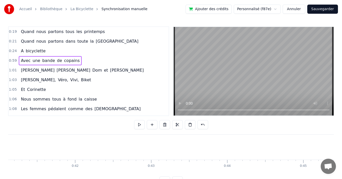
scroll to position [0, 4491]
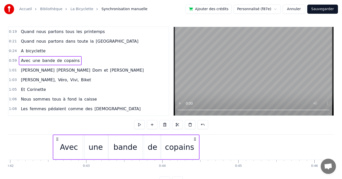
click at [55, 137] on icon at bounding box center [57, 139] width 4 height 4
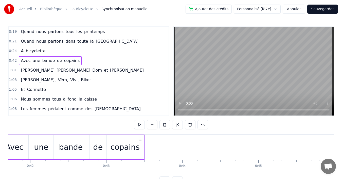
scroll to position [0, 3154]
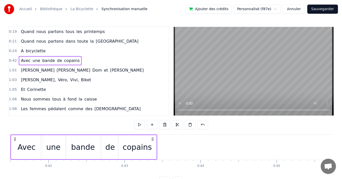
drag, startPoint x: 39, startPoint y: 138, endPoint x: 15, endPoint y: 144, distance: 24.7
click at [15, 144] on div "Avec une bande de copains" at bounding box center [83, 146] width 147 height 25
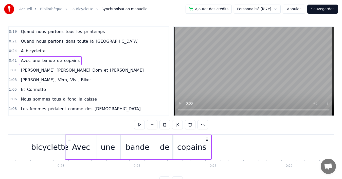
scroll to position [0, 1922]
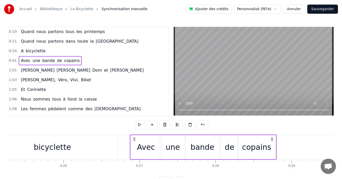
drag, startPoint x: 178, startPoint y: 139, endPoint x: 126, endPoint y: 130, distance: 51.9
click at [126, 130] on div "0:19 Quand nous partons tous les printemps 0:21 Quand nous partons dans toute l…" at bounding box center [171, 105] width 326 height 159
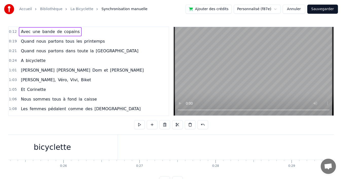
click at [112, 44] on div "0:19 Quand nous partons tous les printemps" at bounding box center [89, 42] width 160 height 10
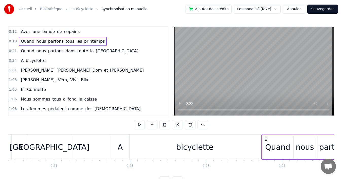
scroll to position [0, 1780]
drag, startPoint x: 38, startPoint y: 138, endPoint x: 260, endPoint y: 131, distance: 222.2
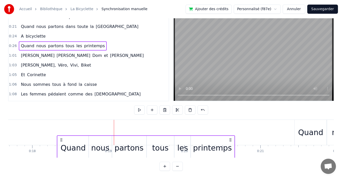
scroll to position [0, 1345]
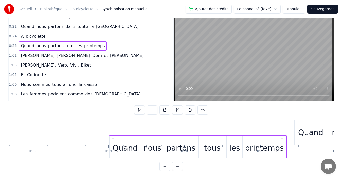
drag, startPoint x: 260, startPoint y: 138, endPoint x: 113, endPoint y: 113, distance: 149.0
click at [113, 113] on div "0:12 Avec une bande de copains 0:21 Quand nous partons dans toute la [GEOGRAPHI…" at bounding box center [171, 91] width 326 height 159
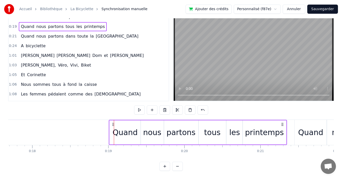
scroll to position [0, 0]
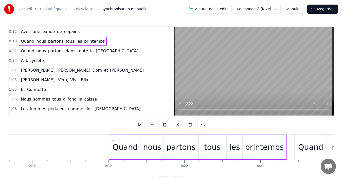
click at [64, 32] on span "copains" at bounding box center [72, 32] width 16 height 6
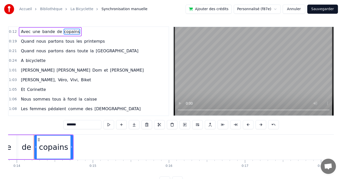
click at [98, 32] on div "0:12 Avec une bande de copains" at bounding box center [89, 32] width 160 height 10
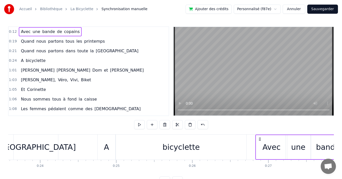
scroll to position [0, 1794]
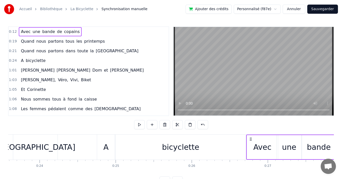
drag, startPoint x: 38, startPoint y: 139, endPoint x: 250, endPoint y: 135, distance: 212.5
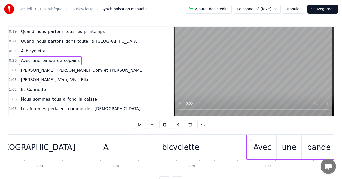
click at [96, 70] on div "1:01 [PERSON_NAME] et [PERSON_NAME]" at bounding box center [89, 70] width 160 height 10
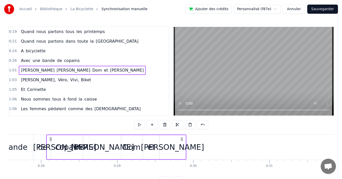
scroll to position [0, 2080]
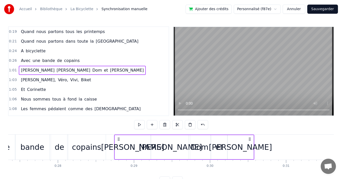
drag, startPoint x: 39, startPoint y: 138, endPoint x: 120, endPoint y: 139, distance: 80.4
click at [120, 139] on icon at bounding box center [119, 139] width 4 height 4
click at [82, 80] on div "1:03 [PERSON_NAME], Véro, Vivi, Biket" at bounding box center [89, 80] width 160 height 10
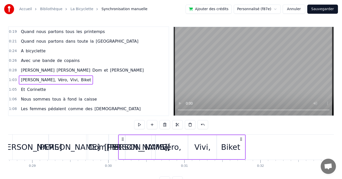
scroll to position [0, 2175]
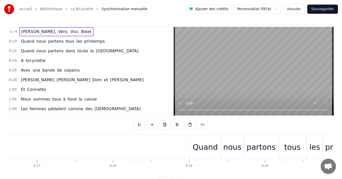
scroll to position [0, 1242]
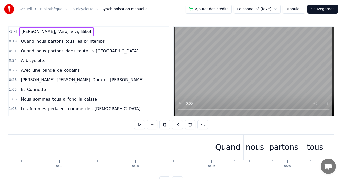
click at [118, 43] on div "0:19 Quand nous partons tous les printemps" at bounding box center [89, 42] width 160 height 10
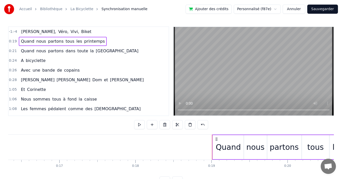
click at [109, 31] on div "-1:-4 [PERSON_NAME], Véro, Vivi, Biket" at bounding box center [89, 32] width 160 height 10
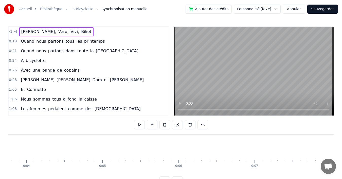
scroll to position [0, 0]
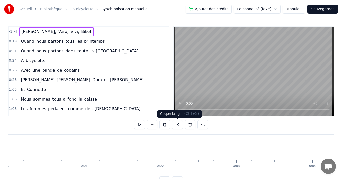
click at [177, 124] on button at bounding box center [177, 124] width 11 height 9
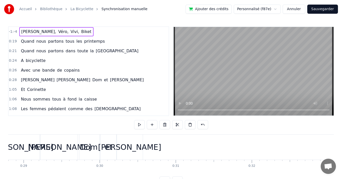
scroll to position [0, 2178]
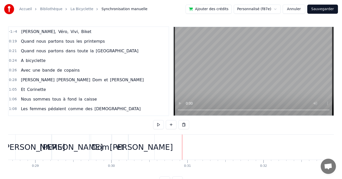
click at [183, 124] on button at bounding box center [183, 124] width 11 height 9
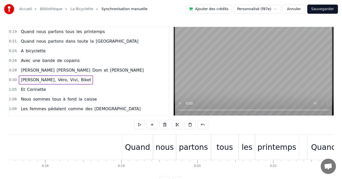
scroll to position [0, 1309]
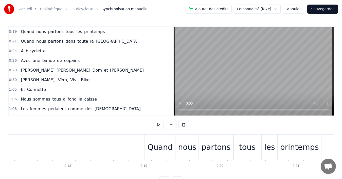
click at [159, 124] on button at bounding box center [158, 124] width 11 height 9
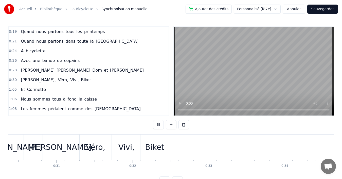
scroll to position [0, 2443]
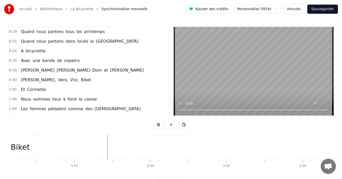
click at [114, 70] on div "0:28 [PERSON_NAME] et [PERSON_NAME]" at bounding box center [89, 70] width 160 height 10
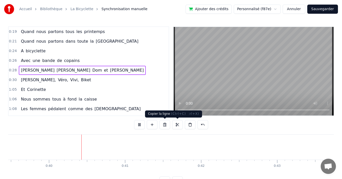
scroll to position [0, 3013]
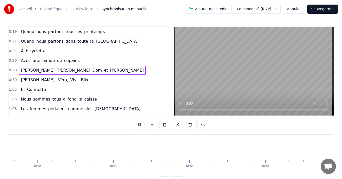
click at [117, 59] on div "0:26 Avec une bande de copains" at bounding box center [89, 61] width 160 height 10
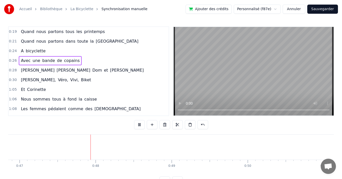
scroll to position [0, 3572]
click at [135, 54] on div "0:24 A bicyclette" at bounding box center [89, 51] width 160 height 10
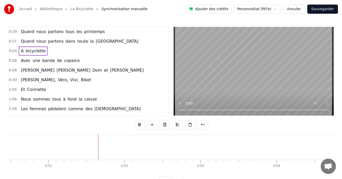
click at [107, 87] on div "1:05 Et Corinette" at bounding box center [89, 90] width 160 height 10
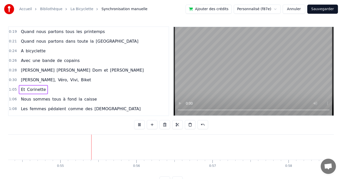
scroll to position [0, 4156]
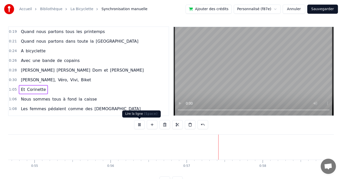
click at [140, 125] on button at bounding box center [139, 124] width 11 height 9
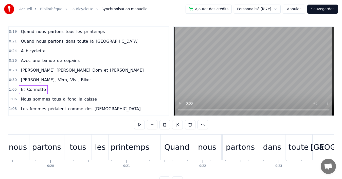
scroll to position [0, 1445]
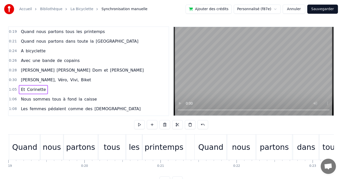
click at [320, 8] on button "Sauvegarder" at bounding box center [322, 9] width 31 height 9
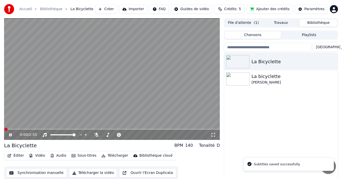
click at [97, 87] on video at bounding box center [112, 78] width 216 height 121
click at [39, 174] on button "Synchronisation manuelle" at bounding box center [36, 172] width 61 height 9
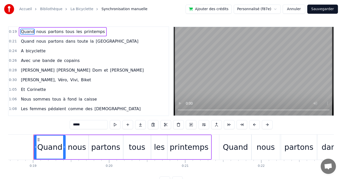
scroll to position [25, 0]
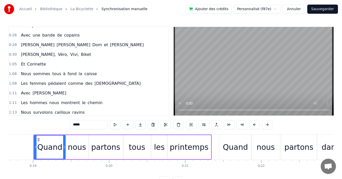
click at [74, 53] on div "0:30 [PERSON_NAME], Véro, Vivi, Biket" at bounding box center [89, 55] width 160 height 10
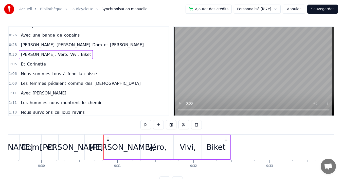
scroll to position [0, 2318]
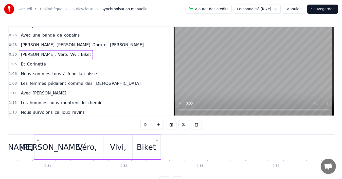
click at [67, 63] on div "1:05 Et Corinette" at bounding box center [89, 64] width 160 height 10
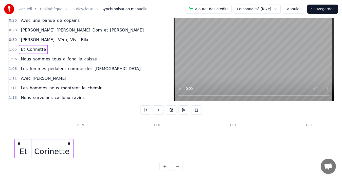
scroll to position [26, 4381]
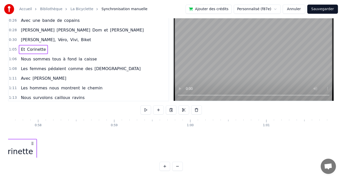
drag, startPoint x: 38, startPoint y: 138, endPoint x: 0, endPoint y: 145, distance: 38.2
click at [0, 145] on div "Accueil Bibliothèque La Bicyclette Synchronisation manuelle Ajouter des crédits…" at bounding box center [171, 77] width 342 height 185
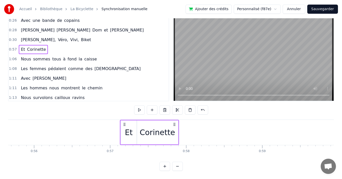
scroll to position [0, 4210]
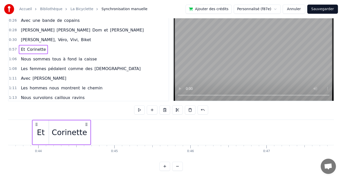
drag, startPoint x: 147, startPoint y: 120, endPoint x: 0, endPoint y: 115, distance: 147.4
click at [0, 115] on div "Accueil Bibliothèque La Bicyclette Synchronisation manuelle Ajouter des crédits…" at bounding box center [171, 77] width 342 height 185
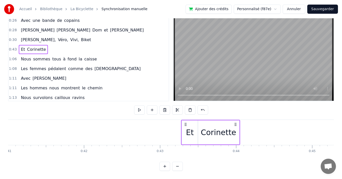
scroll to position [0, 3111]
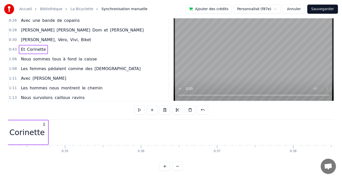
drag, startPoint x: 192, startPoint y: 120, endPoint x: 0, endPoint y: 126, distance: 192.5
click at [0, 126] on div "Accueil Bibliothèque La Bicyclette Synchronisation manuelle Ajouter des crédits…" at bounding box center [171, 77] width 342 height 185
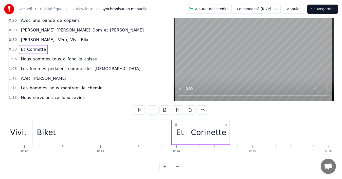
scroll to position [0, 2407]
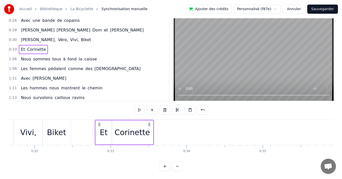
drag, startPoint x: 186, startPoint y: 120, endPoint x: 99, endPoint y: 126, distance: 86.7
click at [99, 126] on div "Et Corinette" at bounding box center [124, 132] width 59 height 25
click at [142, 127] on div "Corinette" at bounding box center [132, 131] width 35 height 11
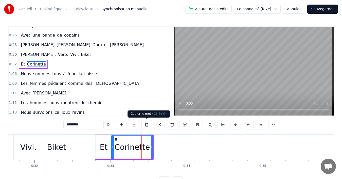
scroll to position [18, 0]
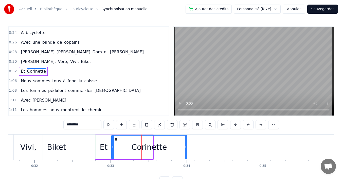
drag, startPoint x: 152, startPoint y: 146, endPoint x: 186, endPoint y: 144, distance: 34.1
click at [186, 144] on div at bounding box center [186, 146] width 2 height 23
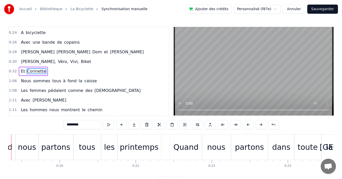
scroll to position [0, 1447]
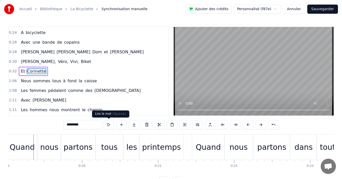
click at [108, 124] on button at bounding box center [108, 124] width 11 height 9
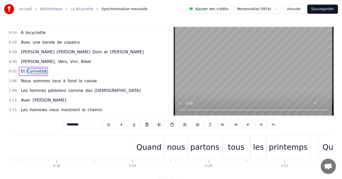
scroll to position [0, 1298]
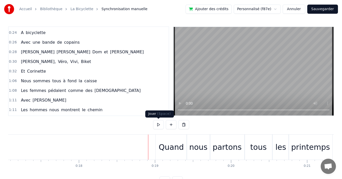
click at [156, 123] on button at bounding box center [158, 124] width 11 height 9
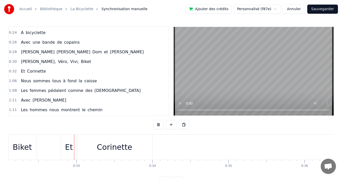
scroll to position [0, 2442]
click at [158, 126] on button at bounding box center [158, 124] width 11 height 9
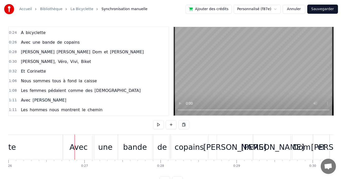
scroll to position [0, 2018]
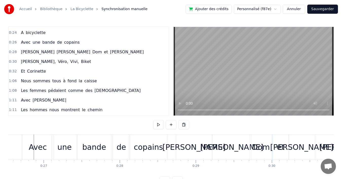
click at [82, 41] on div "0:26 Avec une bande de copains" at bounding box center [89, 43] width 160 height 10
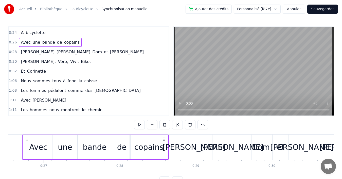
scroll to position [0, 2006]
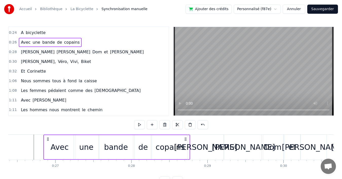
drag, startPoint x: 176, startPoint y: 138, endPoint x: 186, endPoint y: 139, distance: 9.6
click at [186, 139] on icon at bounding box center [186, 139] width 4 height 4
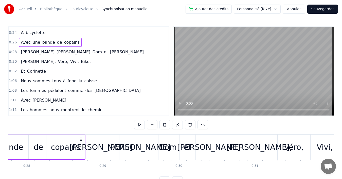
scroll to position [0, 2122]
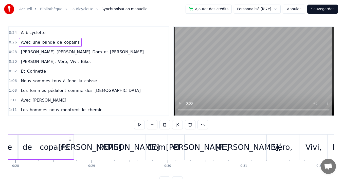
click at [84, 50] on div "0:28 [PERSON_NAME] et [PERSON_NAME]" at bounding box center [89, 52] width 160 height 10
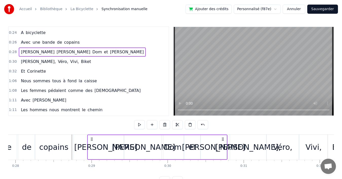
drag, startPoint x: 76, startPoint y: 139, endPoint x: 92, endPoint y: 136, distance: 15.7
click at [92, 136] on div "[PERSON_NAME] et [PERSON_NAME]" at bounding box center [157, 146] width 140 height 25
click at [81, 42] on div "0:26 Avec une bande de copains" at bounding box center [89, 43] width 160 height 10
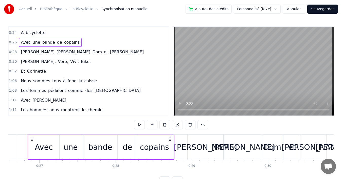
scroll to position [0, 2016]
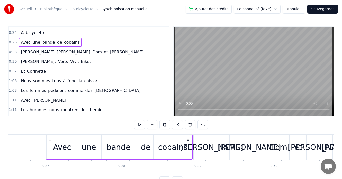
drag, startPoint x: 37, startPoint y: 138, endPoint x: 49, endPoint y: 138, distance: 12.2
click at [49, 138] on icon at bounding box center [50, 139] width 4 height 4
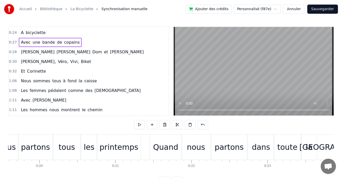
scroll to position [0, 1422]
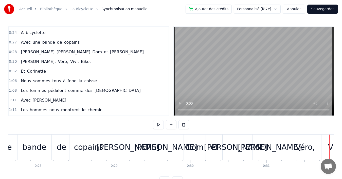
scroll to position [0, 2291]
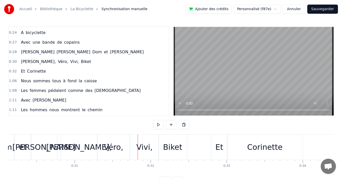
click at [99, 74] on div "0:32 Et Corinette" at bounding box center [89, 71] width 160 height 10
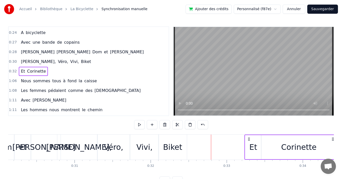
drag, startPoint x: 214, startPoint y: 138, endPoint x: 248, endPoint y: 137, distance: 33.5
click at [248, 137] on icon at bounding box center [249, 139] width 4 height 4
click at [102, 64] on div "0:30 [PERSON_NAME], Véro, Vivi, Biket" at bounding box center [89, 62] width 160 height 10
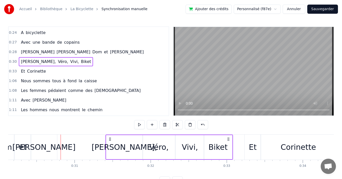
drag, startPoint x: 183, startPoint y: 139, endPoint x: 228, endPoint y: 138, distance: 44.9
click at [228, 138] on icon at bounding box center [228, 139] width 4 height 4
click at [91, 51] on div "0:28 [PERSON_NAME] et [PERSON_NAME]" at bounding box center [89, 52] width 160 height 10
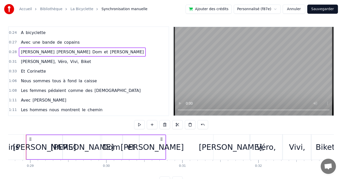
scroll to position [0, 2175]
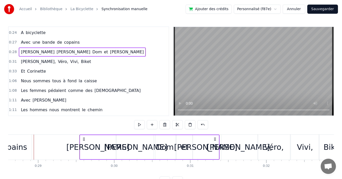
drag, startPoint x: 38, startPoint y: 138, endPoint x: 84, endPoint y: 139, distance: 45.7
click at [84, 139] on icon at bounding box center [84, 139] width 4 height 4
click at [78, 43] on div "0:27 Avec une bande de copains" at bounding box center [89, 43] width 160 height 10
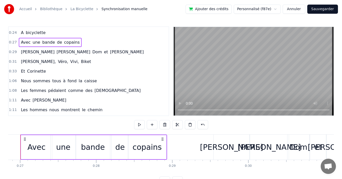
scroll to position [0, 2028]
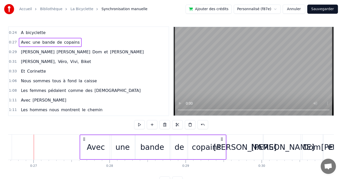
drag, startPoint x: 38, startPoint y: 137, endPoint x: 84, endPoint y: 134, distance: 46.0
click at [84, 134] on div "Avec une bande de copains" at bounding box center [153, 146] width 147 height 25
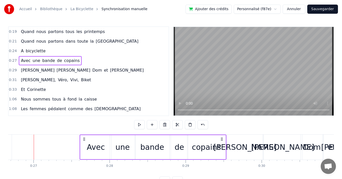
click at [100, 33] on div "0:19 Quand nous partons tous les printemps" at bounding box center [89, 32] width 160 height 10
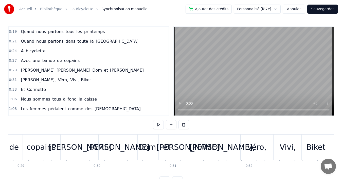
scroll to position [0, 2478]
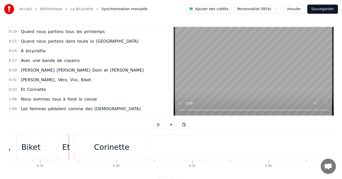
click at [69, 90] on div "0:33 Et Corinette" at bounding box center [89, 90] width 160 height 10
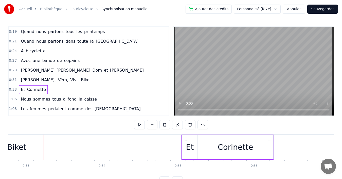
scroll to position [0, 2492]
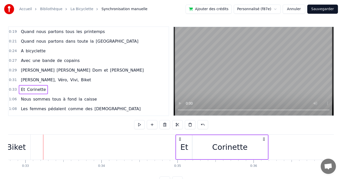
drag, startPoint x: 146, startPoint y: 139, endPoint x: 265, endPoint y: 129, distance: 119.6
click at [264, 130] on div "0:19 Quand nous partons tous les printemps 0:21 Quand nous partons dans toute l…" at bounding box center [171, 105] width 326 height 159
click at [76, 77] on div "0:31 [PERSON_NAME], Véro, Vivi, Biket" at bounding box center [89, 80] width 160 height 10
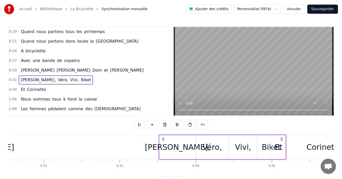
scroll to position [0, 2400]
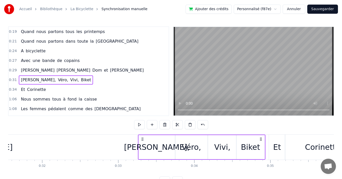
drag, startPoint x: 167, startPoint y: 138, endPoint x: 260, endPoint y: 135, distance: 93.1
click at [260, 135] on div "[PERSON_NAME], Véro, Vivi, Biket" at bounding box center [202, 146] width 128 height 25
click at [83, 71] on div "0:29 [PERSON_NAME] et [PERSON_NAME]" at bounding box center [89, 70] width 160 height 10
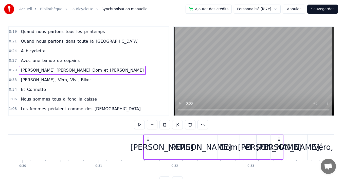
scroll to position [0, 2269]
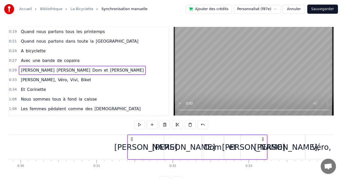
drag, startPoint x: 168, startPoint y: 138, endPoint x: 259, endPoint y: 135, distance: 91.3
click at [261, 135] on div "[PERSON_NAME] et [PERSON_NAME]" at bounding box center [197, 146] width 140 height 25
click at [90, 61] on div "0:27 Avec une bande de copains" at bounding box center [89, 61] width 160 height 10
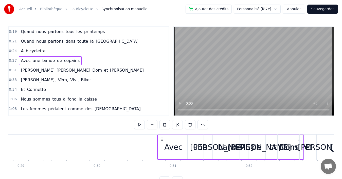
scroll to position [0, 2204]
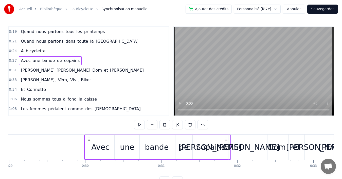
drag, startPoint x: 175, startPoint y: 138, endPoint x: 247, endPoint y: 116, distance: 75.5
click at [247, 116] on div "0:19 Quand nous partons tous les printemps 0:21 Quand nous partons dans toute l…" at bounding box center [171, 105] width 326 height 159
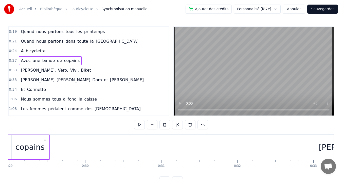
click at [109, 70] on div "0:33 [PERSON_NAME], Véro, Vivi, Biket" at bounding box center [89, 70] width 160 height 10
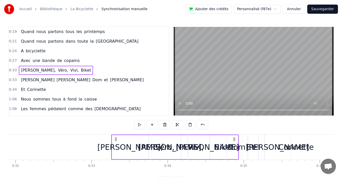
scroll to position [0, 2504]
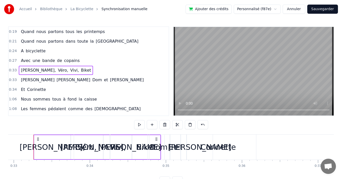
click at [90, 59] on div "0:27 Avec une bande de copains" at bounding box center [89, 61] width 160 height 10
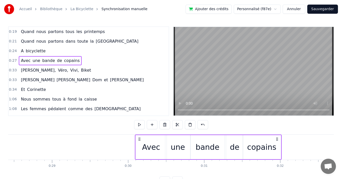
scroll to position [0, 2164]
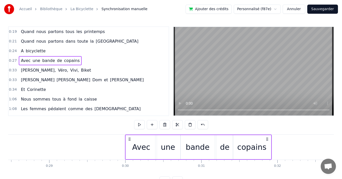
drag, startPoint x: 175, startPoint y: 139, endPoint x: 266, endPoint y: 126, distance: 92.2
click at [266, 126] on div "0:19 Quand nous partons tous les printemps 0:21 Quand nous partons dans toute l…" at bounding box center [171, 105] width 326 height 159
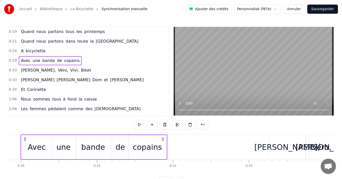
scroll to position [0, 2302]
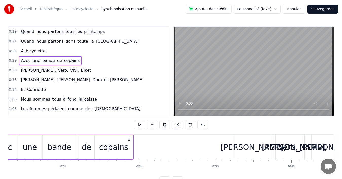
click at [97, 70] on div "0:33 [PERSON_NAME], Véro, Vivi, Biket" at bounding box center [89, 70] width 160 height 10
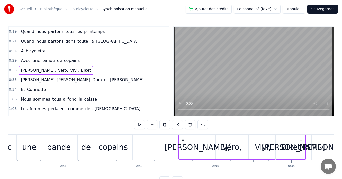
drag, startPoint x: 239, startPoint y: 138, endPoint x: 183, endPoint y: 144, distance: 56.9
click at [183, 144] on div "[PERSON_NAME], Véro, Vivi, Biket" at bounding box center [242, 146] width 128 height 25
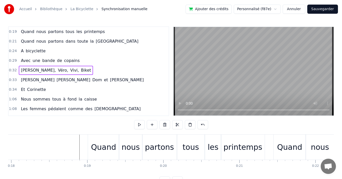
scroll to position [0, 1388]
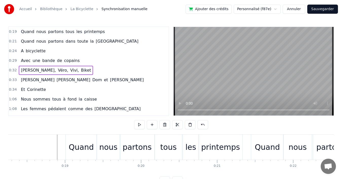
click at [103, 32] on div "0:19 Quand nous partons tous les printemps" at bounding box center [89, 32] width 160 height 10
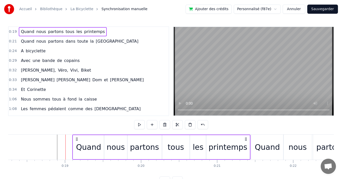
drag, startPoint x: 69, startPoint y: 138, endPoint x: 74, endPoint y: 138, distance: 4.8
click at [75, 138] on icon at bounding box center [77, 139] width 4 height 4
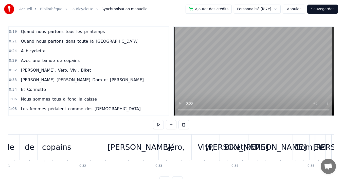
scroll to position [0, 2348]
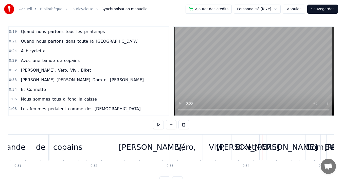
click at [94, 73] on div "0:32 [PERSON_NAME], Véro, Vivi, Biket" at bounding box center [89, 70] width 160 height 10
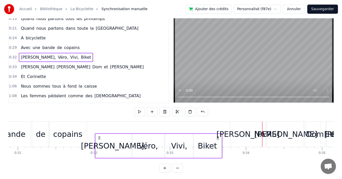
drag, startPoint x: 138, startPoint y: 140, endPoint x: 100, endPoint y: 147, distance: 38.9
click at [100, 147] on div "[PERSON_NAME], Véro, Vivi, Biket" at bounding box center [159, 145] width 128 height 25
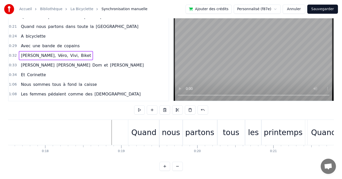
scroll to position [0, 1343]
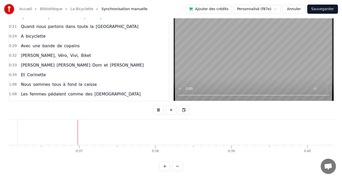
scroll to position [0, 2758]
click at [158, 110] on button at bounding box center [158, 109] width 11 height 9
click at [113, 75] on div "0:34 Et Corinette" at bounding box center [89, 75] width 160 height 10
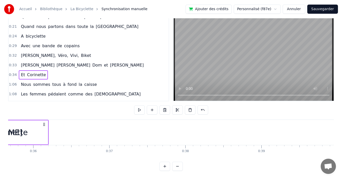
scroll to position [0, 2635]
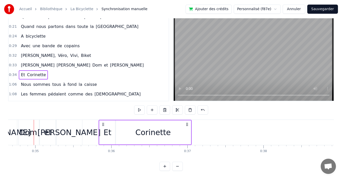
drag, startPoint x: 122, startPoint y: 124, endPoint x: 187, endPoint y: 123, distance: 64.9
click at [187, 123] on icon at bounding box center [187, 124] width 4 height 4
click at [185, 135] on div "Corinette" at bounding box center [153, 132] width 76 height 24
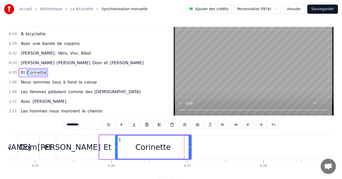
scroll to position [18, 0]
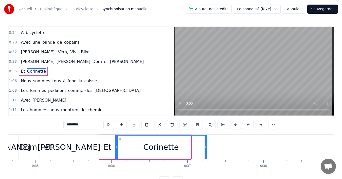
drag, startPoint x: 190, startPoint y: 143, endPoint x: 205, endPoint y: 142, distance: 15.5
click at [205, 142] on div at bounding box center [206, 146] width 2 height 23
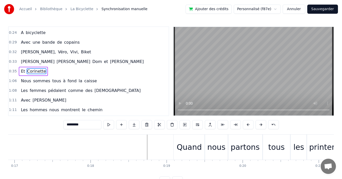
scroll to position [0, 1298]
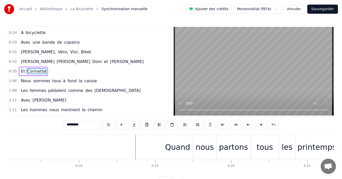
drag, startPoint x: 131, startPoint y: 149, endPoint x: 128, endPoint y: 150, distance: 3.2
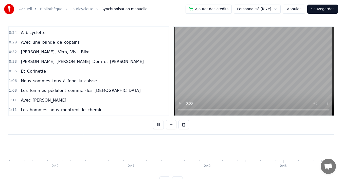
scroll to position [0, 3010]
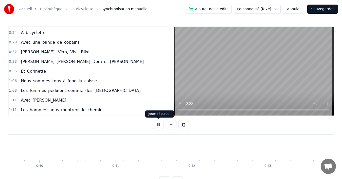
click at [158, 124] on button at bounding box center [158, 124] width 11 height 9
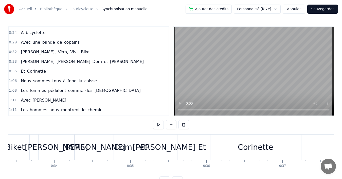
scroll to position [0, 2585]
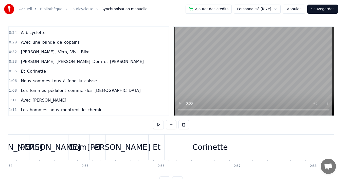
click at [62, 70] on div "0:35 Et Corinette" at bounding box center [89, 71] width 160 height 10
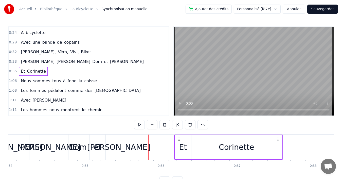
drag, startPoint x: 153, startPoint y: 138, endPoint x: 178, endPoint y: 136, distance: 26.0
click at [178, 136] on div "Et Corinette" at bounding box center [228, 146] width 109 height 25
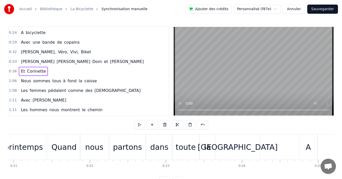
scroll to position [0, 1603]
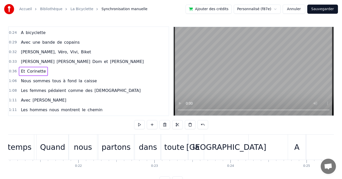
click at [216, 144] on div "[GEOGRAPHIC_DATA]" at bounding box center [226, 146] width 80 height 11
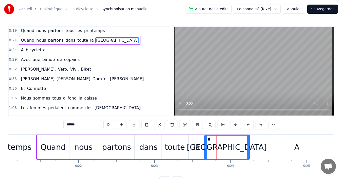
scroll to position [0, 0]
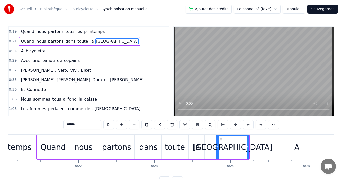
drag, startPoint x: 206, startPoint y: 144, endPoint x: 212, endPoint y: 143, distance: 5.6
click at [216, 142] on div at bounding box center [217, 146] width 2 height 23
click at [195, 146] on div "la" at bounding box center [196, 146] width 7 height 11
type input "**"
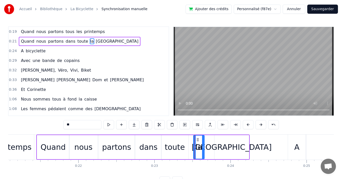
drag, startPoint x: 190, startPoint y: 144, endPoint x: 195, endPoint y: 143, distance: 4.7
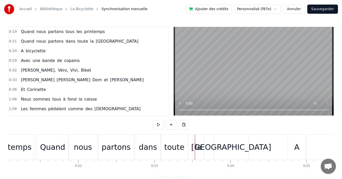
click at [196, 140] on div "la" at bounding box center [198, 146] width 11 height 25
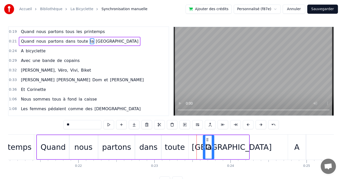
drag, startPoint x: 197, startPoint y: 140, endPoint x: 207, endPoint y: 139, distance: 9.7
click at [207, 139] on icon at bounding box center [207, 139] width 4 height 4
click at [179, 146] on div "toute" at bounding box center [175, 146] width 20 height 11
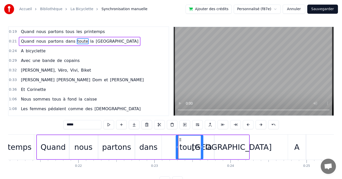
drag, startPoint x: 165, startPoint y: 140, endPoint x: 179, endPoint y: 139, distance: 14.7
click at [179, 139] on icon at bounding box center [180, 139] width 4 height 4
click at [153, 145] on div "dans" at bounding box center [148, 146] width 18 height 11
type input "****"
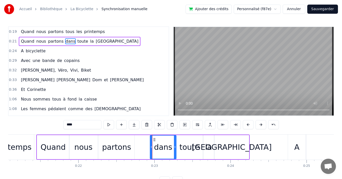
drag, startPoint x: 139, startPoint y: 140, endPoint x: 154, endPoint y: 140, distance: 14.7
click at [154, 140] on icon at bounding box center [154, 139] width 4 height 4
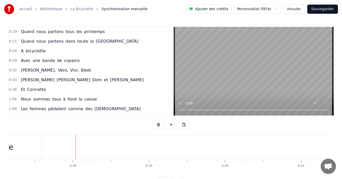
scroll to position [0, 2840]
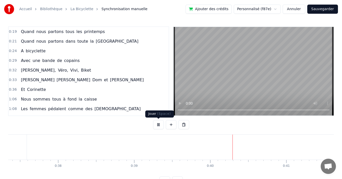
click at [156, 123] on button at bounding box center [158, 124] width 11 height 9
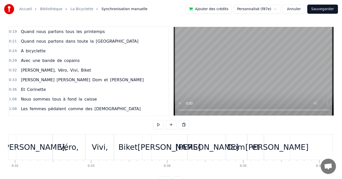
scroll to position [0, 2562]
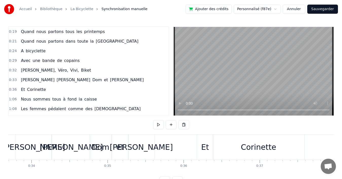
click at [202, 146] on div "Et" at bounding box center [205, 146] width 8 height 11
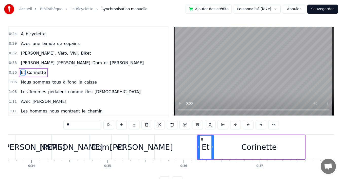
scroll to position [18, 0]
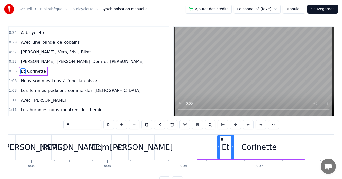
drag, startPoint x: 201, startPoint y: 140, endPoint x: 221, endPoint y: 139, distance: 20.0
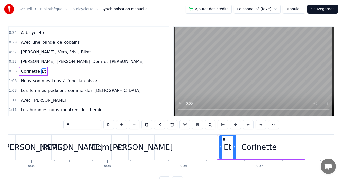
click at [223, 139] on icon at bounding box center [224, 139] width 4 height 4
click at [143, 144] on div "[PERSON_NAME]" at bounding box center [141, 146] width 63 height 11
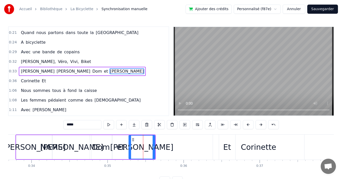
click at [120, 143] on div "et" at bounding box center [121, 146] width 8 height 11
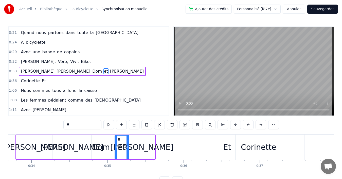
click at [116, 147] on icon at bounding box center [116, 147] width 2 height 4
click at [104, 149] on div "Dom" at bounding box center [101, 146] width 18 height 11
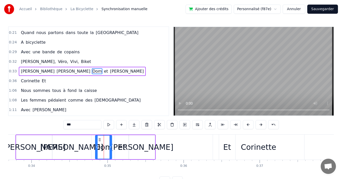
drag, startPoint x: 92, startPoint y: 147, endPoint x: 97, endPoint y: 146, distance: 5.1
click at [97, 146] on icon at bounding box center [97, 147] width 2 height 4
click at [67, 146] on div "[PERSON_NAME]" at bounding box center [71, 146] width 63 height 11
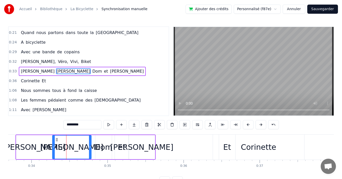
click at [36, 148] on div "[PERSON_NAME]" at bounding box center [34, 146] width 63 height 11
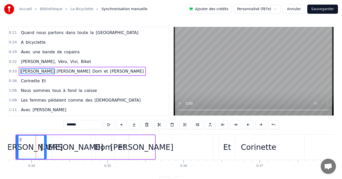
drag, startPoint x: 51, startPoint y: 147, endPoint x: 46, endPoint y: 148, distance: 5.6
click at [46, 148] on icon at bounding box center [45, 147] width 2 height 4
click at [58, 140] on div "[PERSON_NAME]" at bounding box center [71, 147] width 39 height 24
type input "*********"
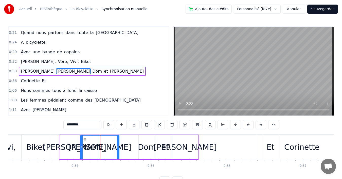
scroll to position [0, 2518]
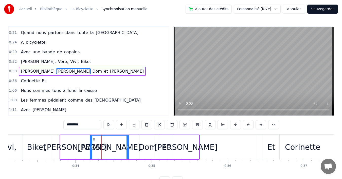
drag, startPoint x: 57, startPoint y: 139, endPoint x: 95, endPoint y: 140, distance: 37.5
click at [95, 140] on icon at bounding box center [94, 139] width 4 height 4
click at [325, 9] on button "Sauvegarder" at bounding box center [322, 9] width 31 height 9
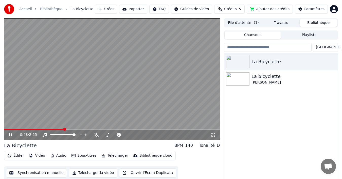
click at [32, 174] on button "Synchronisation manuelle" at bounding box center [36, 172] width 61 height 9
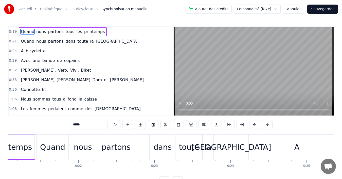
scroll to position [0, 1625]
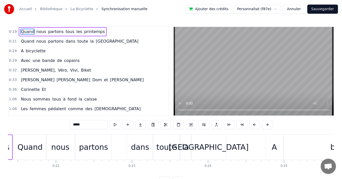
click at [108, 149] on div "partons" at bounding box center [93, 146] width 35 height 25
type input "*******"
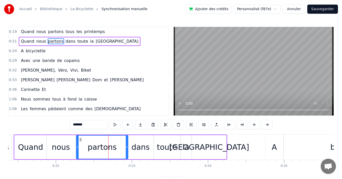
drag, startPoint x: 111, startPoint y: 148, endPoint x: 127, endPoint y: 147, distance: 16.2
click at [127, 147] on icon at bounding box center [127, 147] width 2 height 4
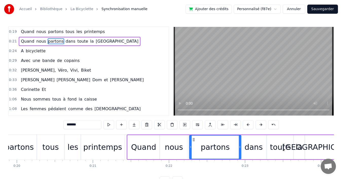
scroll to position [0, 1467]
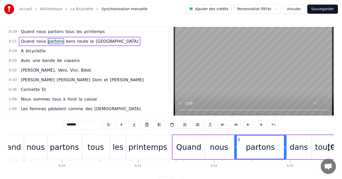
click at [212, 146] on div "nous" at bounding box center [219, 146] width 18 height 11
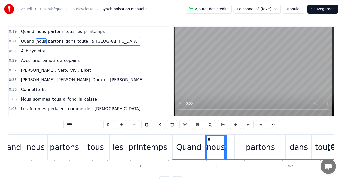
drag, startPoint x: 232, startPoint y: 148, endPoint x: 225, endPoint y: 148, distance: 6.6
click at [225, 148] on icon at bounding box center [225, 147] width 2 height 4
click at [259, 144] on div "partons" at bounding box center [260, 146] width 29 height 11
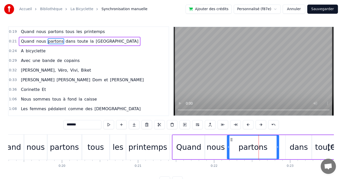
drag, startPoint x: 239, startPoint y: 139, endPoint x: 232, endPoint y: 142, distance: 7.7
click at [232, 142] on div "partons" at bounding box center [252, 146] width 51 height 23
drag, startPoint x: 277, startPoint y: 143, endPoint x: 264, endPoint y: 144, distance: 13.5
click at [264, 144] on div at bounding box center [264, 146] width 2 height 23
click at [299, 142] on div "dans" at bounding box center [298, 146] width 18 height 11
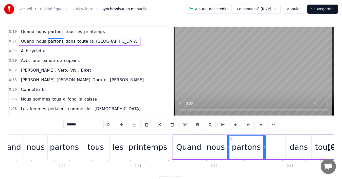
type input "****"
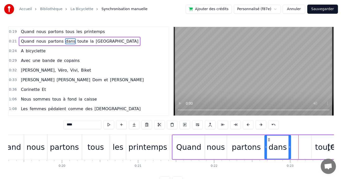
drag, startPoint x: 291, startPoint y: 139, endPoint x: 269, endPoint y: 142, distance: 21.6
click at [269, 142] on div "dans" at bounding box center [278, 146] width 26 height 23
click at [309, 141] on div "Quand nous partons dans toute la [GEOGRAPHIC_DATA]" at bounding box center [278, 146] width 213 height 25
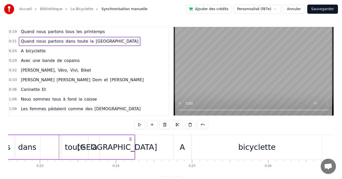
scroll to position [0, 1743]
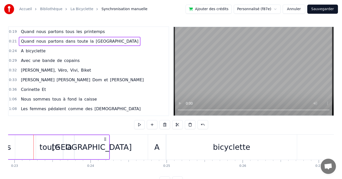
click at [43, 145] on div "toute" at bounding box center [50, 146] width 20 height 11
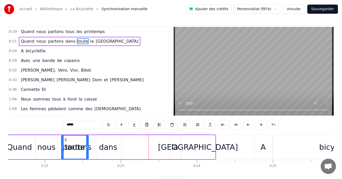
scroll to position [0, 1636]
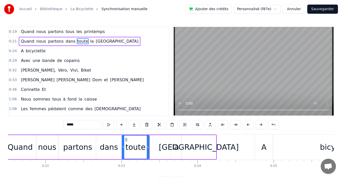
drag, startPoint x: 40, startPoint y: 139, endPoint x: 123, endPoint y: 137, distance: 82.4
click at [126, 137] on icon at bounding box center [126, 139] width 4 height 4
click at [109, 146] on div "dans" at bounding box center [109, 146] width 18 height 11
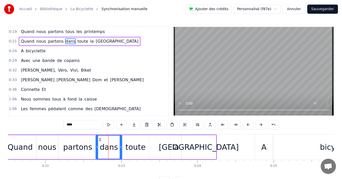
click at [91, 147] on div "partons" at bounding box center [78, 147] width 38 height 24
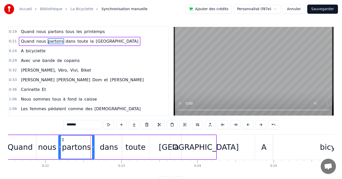
click at [93, 146] on icon at bounding box center [93, 147] width 2 height 4
click at [103, 145] on div "dans" at bounding box center [109, 146] width 18 height 11
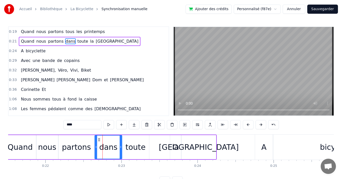
click at [96, 147] on circle at bounding box center [96, 147] width 0 height 0
drag, startPoint x: 120, startPoint y: 144, endPoint x: 117, endPoint y: 145, distance: 2.8
click at [117, 145] on div at bounding box center [118, 146] width 2 height 23
click at [135, 145] on div "toute" at bounding box center [135, 146] width 20 height 11
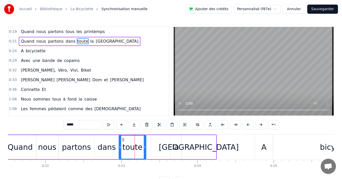
drag, startPoint x: 126, startPoint y: 139, endPoint x: 123, endPoint y: 140, distance: 3.2
click at [123, 140] on icon at bounding box center [123, 139] width 4 height 4
click at [172, 142] on div "la" at bounding box center [175, 147] width 11 height 24
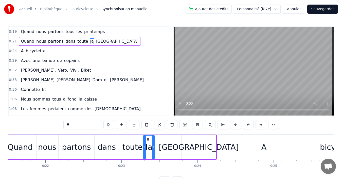
drag, startPoint x: 173, startPoint y: 138, endPoint x: 147, endPoint y: 142, distance: 26.9
click at [147, 142] on div "la" at bounding box center [149, 146] width 10 height 23
click at [193, 141] on div "[GEOGRAPHIC_DATA]" at bounding box center [199, 147] width 34 height 24
type input "******"
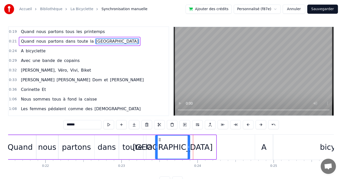
drag, startPoint x: 185, startPoint y: 138, endPoint x: 159, endPoint y: 142, distance: 26.8
click at [159, 142] on div "[GEOGRAPHIC_DATA]" at bounding box center [173, 146] width 34 height 23
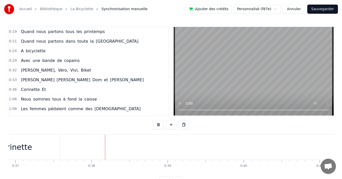
scroll to position [0, 2836]
click at [99, 85] on div "0:36 Corinette Et" at bounding box center [89, 90] width 160 height 10
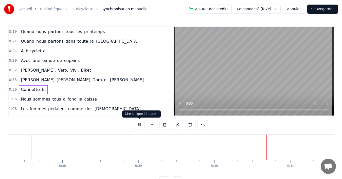
click at [135, 125] on button at bounding box center [139, 124] width 11 height 9
click at [73, 87] on div "0:36 Corinette Et" at bounding box center [89, 90] width 160 height 10
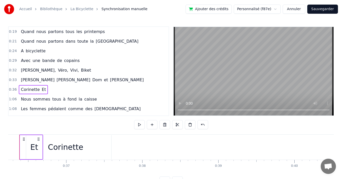
scroll to position [0, 2741]
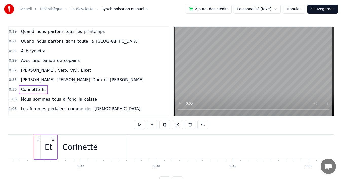
click at [79, 143] on div "Corinette" at bounding box center [79, 146] width 35 height 11
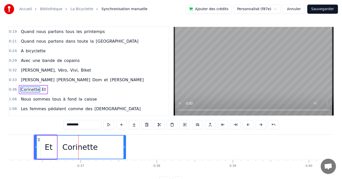
scroll to position [18, 0]
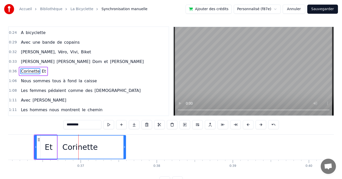
click at [37, 146] on div "Corinette" at bounding box center [80, 146] width 91 height 23
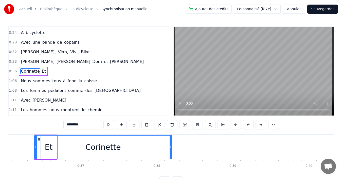
drag, startPoint x: 124, startPoint y: 146, endPoint x: 171, endPoint y: 146, distance: 46.1
click at [171, 146] on icon at bounding box center [171, 147] width 2 height 4
click at [51, 151] on div "Corinette" at bounding box center [103, 146] width 137 height 23
click at [43, 69] on div "Corinette Et" at bounding box center [33, 71] width 29 height 9
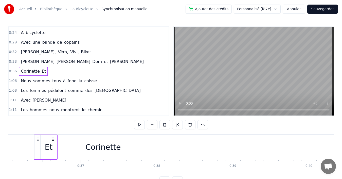
click at [76, 71] on div "0:36 Corinette Et" at bounding box center [89, 71] width 160 height 10
click at [53, 152] on div "Et" at bounding box center [49, 147] width 16 height 24
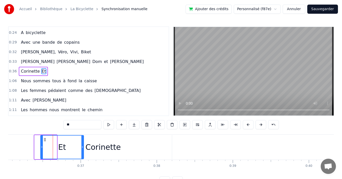
drag, startPoint x: 56, startPoint y: 151, endPoint x: 83, endPoint y: 148, distance: 27.1
click at [83, 148] on div at bounding box center [82, 146] width 2 height 23
drag, startPoint x: 108, startPoint y: 145, endPoint x: 74, endPoint y: 149, distance: 34.9
click at [74, 149] on div "Corinette Et" at bounding box center [59, 146] width 51 height 25
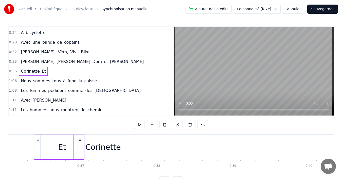
drag, startPoint x: 104, startPoint y: 146, endPoint x: 79, endPoint y: 149, distance: 25.0
click at [79, 149] on div "Corinette Et" at bounding box center [59, 146] width 51 height 25
click at [86, 67] on div "0:36 Corinette Et" at bounding box center [89, 71] width 160 height 10
click at [87, 69] on div "0:36 Corinette Et" at bounding box center [89, 71] width 160 height 10
click at [56, 144] on div "Et" at bounding box center [62, 147] width 43 height 24
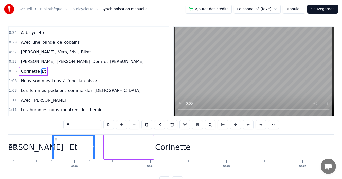
scroll to position [0, 2665]
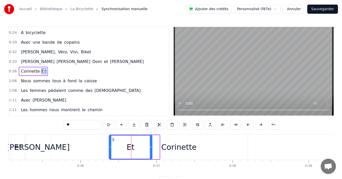
drag, startPoint x: 45, startPoint y: 139, endPoint x: 114, endPoint y: 134, distance: 68.7
click at [114, 134] on div "0:19 Quand nous partons tous les printemps 0:21 Quand nous partons dans toute l…" at bounding box center [171, 105] width 326 height 159
click at [151, 144] on div at bounding box center [151, 146] width 2 height 23
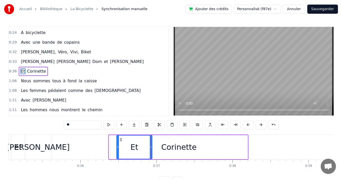
drag, startPoint x: 110, startPoint y: 143, endPoint x: 118, endPoint y: 143, distance: 7.6
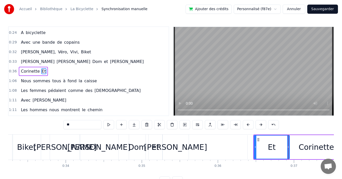
scroll to position [0, 2506]
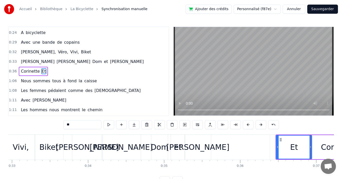
click at [156, 147] on div "Dom" at bounding box center [160, 146] width 18 height 11
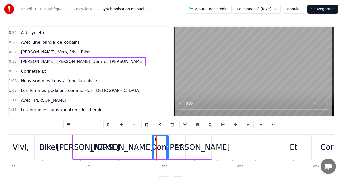
scroll to position [9, 0]
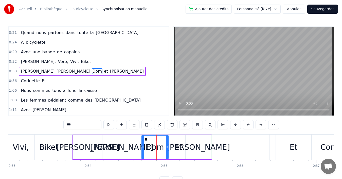
drag, startPoint x: 153, startPoint y: 146, endPoint x: 142, endPoint y: 148, distance: 10.3
click at [142, 148] on icon at bounding box center [143, 147] width 2 height 4
drag, startPoint x: 167, startPoint y: 147, endPoint x: 160, endPoint y: 148, distance: 7.2
click at [160, 148] on icon at bounding box center [160, 147] width 2 height 4
click at [180, 147] on div "et" at bounding box center [178, 146] width 8 height 11
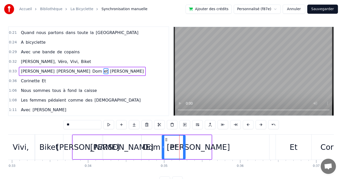
drag, startPoint x: 171, startPoint y: 147, endPoint x: 163, endPoint y: 148, distance: 7.7
click at [163, 148] on icon at bounding box center [163, 147] width 2 height 4
drag, startPoint x: 184, startPoint y: 147, endPoint x: 176, endPoint y: 148, distance: 7.4
click at [176, 148] on icon at bounding box center [177, 147] width 2 height 4
click at [198, 147] on div "[PERSON_NAME]" at bounding box center [198, 146] width 63 height 11
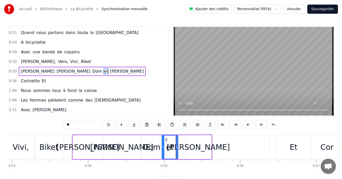
type input "*****"
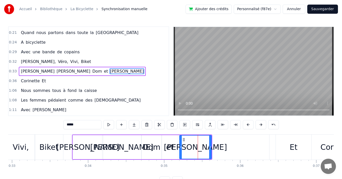
drag, startPoint x: 187, startPoint y: 146, endPoint x: 180, endPoint y: 147, distance: 6.1
click at [180, 147] on icon at bounding box center [181, 147] width 2 height 4
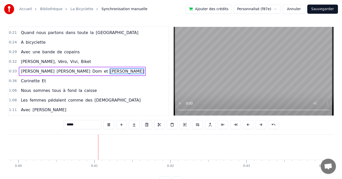
scroll to position [0, 3053]
click at [55, 81] on div "0:36 Corinette Et" at bounding box center [89, 81] width 160 height 10
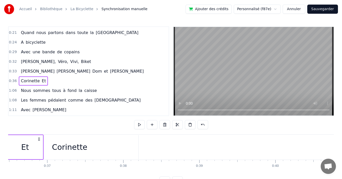
scroll to position [0, 2741]
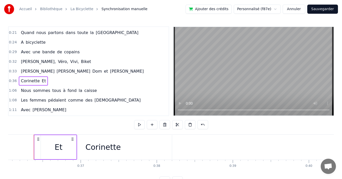
click at [107, 149] on div "Corinette" at bounding box center [102, 146] width 35 height 11
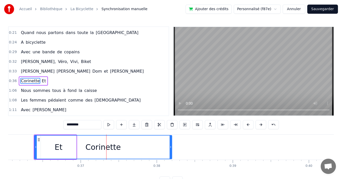
scroll to position [18, 0]
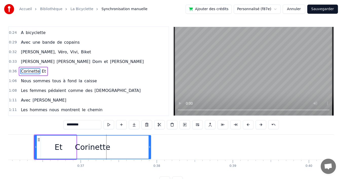
drag, startPoint x: 171, startPoint y: 148, endPoint x: 150, endPoint y: 143, distance: 21.6
click at [150, 143] on div at bounding box center [150, 146] width 2 height 23
click at [52, 147] on div "Corinette" at bounding box center [93, 146] width 116 height 23
click at [41, 69] on span "Et" at bounding box center [43, 71] width 5 height 6
type input "**"
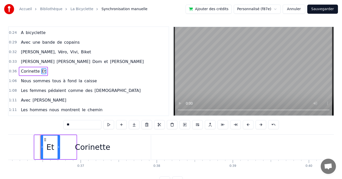
drag, startPoint x: 76, startPoint y: 146, endPoint x: 59, endPoint y: 147, distance: 16.5
click at [59, 147] on icon at bounding box center [59, 147] width 2 height 4
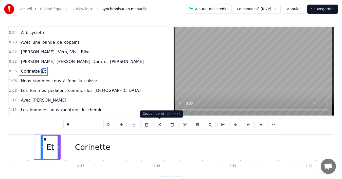
click at [159, 125] on button at bounding box center [159, 124] width 11 height 9
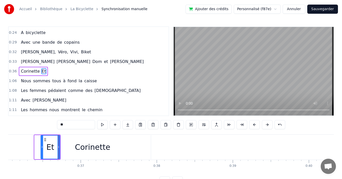
click at [87, 72] on div "0:36 Corinette Et" at bounding box center [89, 71] width 160 height 10
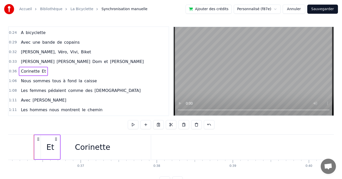
click at [92, 147] on div "Corinette" at bounding box center [92, 146] width 35 height 11
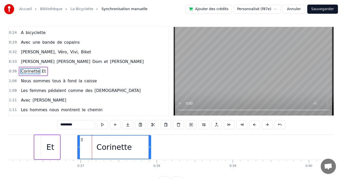
drag, startPoint x: 35, startPoint y: 145, endPoint x: 78, endPoint y: 145, distance: 43.1
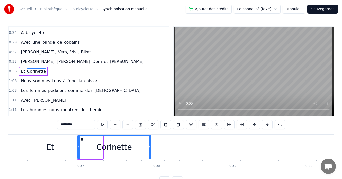
click at [110, 93] on div "1:08 Les femmes pédalent comme des [DEMOGRAPHIC_DATA]" at bounding box center [89, 91] width 160 height 10
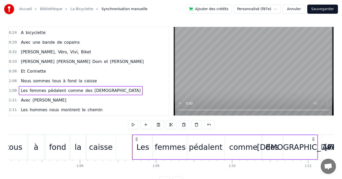
click at [101, 78] on div "1:06 Nous sommes tous à fond la caisse" at bounding box center [89, 81] width 160 height 10
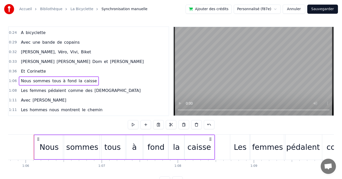
click at [102, 72] on div "0:36 Et Corinette" at bounding box center [89, 71] width 160 height 10
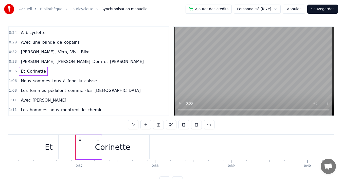
scroll to position [0, 2720]
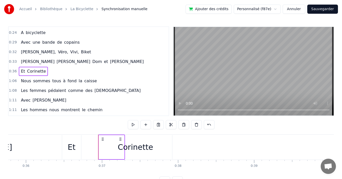
click at [109, 148] on div "Corinette" at bounding box center [135, 147] width 73 height 24
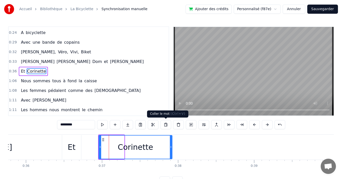
click at [165, 124] on button at bounding box center [165, 124] width 11 height 9
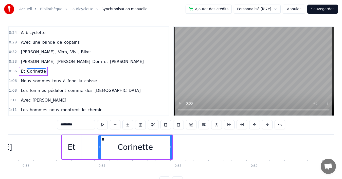
click at [99, 150] on div at bounding box center [100, 146] width 2 height 23
click at [72, 148] on div "Et" at bounding box center [72, 146] width 8 height 11
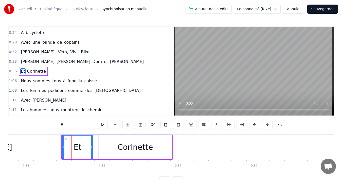
drag, startPoint x: 79, startPoint y: 147, endPoint x: 91, endPoint y: 147, distance: 11.9
click at [91, 147] on icon at bounding box center [92, 147] width 2 height 4
click at [126, 147] on div "Corinette" at bounding box center [135, 146] width 35 height 11
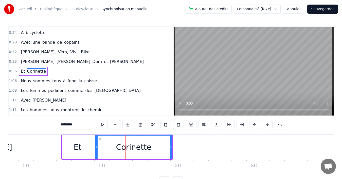
drag, startPoint x: 99, startPoint y: 147, endPoint x: 96, endPoint y: 147, distance: 3.3
click at [96, 147] on icon at bounding box center [97, 147] width 2 height 4
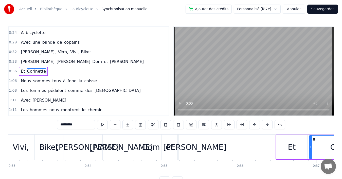
scroll to position [0, 2483]
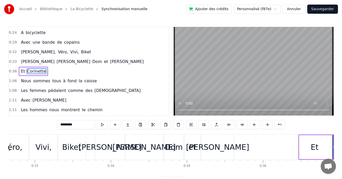
click at [189, 147] on div "et" at bounding box center [192, 146] width 16 height 25
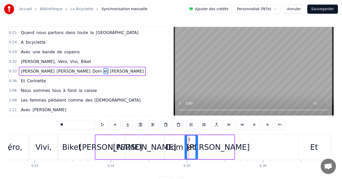
drag, startPoint x: 200, startPoint y: 147, endPoint x: 197, endPoint y: 147, distance: 3.1
click at [197, 147] on icon at bounding box center [196, 147] width 2 height 4
click at [176, 152] on div "Dom" at bounding box center [174, 146] width 18 height 11
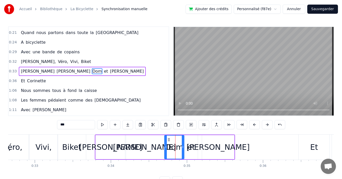
click at [151, 152] on div "[PERSON_NAME]" at bounding box center [144, 146] width 63 height 11
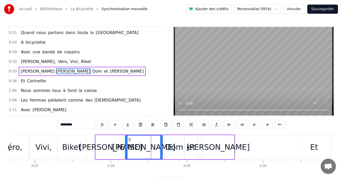
click at [161, 147] on circle at bounding box center [161, 147] width 0 height 0
click at [111, 147] on div "[PERSON_NAME]" at bounding box center [110, 146] width 63 height 11
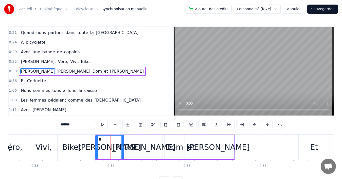
click at [122, 146] on icon at bounding box center [122, 147] width 2 height 4
click at [137, 145] on div "[PERSON_NAME]" at bounding box center [143, 146] width 63 height 11
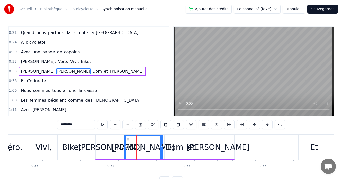
click at [126, 145] on icon at bounding box center [125, 147] width 2 height 4
click at [159, 145] on icon at bounding box center [159, 147] width 2 height 4
click at [170, 139] on div "Dom" at bounding box center [175, 147] width 20 height 24
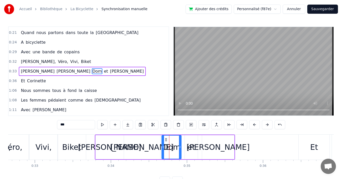
drag, startPoint x: 169, startPoint y: 139, endPoint x: 173, endPoint y: 140, distance: 4.9
click at [167, 140] on icon at bounding box center [166, 139] width 4 height 4
click at [189, 141] on div "et" at bounding box center [191, 147] width 13 height 24
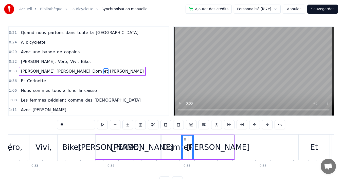
drag, startPoint x: 188, startPoint y: 139, endPoint x: 185, endPoint y: 140, distance: 3.8
click at [185, 140] on icon at bounding box center [185, 139] width 4 height 4
click at [208, 140] on div "[PERSON_NAME]" at bounding box center [218, 147] width 32 height 24
type input "*****"
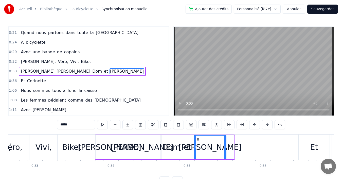
drag, startPoint x: 206, startPoint y: 139, endPoint x: 197, endPoint y: 139, distance: 8.1
click at [197, 139] on icon at bounding box center [198, 139] width 4 height 4
click at [226, 147] on icon at bounding box center [226, 147] width 2 height 4
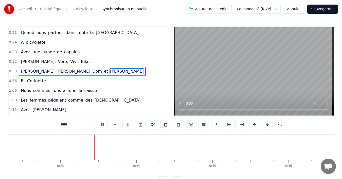
scroll to position [0, 3248]
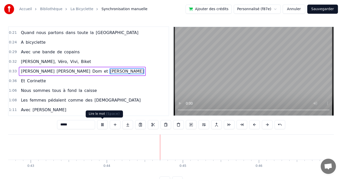
click at [102, 123] on button at bounding box center [102, 124] width 11 height 9
click at [320, 9] on button "Sauvegarder" at bounding box center [322, 9] width 31 height 9
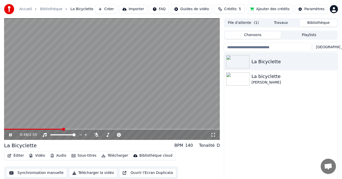
click at [39, 172] on button "Synchronisation manuelle" at bounding box center [36, 172] width 61 height 9
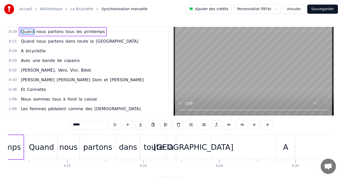
scroll to position [0, 1625]
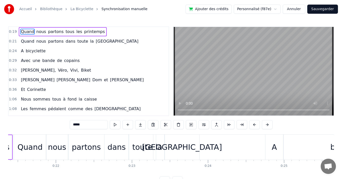
click at [189, 151] on div "[GEOGRAPHIC_DATA]" at bounding box center [182, 146] width 80 height 11
type input "******"
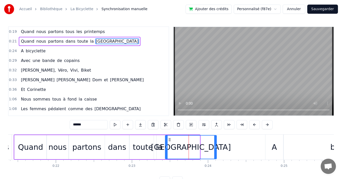
drag, startPoint x: 198, startPoint y: 148, endPoint x: 215, endPoint y: 149, distance: 16.7
click at [215, 149] on div at bounding box center [215, 146] width 2 height 23
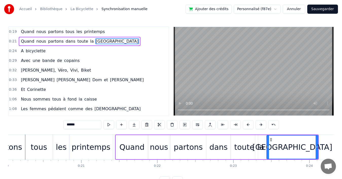
scroll to position [0, 1516]
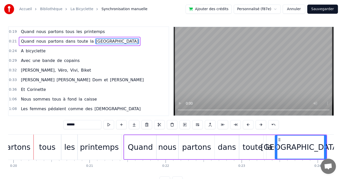
click at [199, 147] on div "partons" at bounding box center [196, 146] width 29 height 11
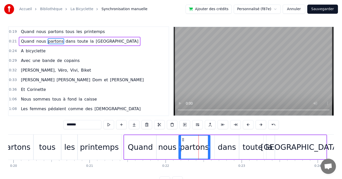
drag, startPoint x: 214, startPoint y: 148, endPoint x: 209, endPoint y: 149, distance: 4.4
click at [209, 149] on div at bounding box center [209, 146] width 2 height 23
click at [222, 148] on div "dans" at bounding box center [227, 146] width 18 height 11
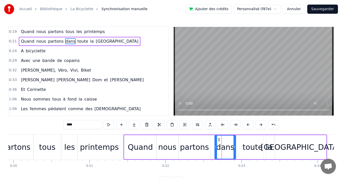
drag, startPoint x: 237, startPoint y: 148, endPoint x: 233, endPoint y: 150, distance: 4.2
click at [233, 150] on div at bounding box center [234, 146] width 2 height 23
drag, startPoint x: 219, startPoint y: 139, endPoint x: 215, endPoint y: 140, distance: 4.4
click at [215, 140] on icon at bounding box center [215, 139] width 4 height 4
click at [243, 143] on div "toute" at bounding box center [252, 147] width 27 height 24
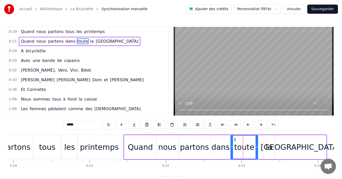
drag, startPoint x: 242, startPoint y: 139, endPoint x: 234, endPoint y: 141, distance: 8.7
click at [234, 141] on icon at bounding box center [235, 139] width 4 height 4
click at [255, 144] on div at bounding box center [255, 146] width 2 height 23
click at [270, 139] on div "la" at bounding box center [269, 147] width 11 height 24
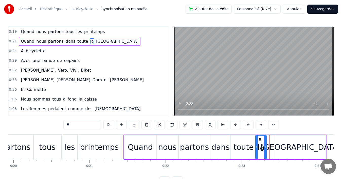
drag, startPoint x: 267, startPoint y: 138, endPoint x: 259, endPoint y: 139, distance: 8.2
click at [259, 139] on icon at bounding box center [260, 139] width 4 height 4
click at [289, 140] on div "[GEOGRAPHIC_DATA]" at bounding box center [300, 147] width 51 height 24
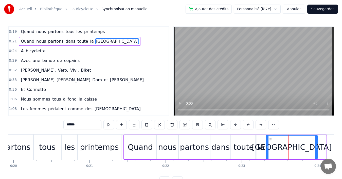
drag, startPoint x: 280, startPoint y: 139, endPoint x: 271, endPoint y: 140, distance: 8.9
click at [271, 140] on icon at bounding box center [270, 139] width 4 height 4
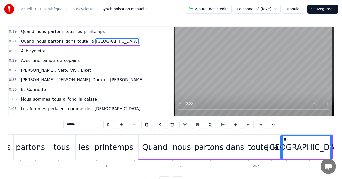
scroll to position [0, 1490]
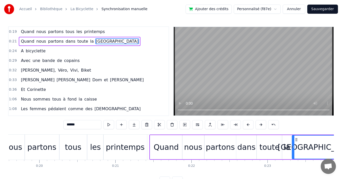
click at [166, 144] on div "Quand" at bounding box center [166, 146] width 25 height 11
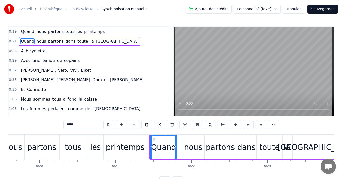
drag, startPoint x: 181, startPoint y: 147, endPoint x: 175, endPoint y: 149, distance: 5.6
click at [175, 149] on icon at bounding box center [176, 147] width 2 height 4
click at [196, 147] on div "nous" at bounding box center [193, 146] width 18 height 11
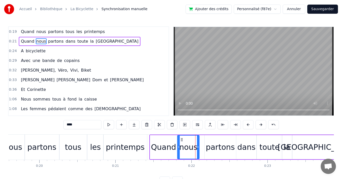
drag, startPoint x: 187, startPoint y: 139, endPoint x: 182, endPoint y: 140, distance: 4.9
click at [182, 140] on icon at bounding box center [182, 139] width 4 height 4
click at [211, 142] on div "partons" at bounding box center [220, 146] width 29 height 11
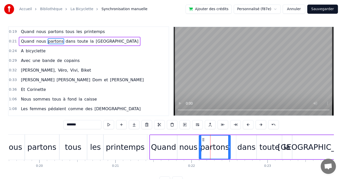
drag, startPoint x: 208, startPoint y: 139, endPoint x: 202, endPoint y: 140, distance: 5.7
click at [202, 140] on icon at bounding box center [203, 139] width 4 height 4
click at [239, 140] on div "dans" at bounding box center [246, 147] width 20 height 24
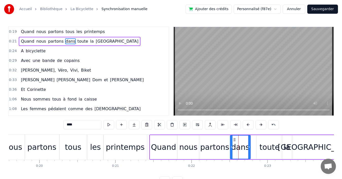
drag, startPoint x: 240, startPoint y: 138, endPoint x: 234, endPoint y: 140, distance: 6.2
click at [234, 140] on icon at bounding box center [234, 139] width 4 height 4
click at [261, 142] on div "toute" at bounding box center [269, 146] width 20 height 11
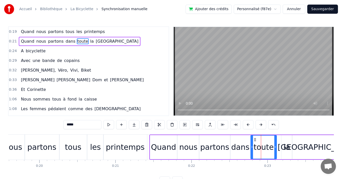
click at [257, 140] on icon at bounding box center [255, 139] width 4 height 4
click at [283, 140] on div "la" at bounding box center [286, 147] width 11 height 24
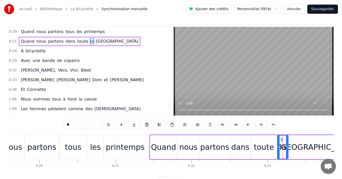
drag, startPoint x: 285, startPoint y: 139, endPoint x: 281, endPoint y: 138, distance: 4.1
click at [281, 138] on icon at bounding box center [282, 139] width 4 height 4
click at [307, 141] on div "[GEOGRAPHIC_DATA]" at bounding box center [317, 147] width 51 height 24
type input "******"
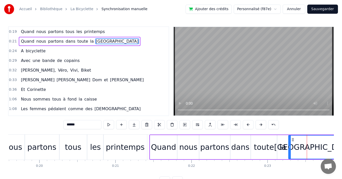
drag, startPoint x: 296, startPoint y: 138, endPoint x: 293, endPoint y: 139, distance: 3.6
click at [293, 139] on icon at bounding box center [293, 139] width 4 height 4
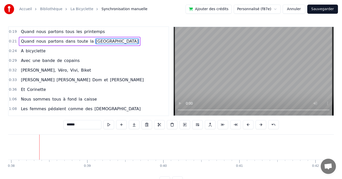
scroll to position [0, 2893]
click at [324, 9] on button "Sauvegarder" at bounding box center [322, 9] width 31 height 9
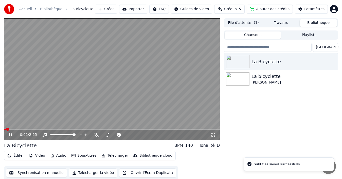
click at [48, 170] on button "Synchronisation manuelle" at bounding box center [36, 172] width 61 height 9
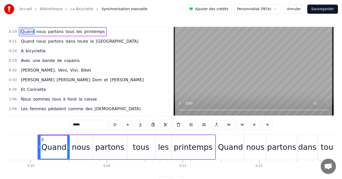
scroll to position [0, 1426]
